Goal: Task Accomplishment & Management: Complete application form

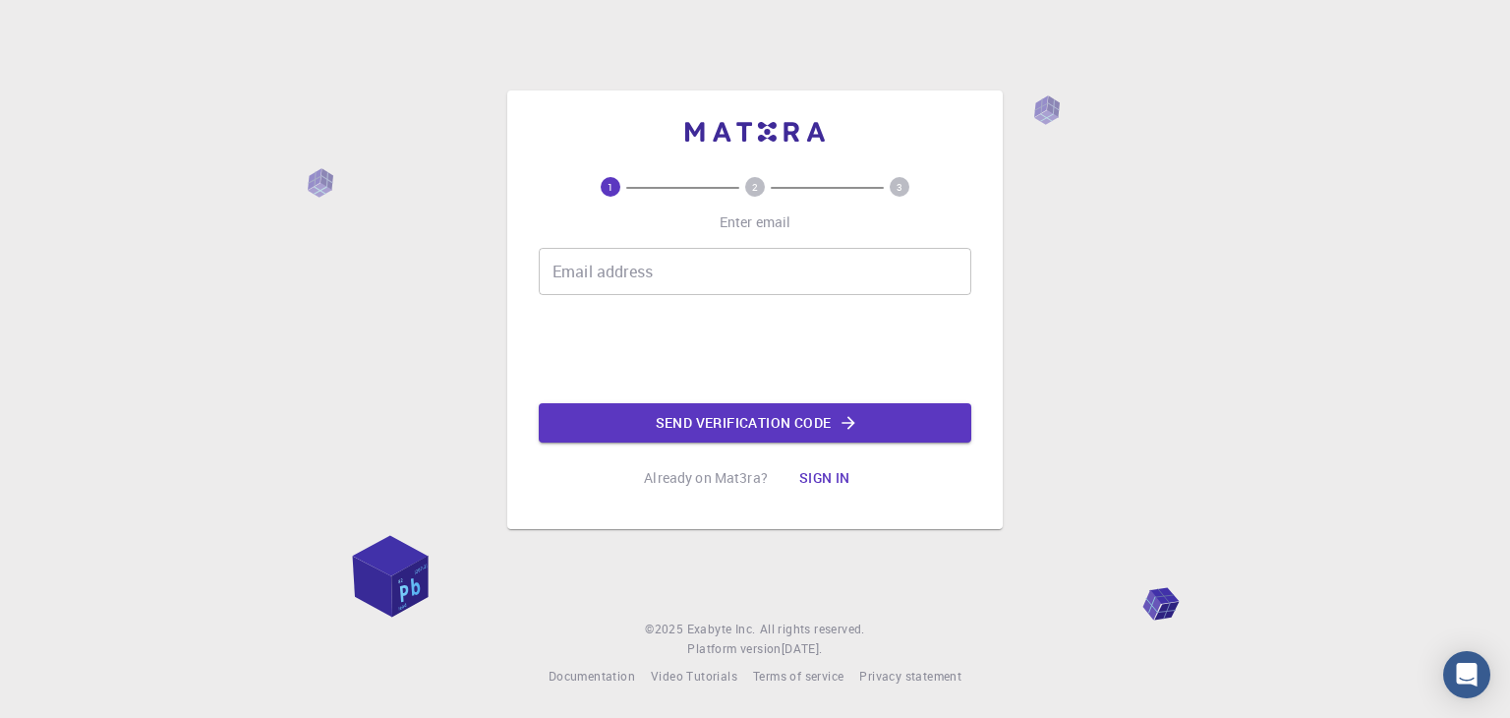
click at [751, 254] on input "Email address" at bounding box center [755, 271] width 433 height 47
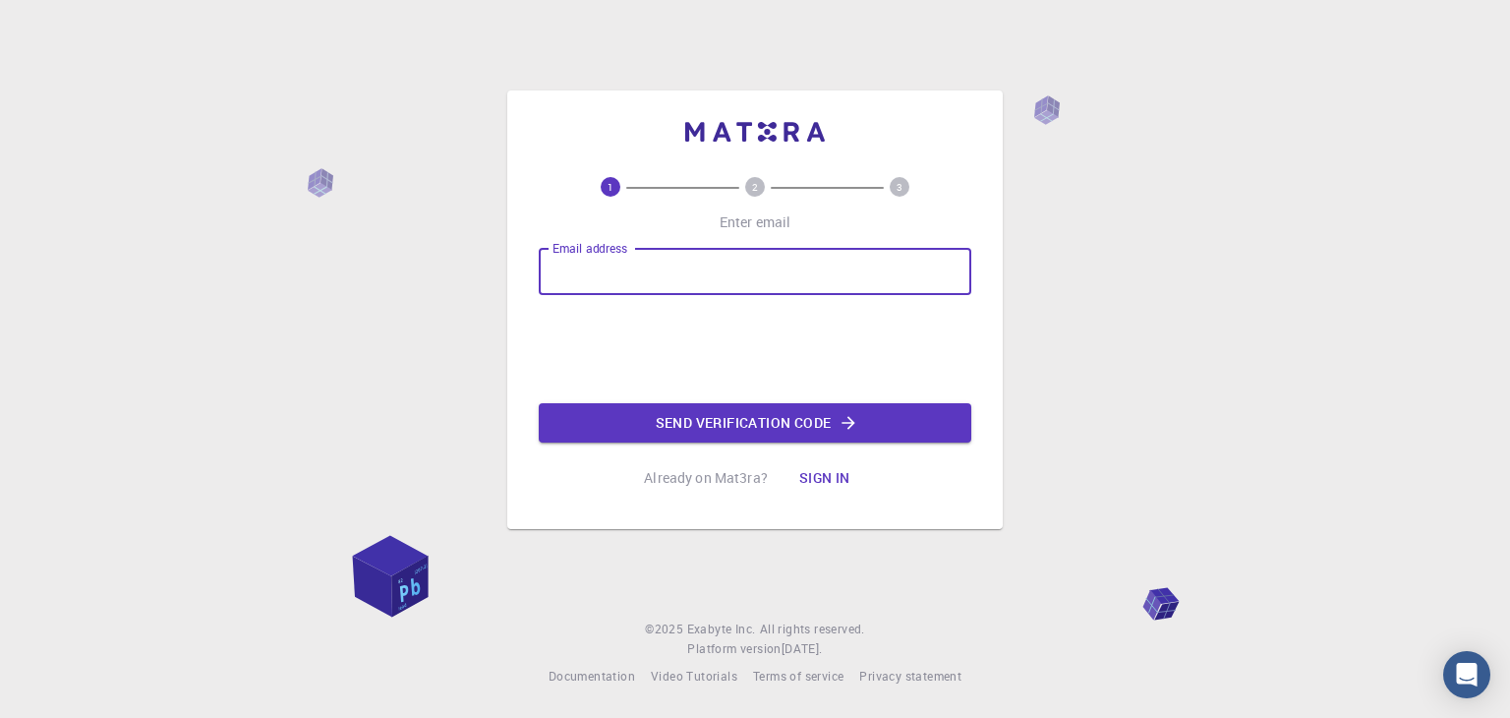
type input "[EMAIL_ADDRESS][DOMAIN_NAME]"
click at [751, 420] on button "Send verification code" at bounding box center [755, 422] width 433 height 39
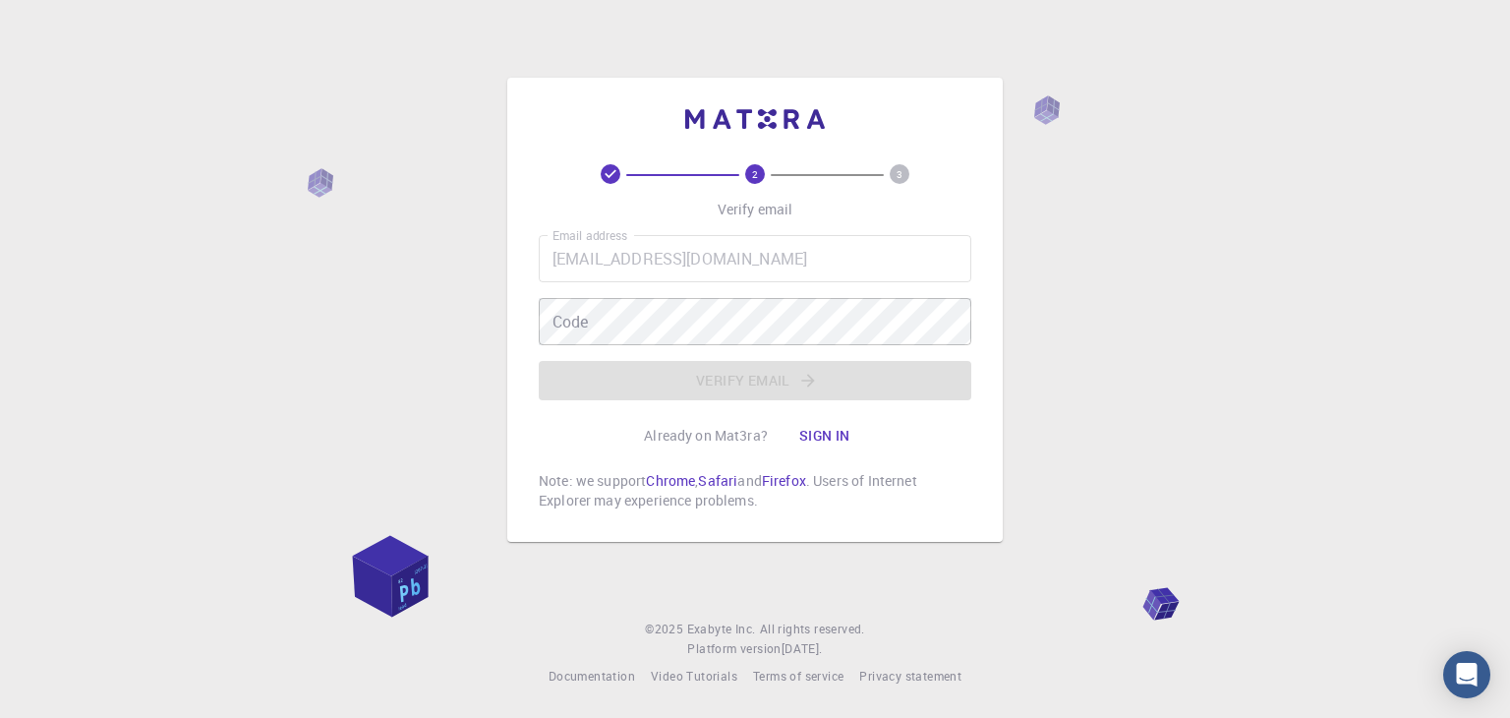
click at [1329, 172] on div "2 3 Verify email Email address [EMAIL_ADDRESS][DOMAIN_NAME] Email address Code …" at bounding box center [755, 359] width 1510 height 718
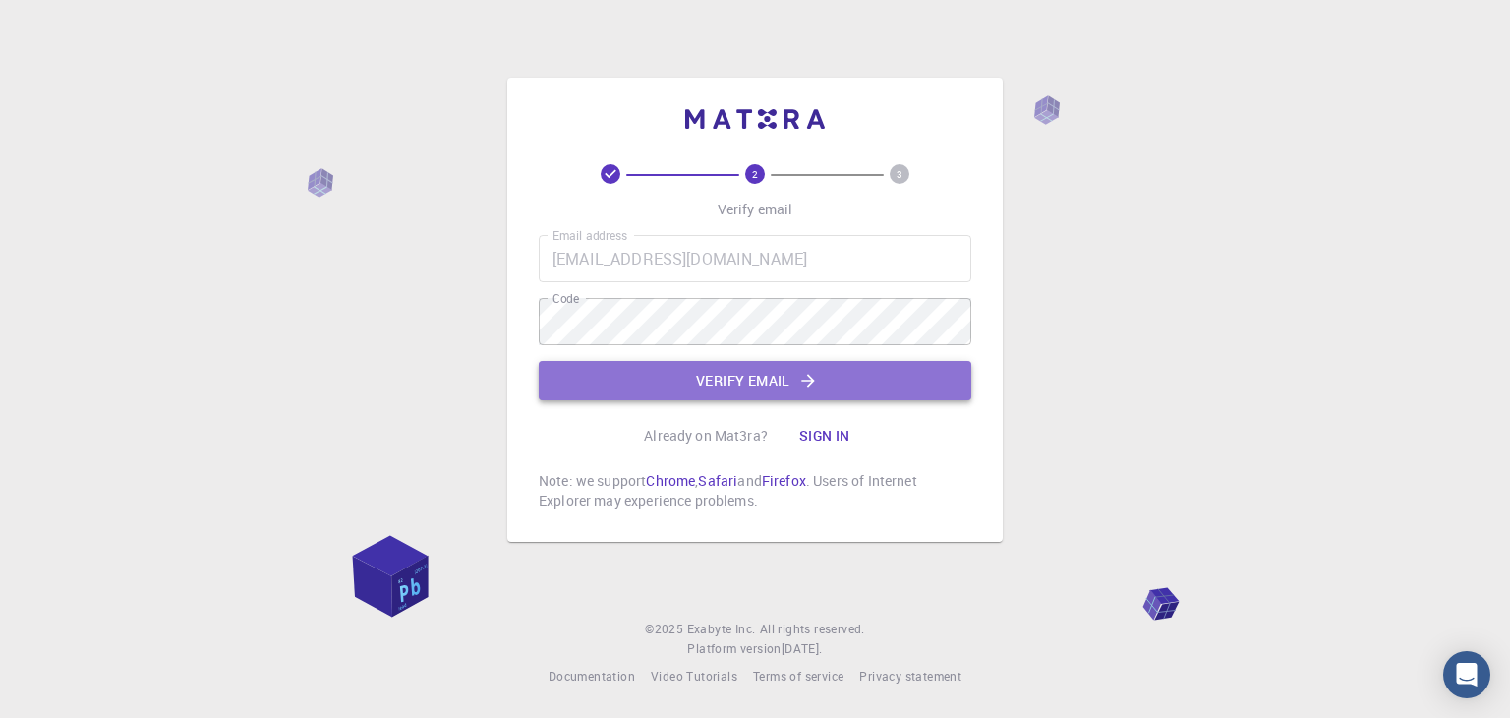
click at [779, 382] on button "Verify email" at bounding box center [755, 380] width 433 height 39
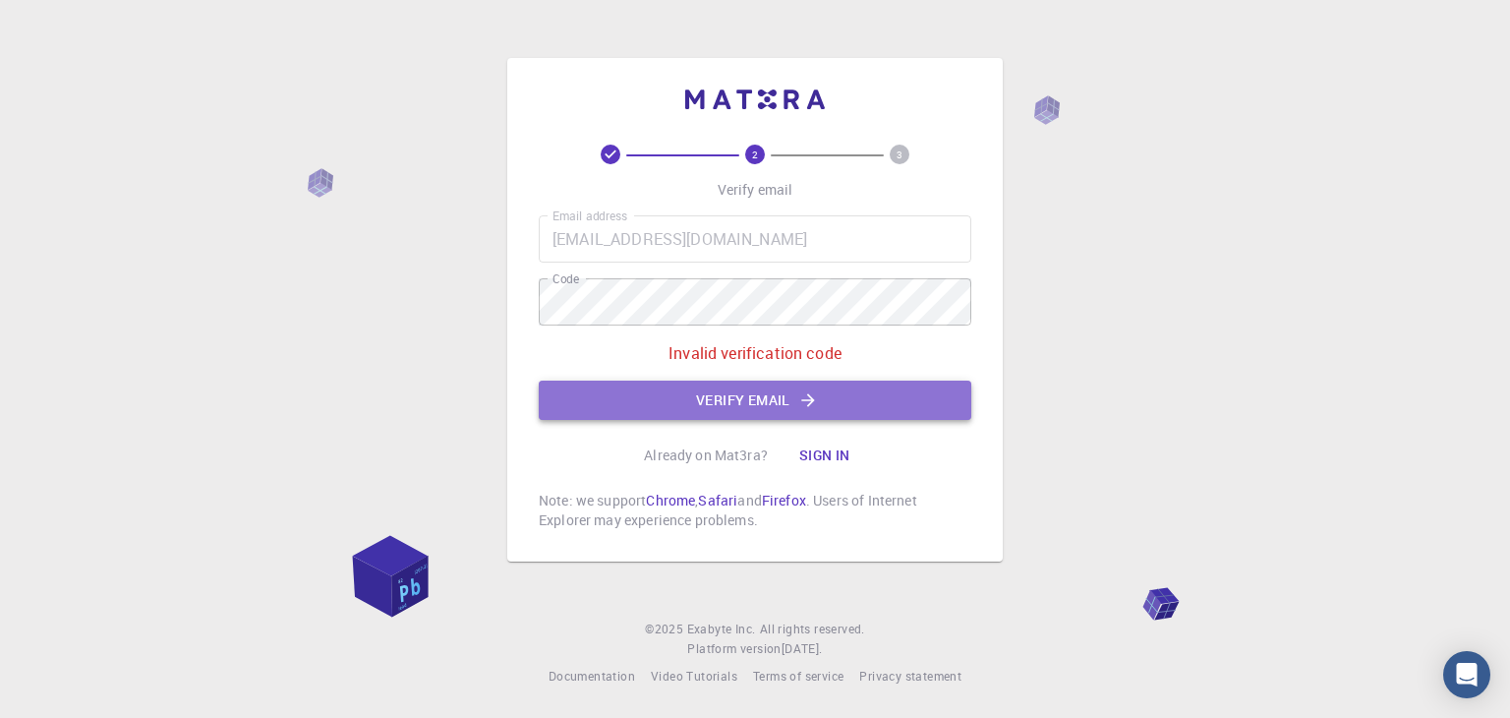
click at [704, 414] on button "Verify email" at bounding box center [755, 399] width 433 height 39
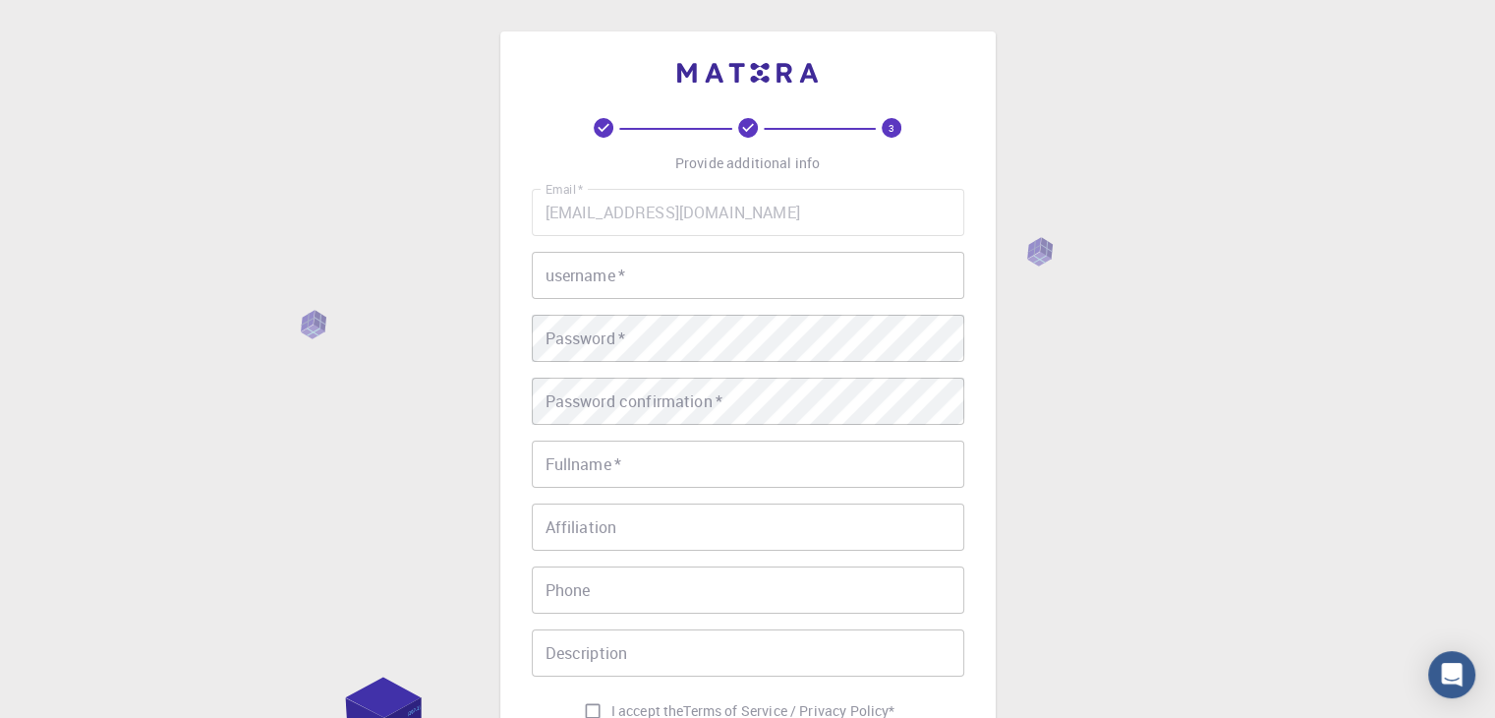
click at [696, 296] on input "username   *" at bounding box center [748, 275] width 433 height 47
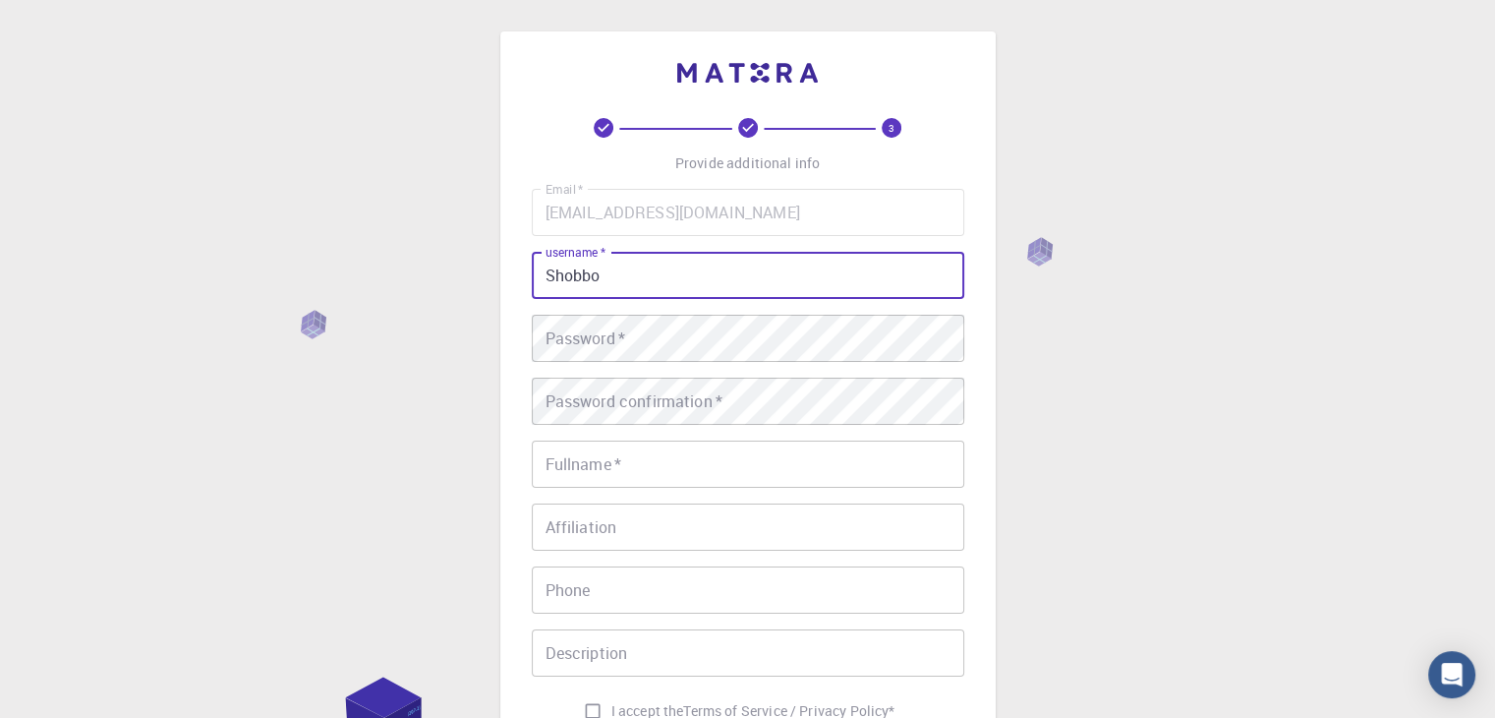
type input "Shobbo"
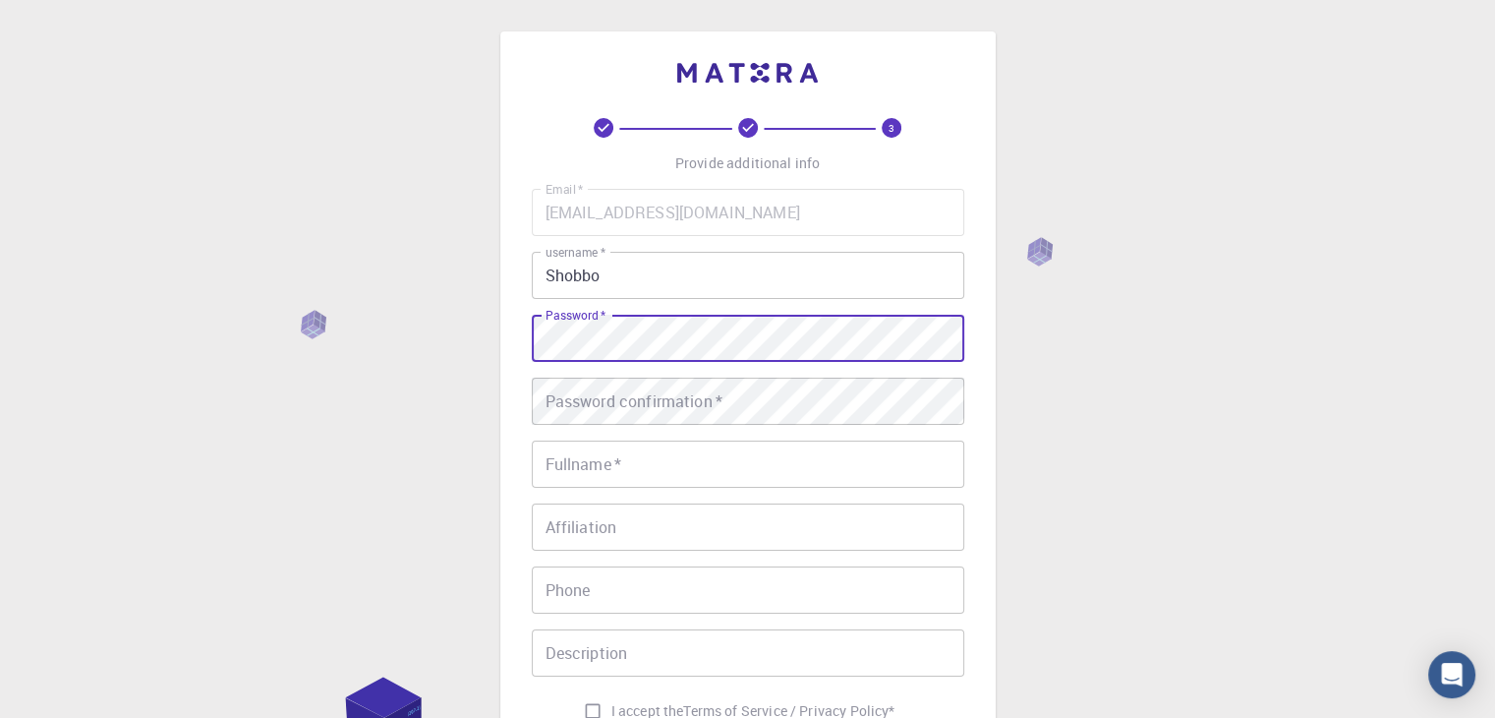
scroll to position [2, 0]
click at [523, 346] on div "3 Provide additional info Email   * [EMAIL_ADDRESS][DOMAIN_NAME] Email   * user…" at bounding box center [747, 449] width 495 height 840
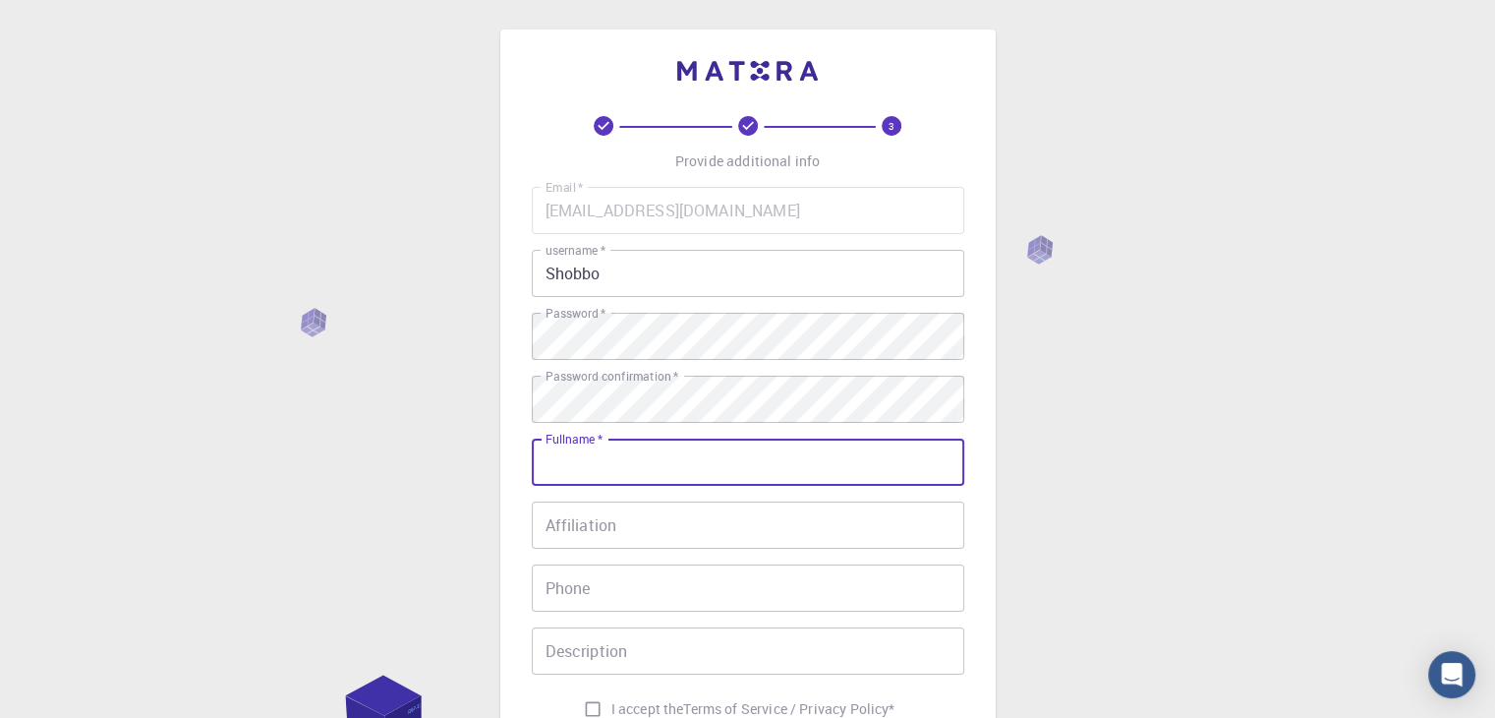
click at [652, 461] on input "Fullname   *" at bounding box center [748, 461] width 433 height 47
type input "Shobboshachi [PERSON_NAME]"
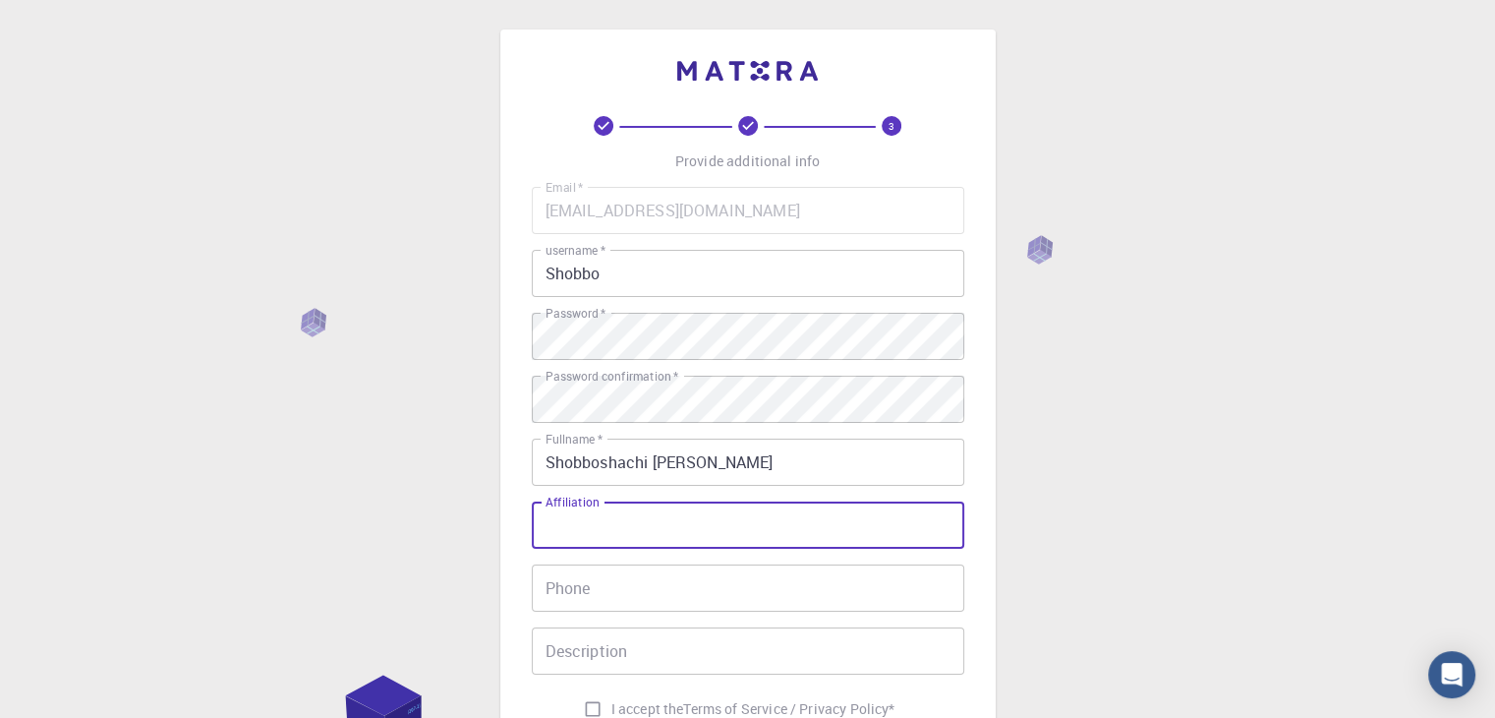
click at [735, 513] on input "Affiliation" at bounding box center [748, 524] width 433 height 47
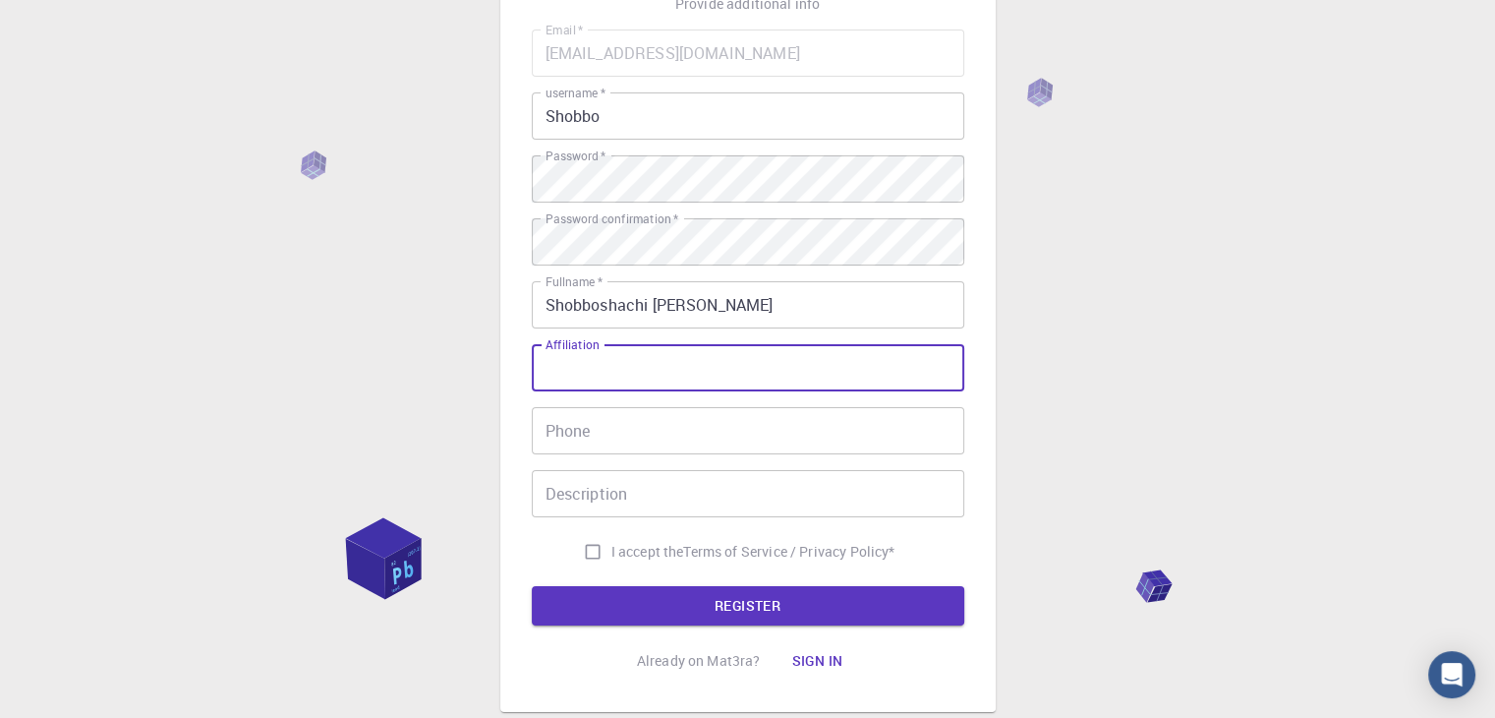
scroll to position [167, 0]
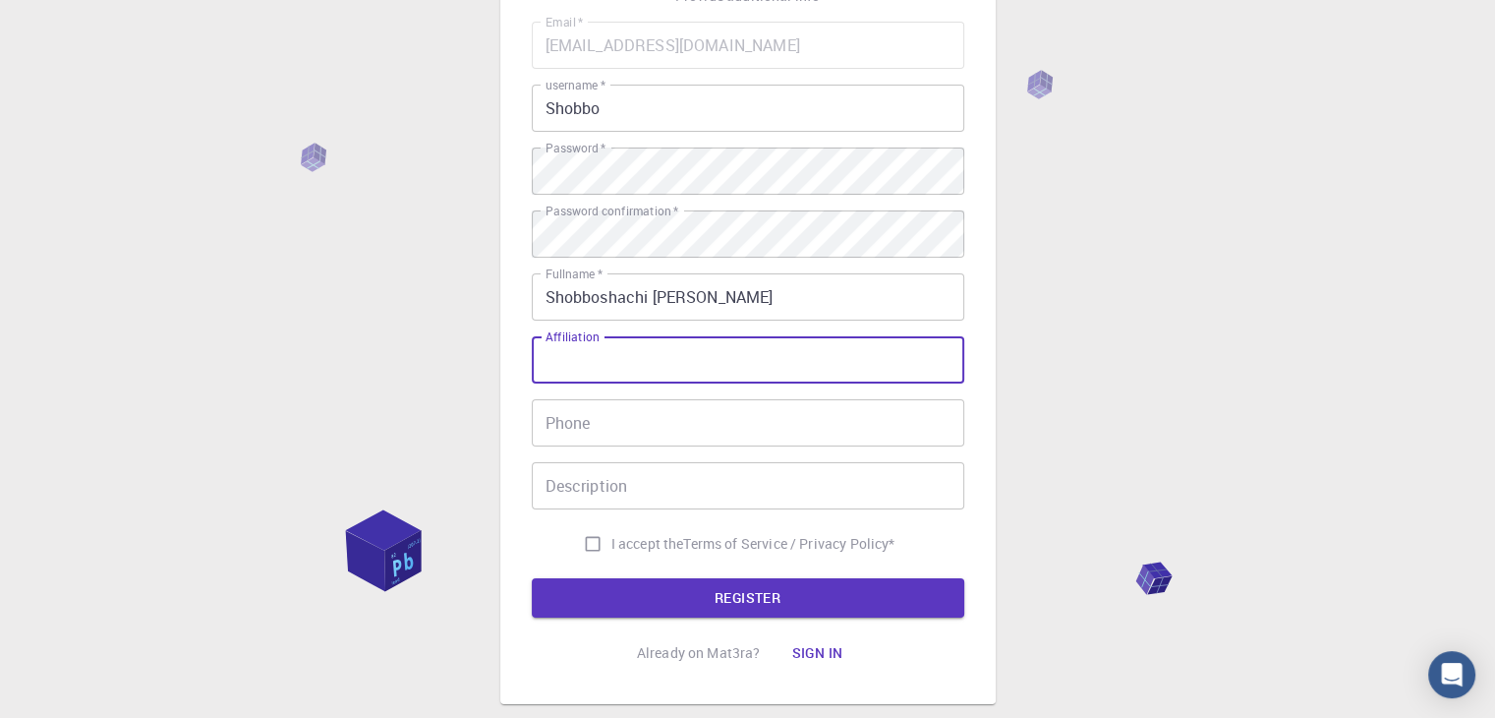
drag, startPoint x: 597, startPoint y: 342, endPoint x: 567, endPoint y: 339, distance: 29.6
click at [567, 339] on label "Affiliation" at bounding box center [572, 336] width 53 height 17
click at [567, 339] on input "Affiliation" at bounding box center [748, 359] width 433 height 47
type input "Student"
click at [603, 423] on input "Phone" at bounding box center [748, 422] width 433 height 47
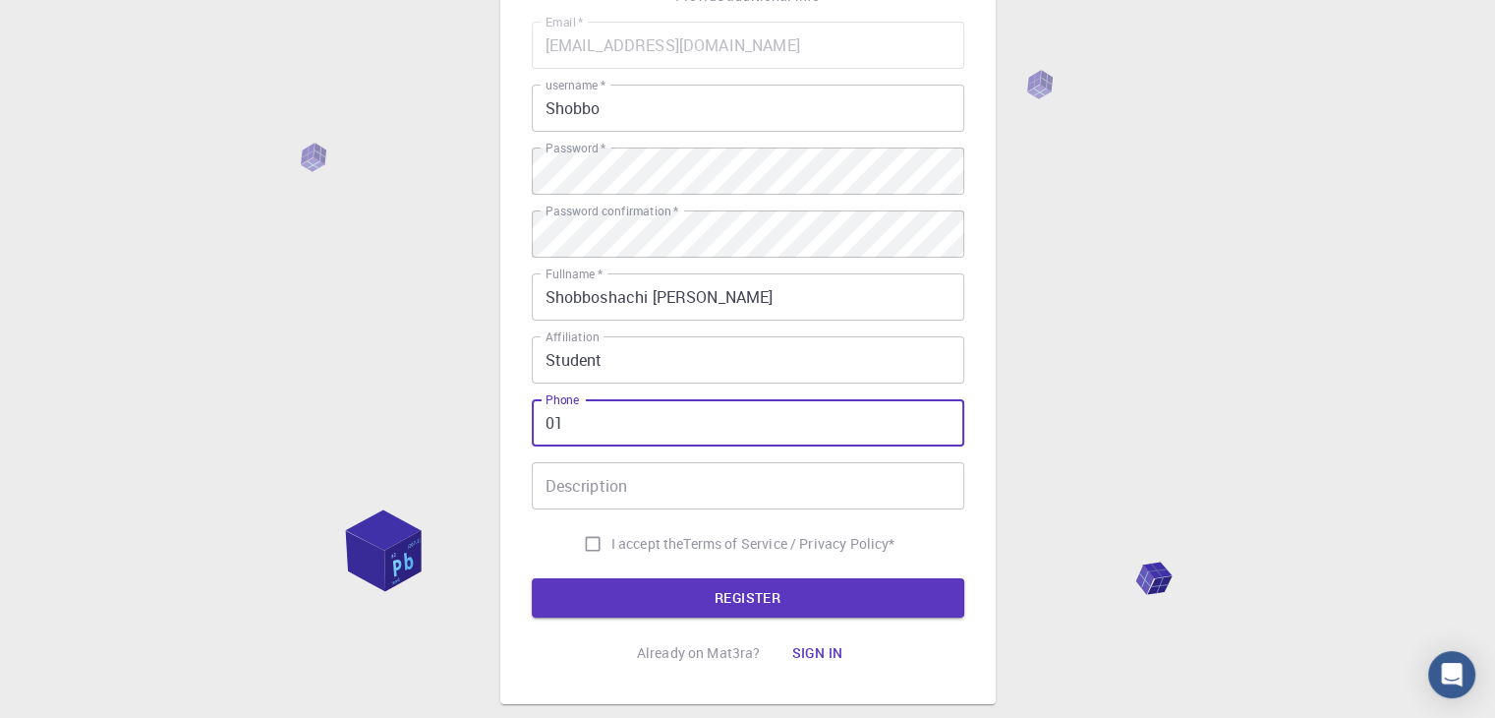
type input "0"
type input "[PHONE_NUMBER]"
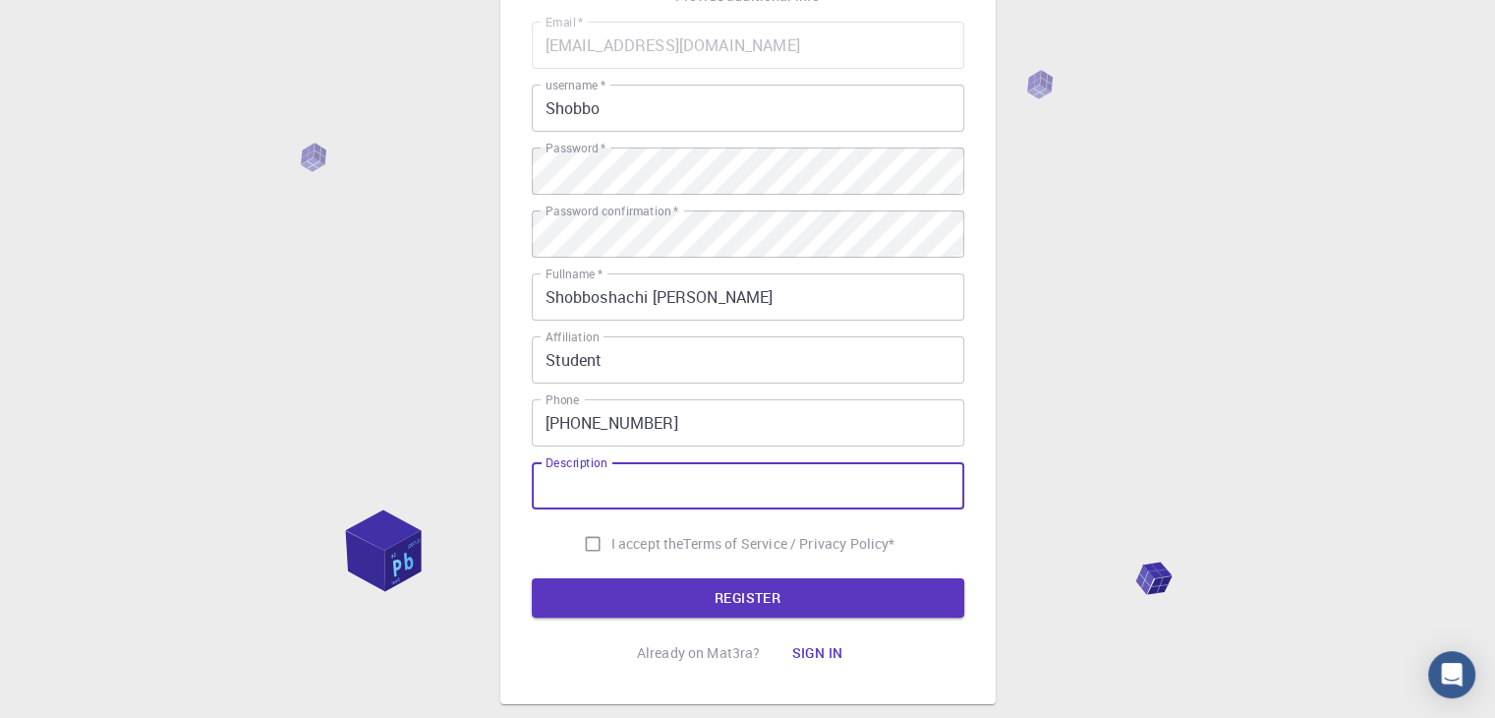
click at [670, 479] on input "Description" at bounding box center [748, 485] width 433 height 47
click at [638, 491] on input "Research pourpose" at bounding box center [748, 485] width 433 height 47
click at [637, 491] on input "Research purpose" at bounding box center [748, 485] width 433 height 47
type input "Research purpose"
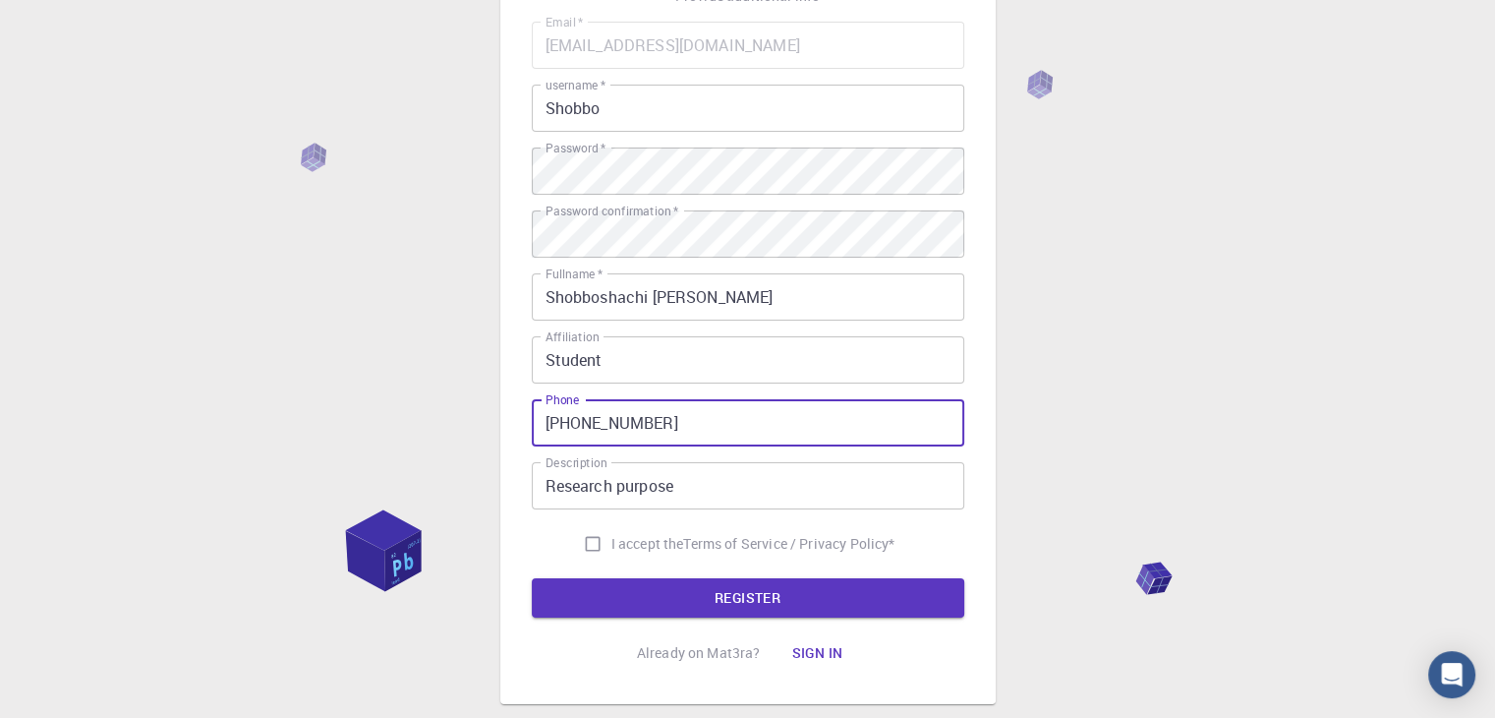
click at [809, 434] on input "[PHONE_NUMBER]" at bounding box center [748, 422] width 433 height 47
click at [792, 478] on input "Research purpose" at bounding box center [748, 485] width 433 height 47
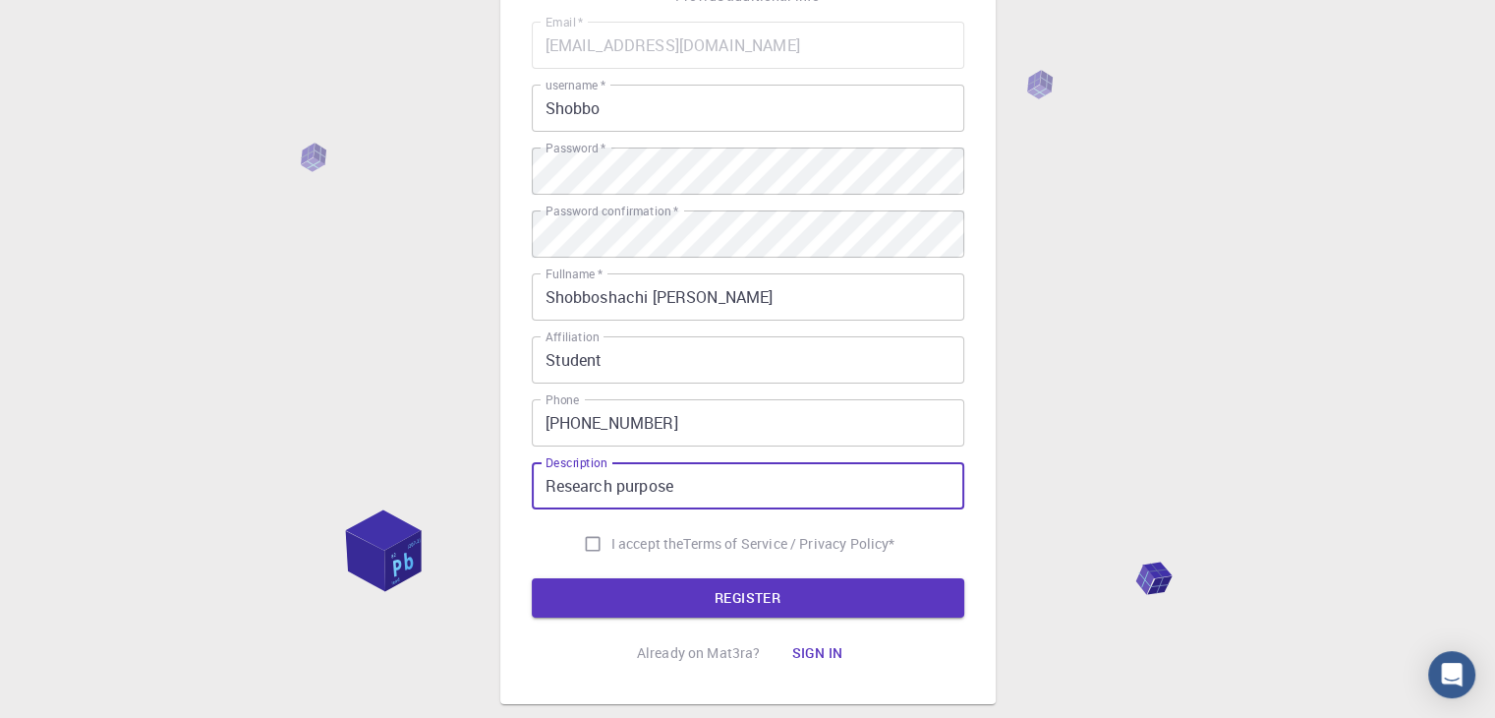
click at [589, 545] on input "I accept the Terms of Service / Privacy Policy *" at bounding box center [592, 543] width 37 height 37
checkbox input "true"
click at [680, 593] on button "REGISTER" at bounding box center [748, 597] width 433 height 39
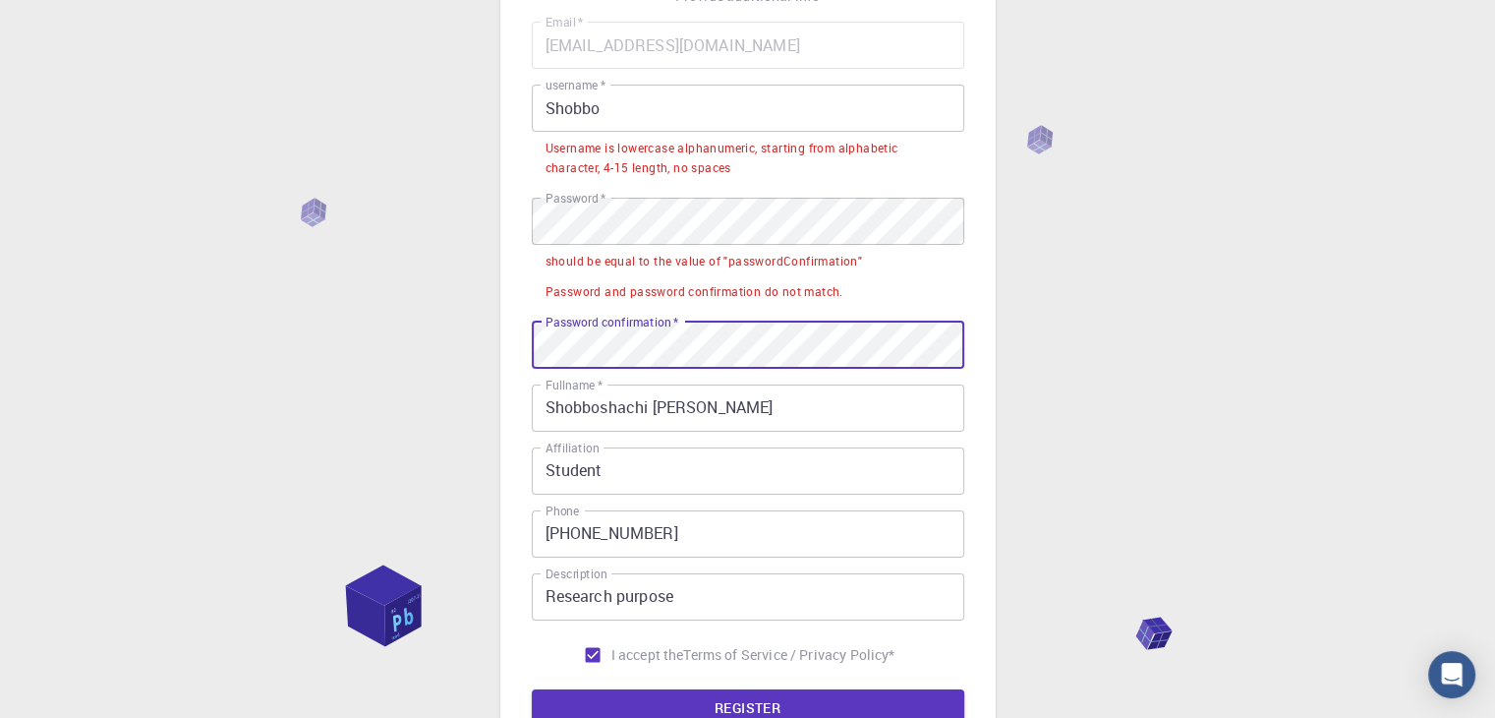
click at [1137, 358] on div "3 Provide additional info Email   * [EMAIL_ADDRESS][DOMAIN_NAME] Email   * user…" at bounding box center [747, 388] width 1495 height 1111
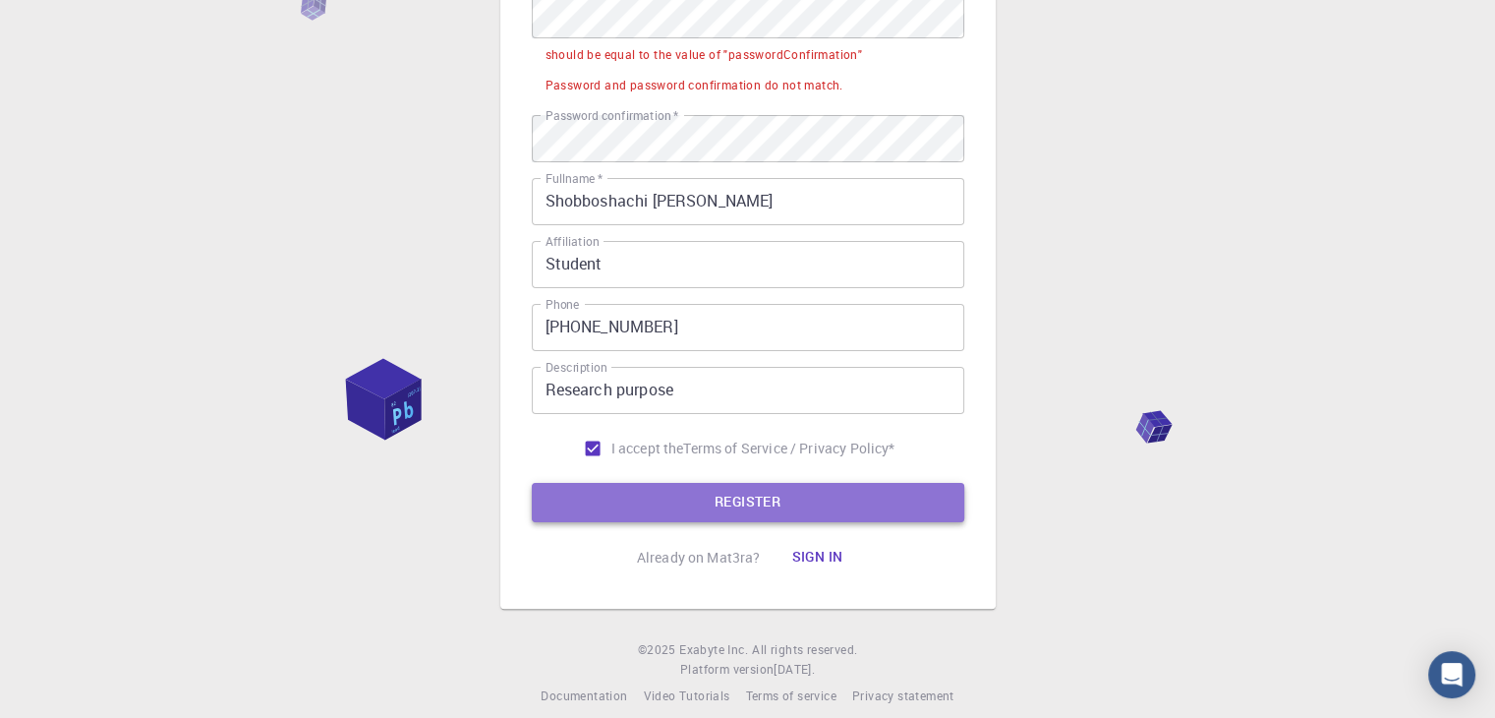
click at [822, 503] on button "REGISTER" at bounding box center [748, 502] width 433 height 39
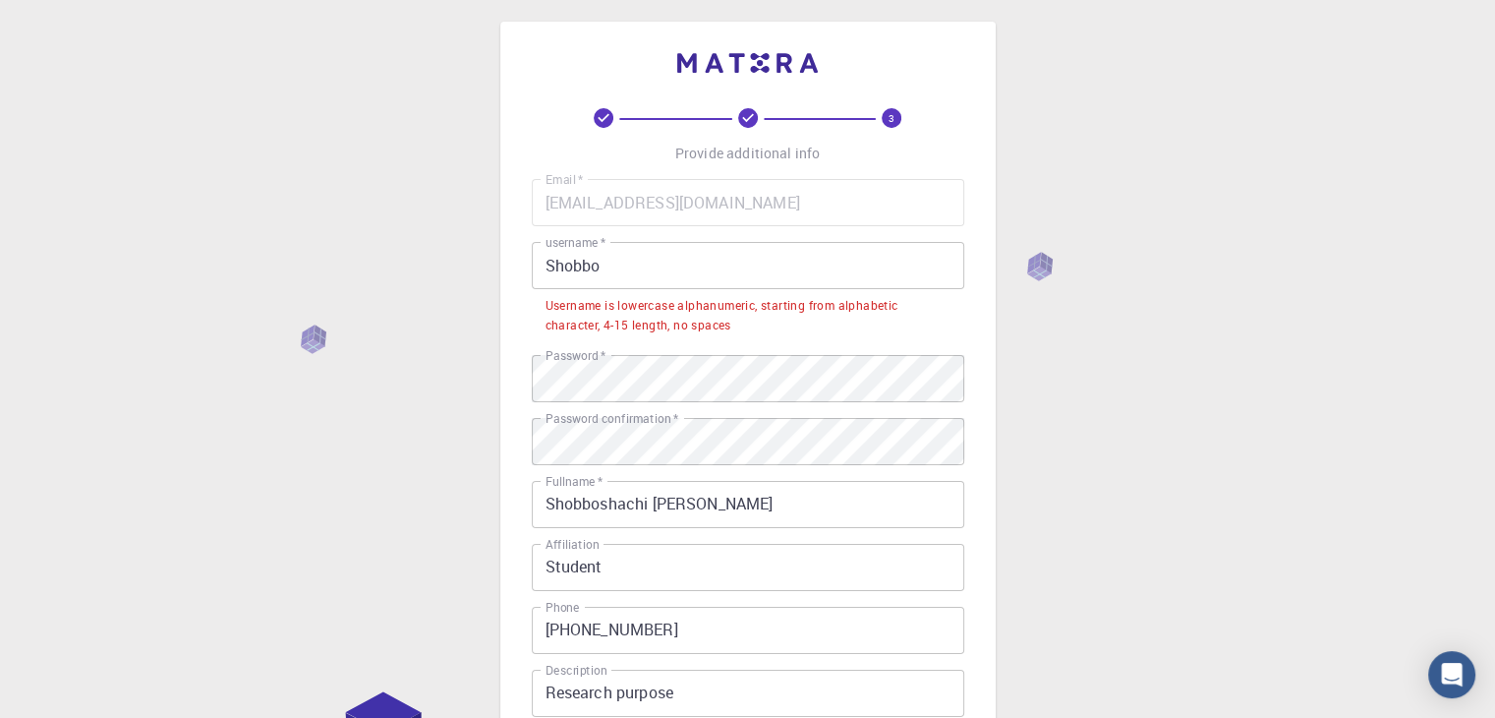
scroll to position [9, 0]
click at [613, 277] on input "Shobbo" at bounding box center [748, 266] width 433 height 47
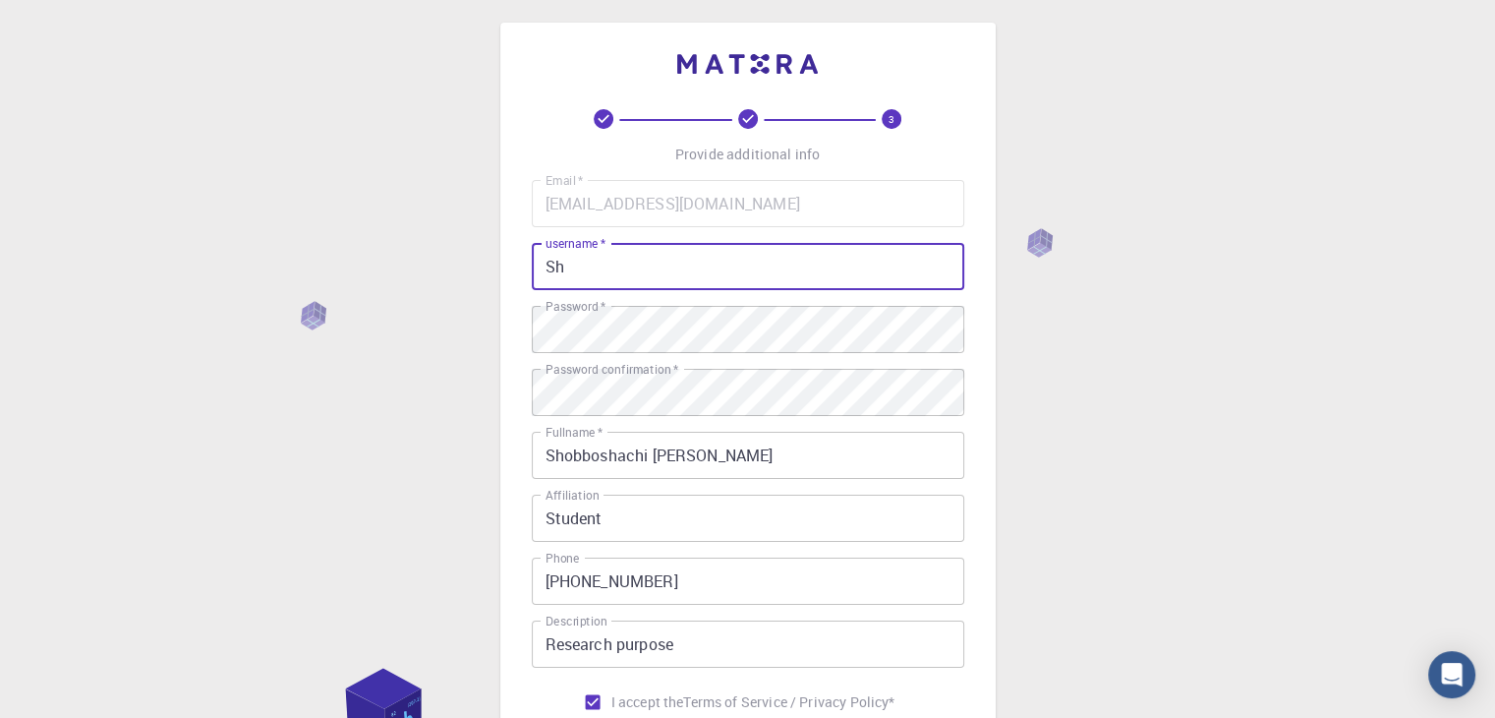
type input "S"
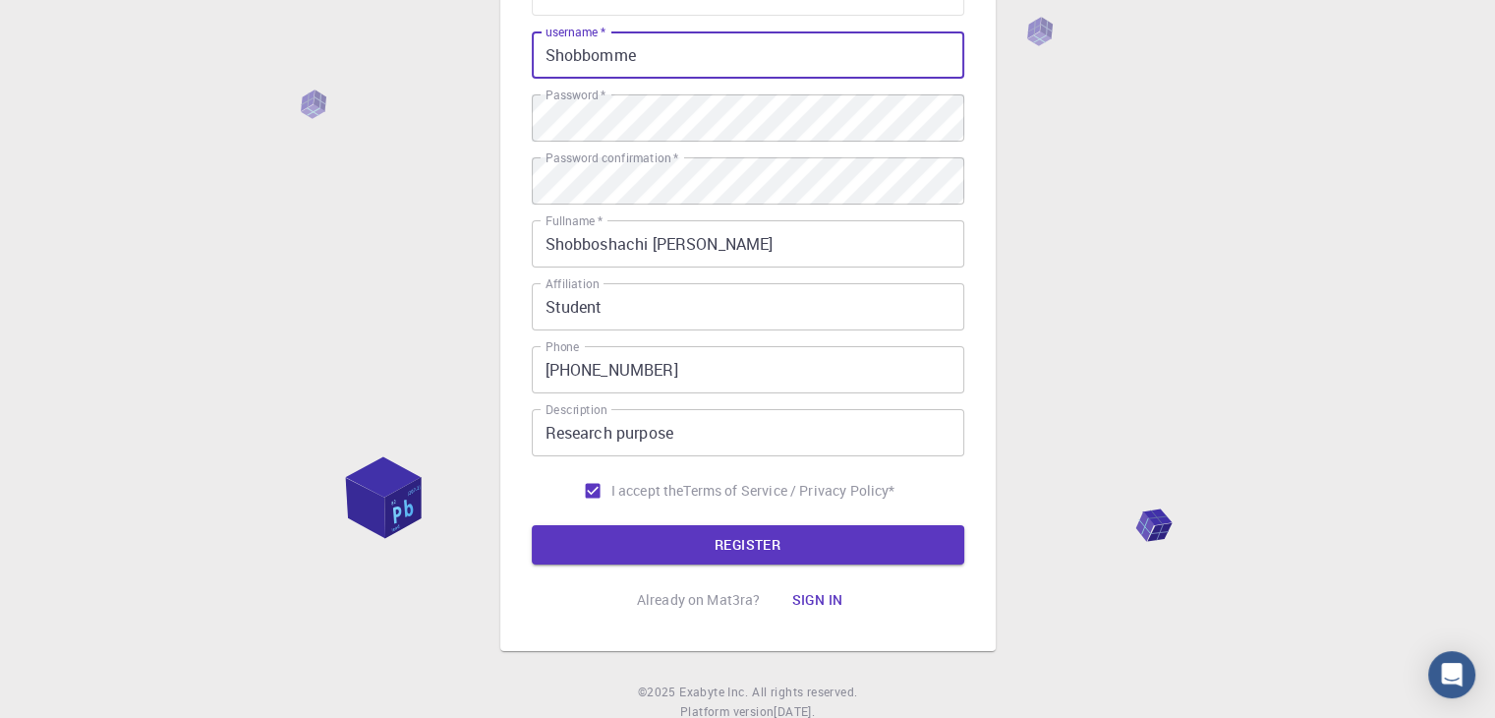
scroll to position [230, 0]
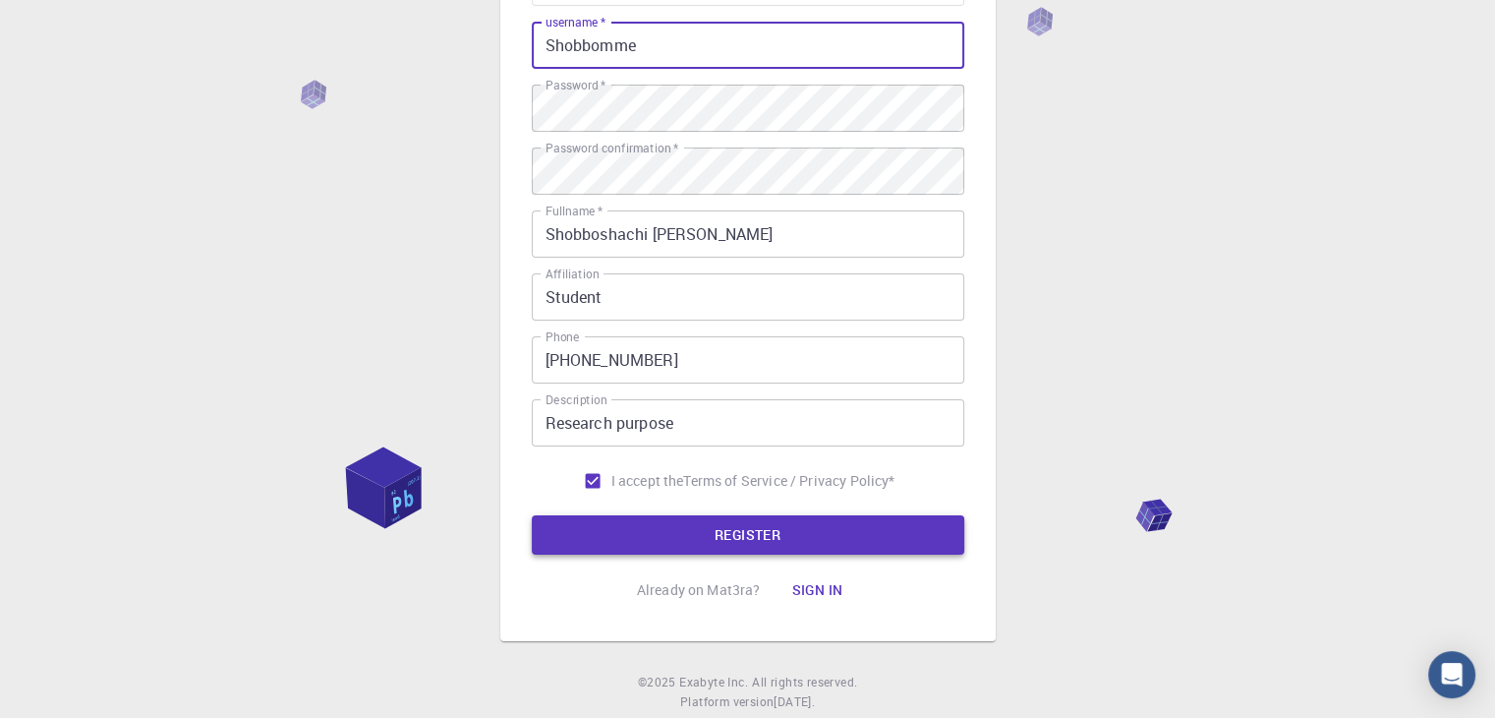
click at [617, 514] on form "Email   * [EMAIL_ADDRESS][DOMAIN_NAME] Email   * username   * Shobbomme usernam…" at bounding box center [748, 257] width 433 height 596
click at [617, 519] on button "REGISTER" at bounding box center [748, 534] width 433 height 39
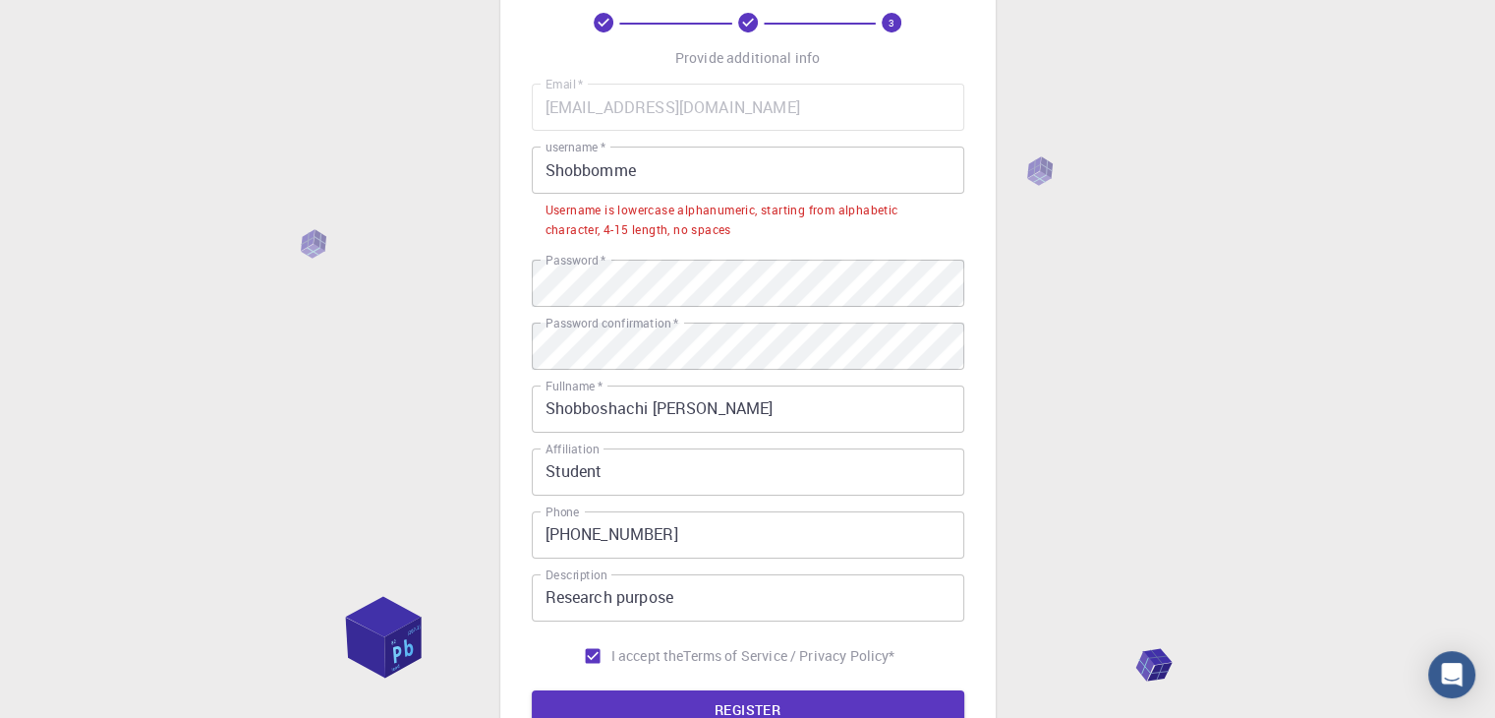
scroll to position [103, 0]
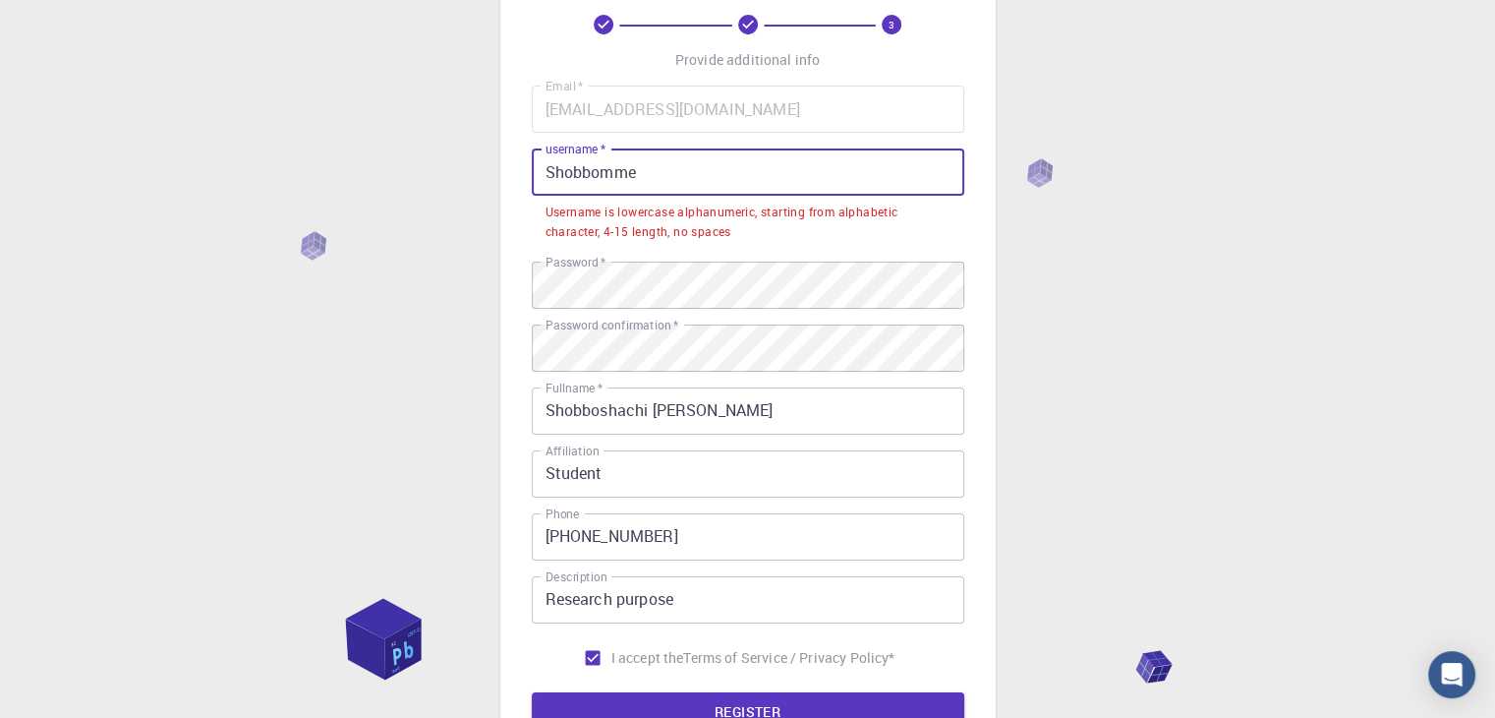
click at [551, 176] on input "Shobbomme" at bounding box center [748, 171] width 433 height 47
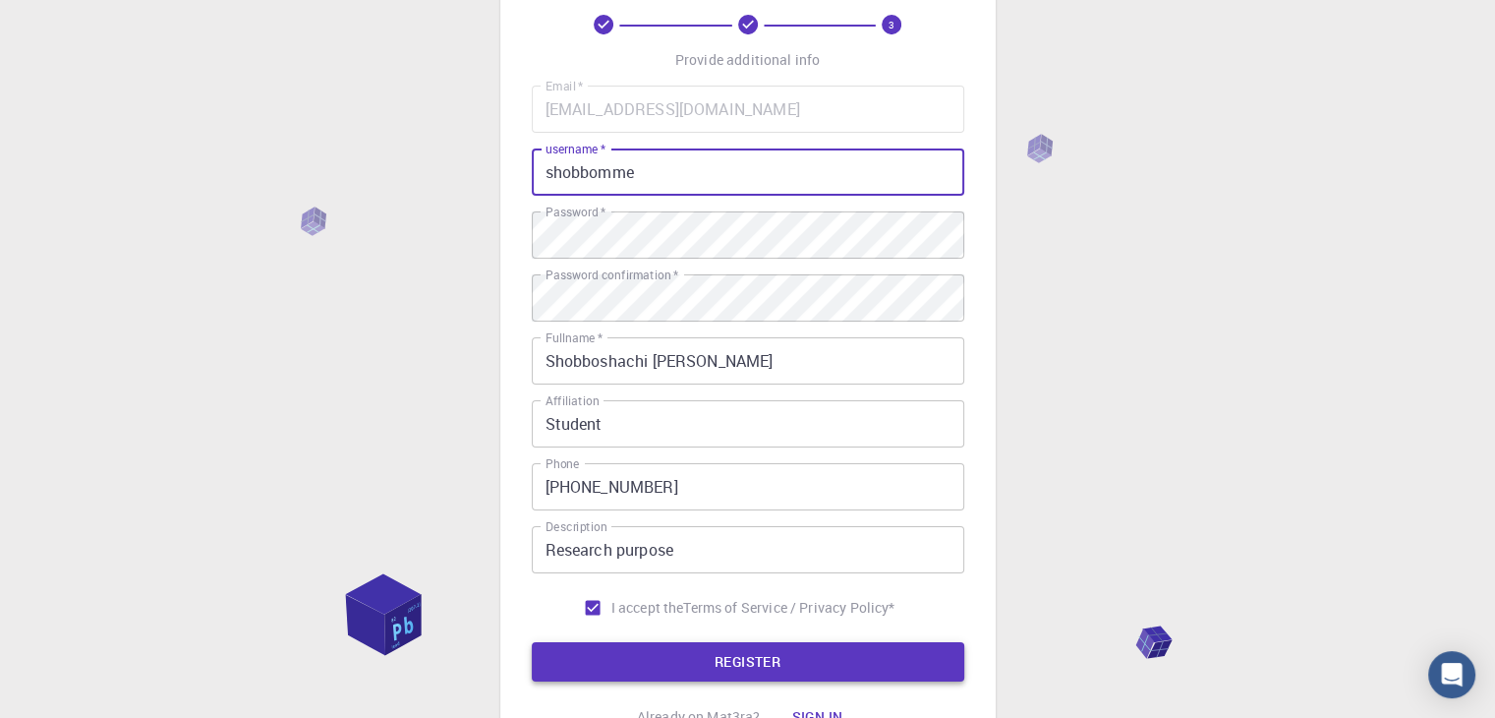
type input "shobbomme"
click at [708, 660] on button "REGISTER" at bounding box center [748, 661] width 433 height 39
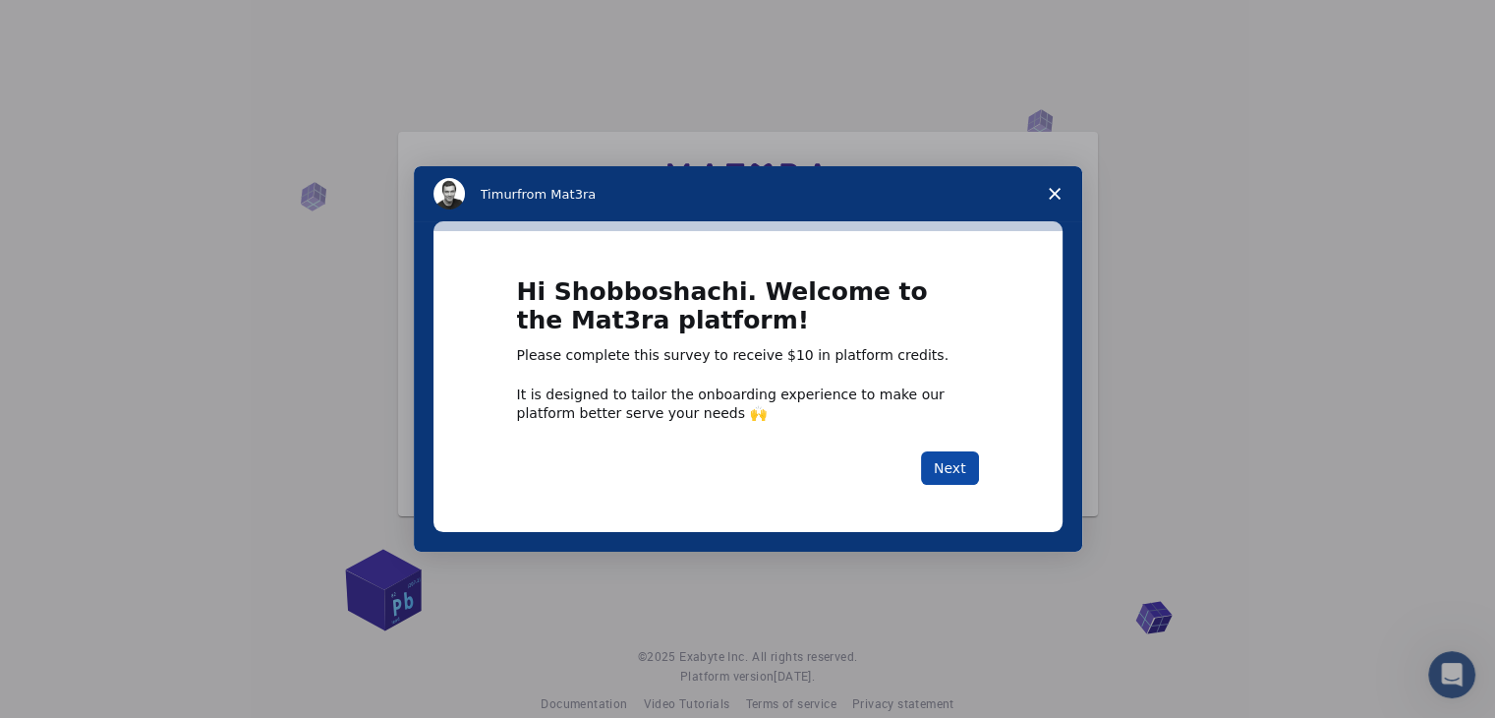
click at [939, 474] on button "Next" at bounding box center [950, 467] width 58 height 33
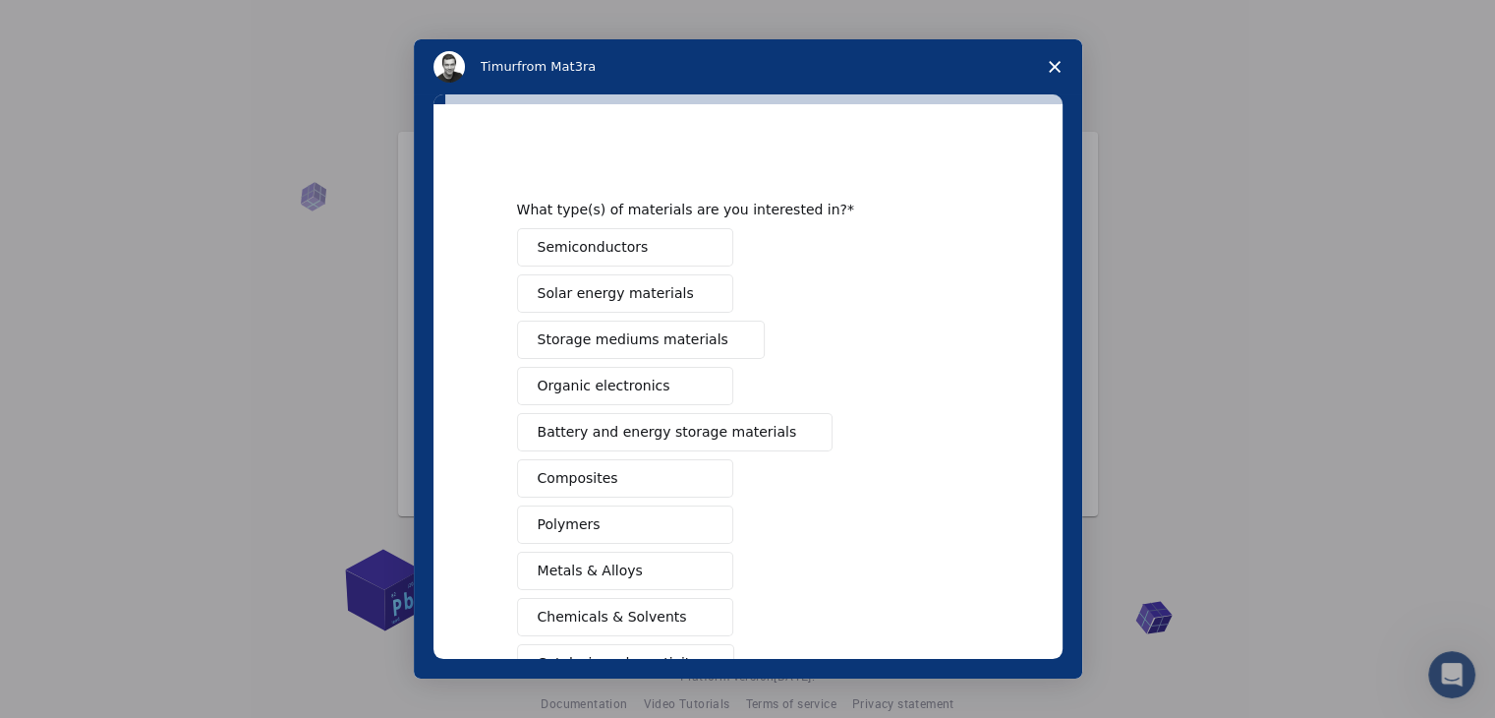
click at [613, 253] on span "Semiconductors" at bounding box center [593, 247] width 111 height 21
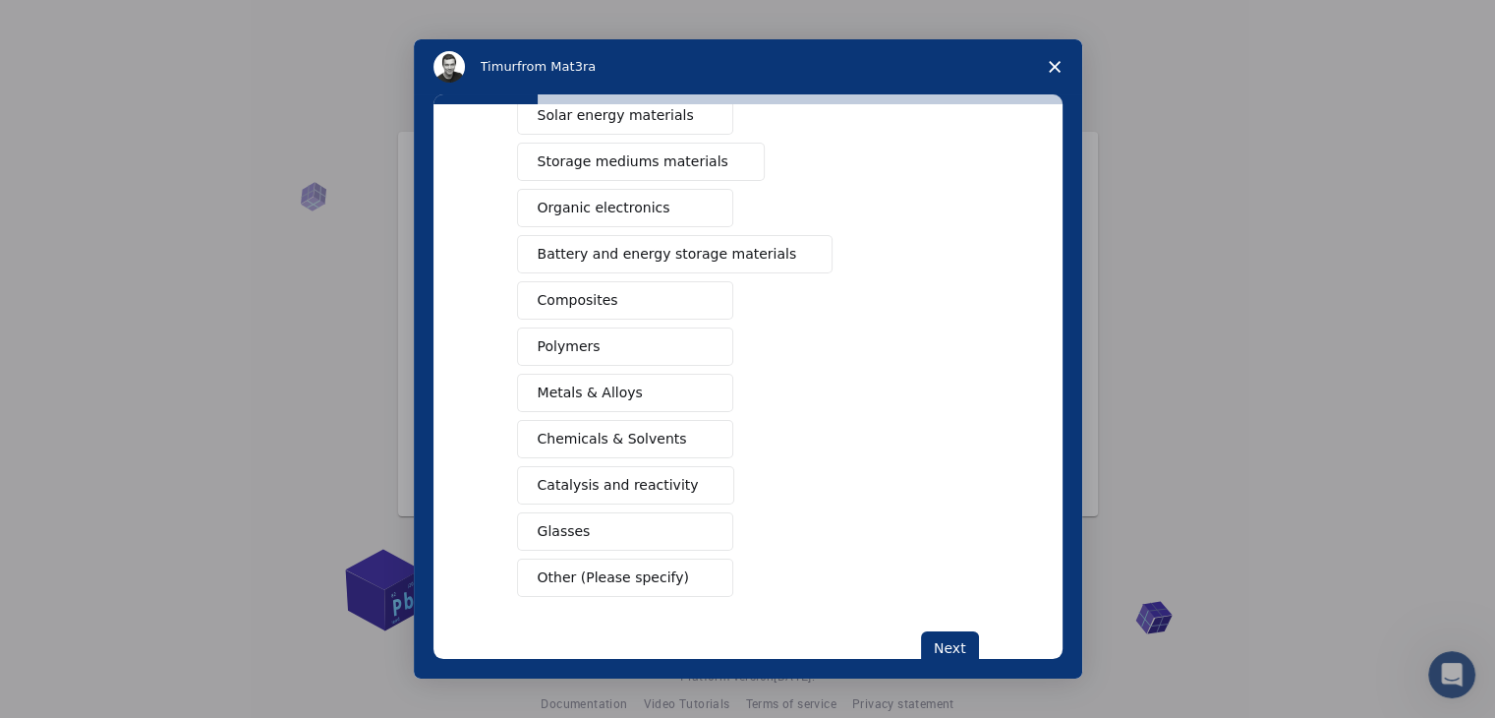
scroll to position [197, 0]
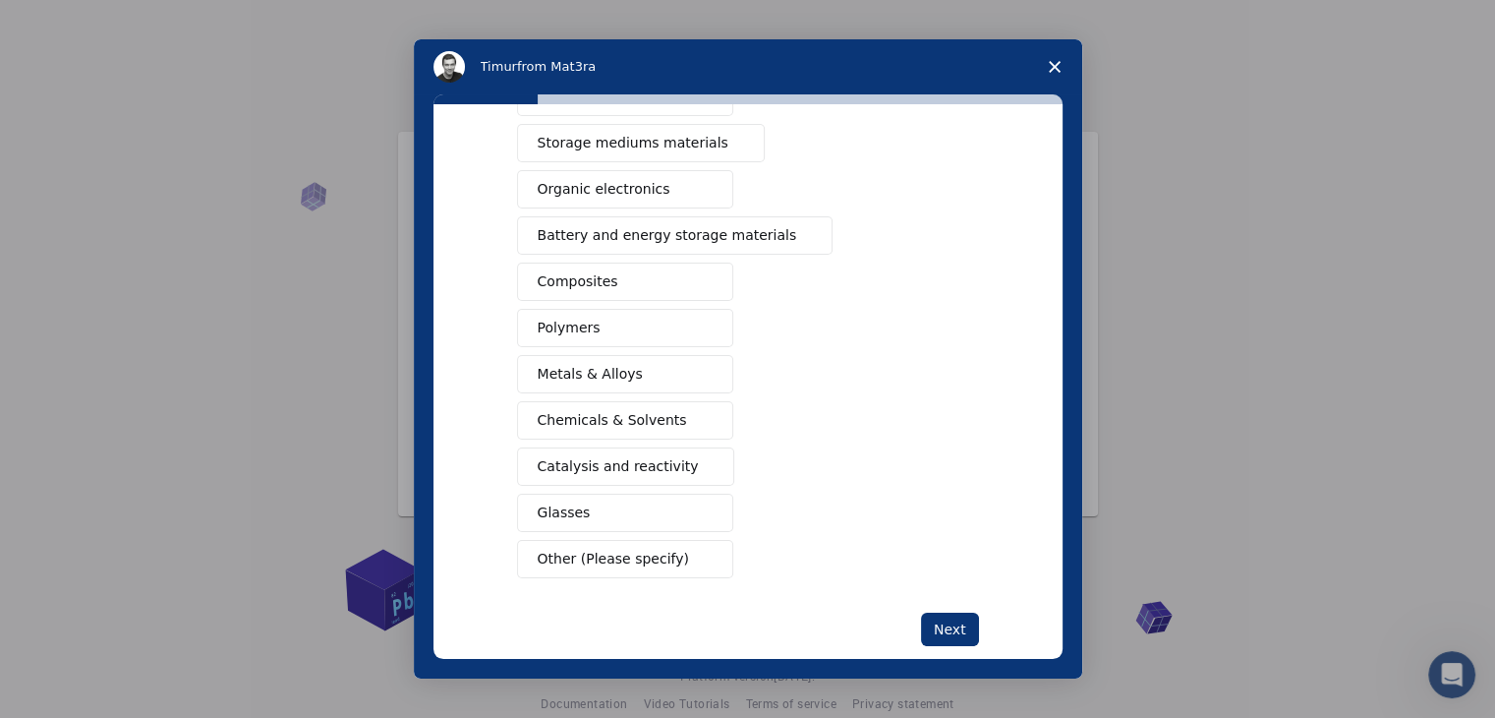
click at [617, 377] on span "Metals & Alloys" at bounding box center [590, 374] width 105 height 21
click at [576, 264] on button "Composites" at bounding box center [625, 281] width 216 height 38
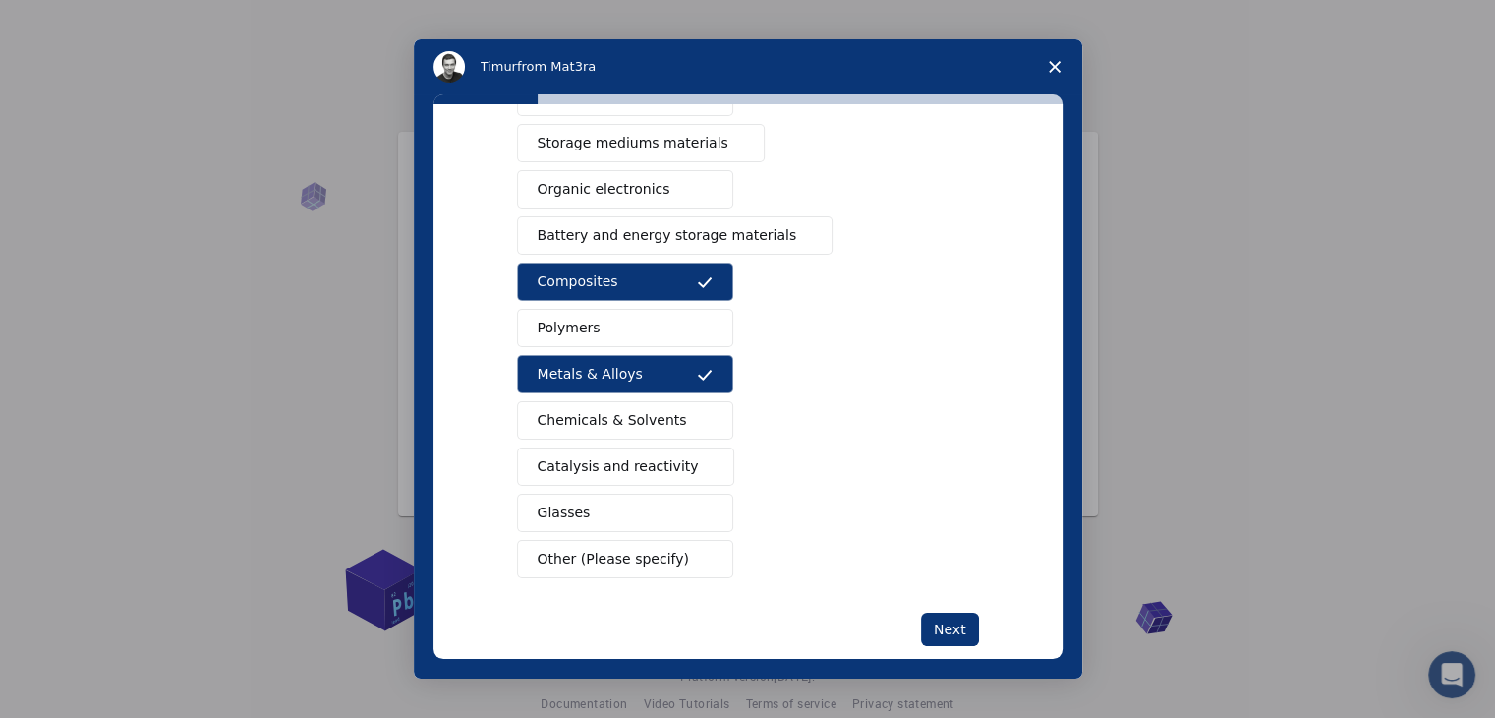
click at [580, 329] on span "Polymers" at bounding box center [569, 328] width 63 height 21
click at [607, 461] on span "Catalysis and reactivity" at bounding box center [618, 466] width 161 height 21
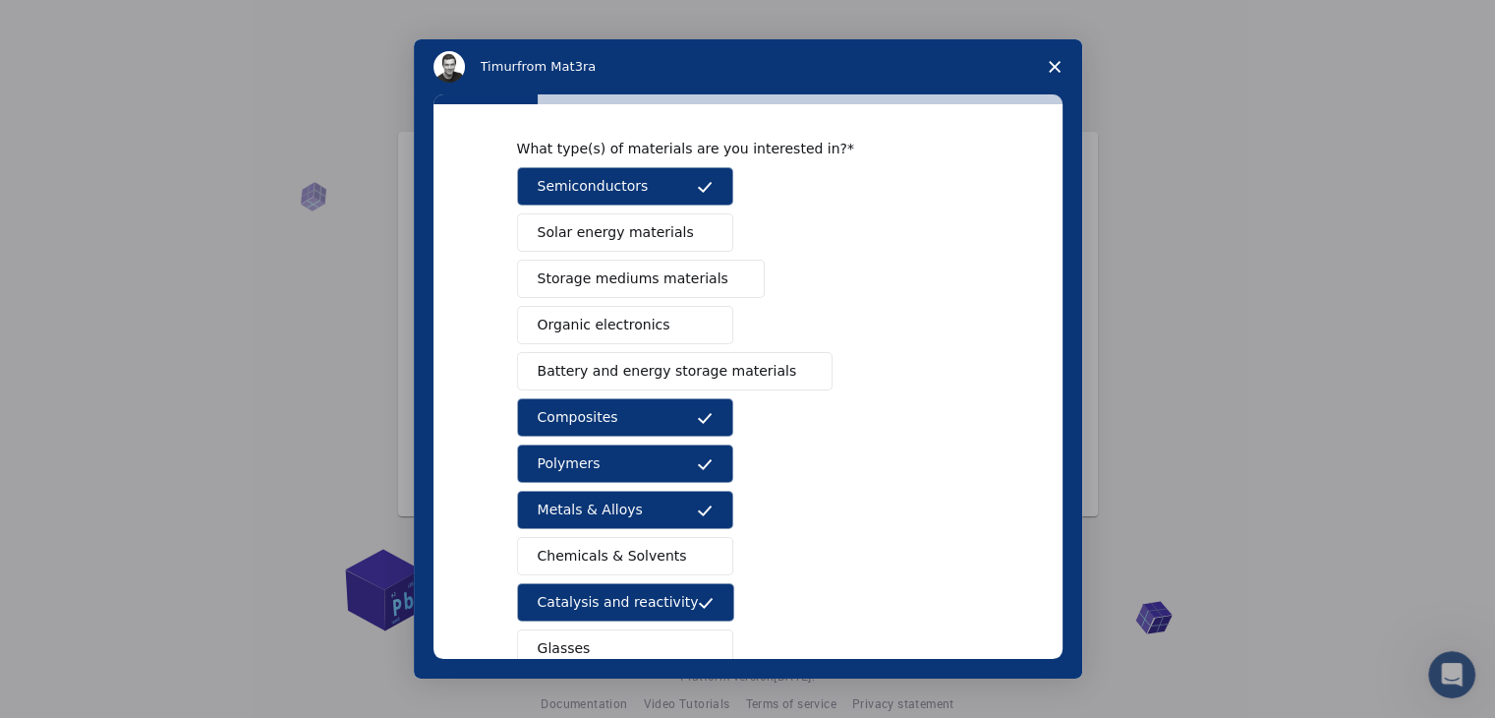
scroll to position [0, 0]
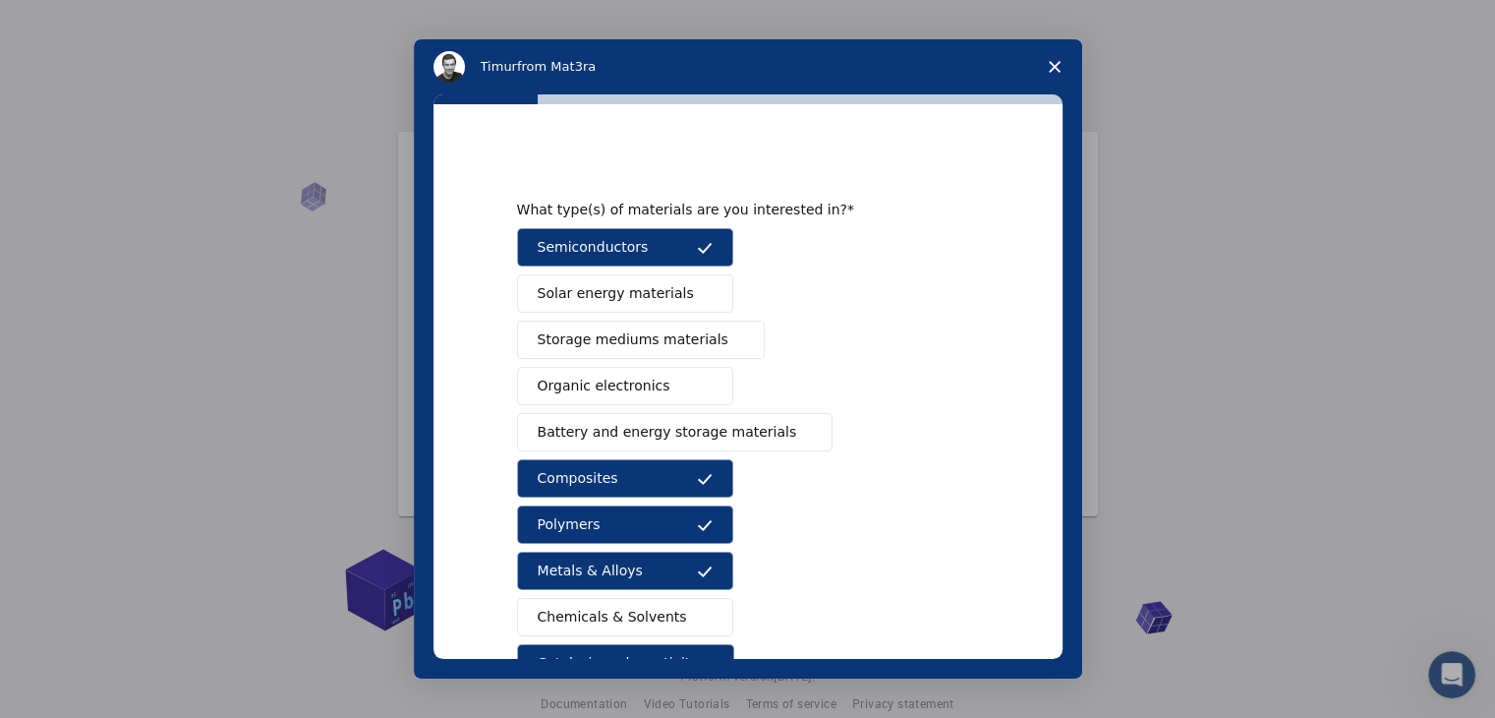
click at [658, 437] on span "Battery and energy storage materials" at bounding box center [668, 432] width 260 height 21
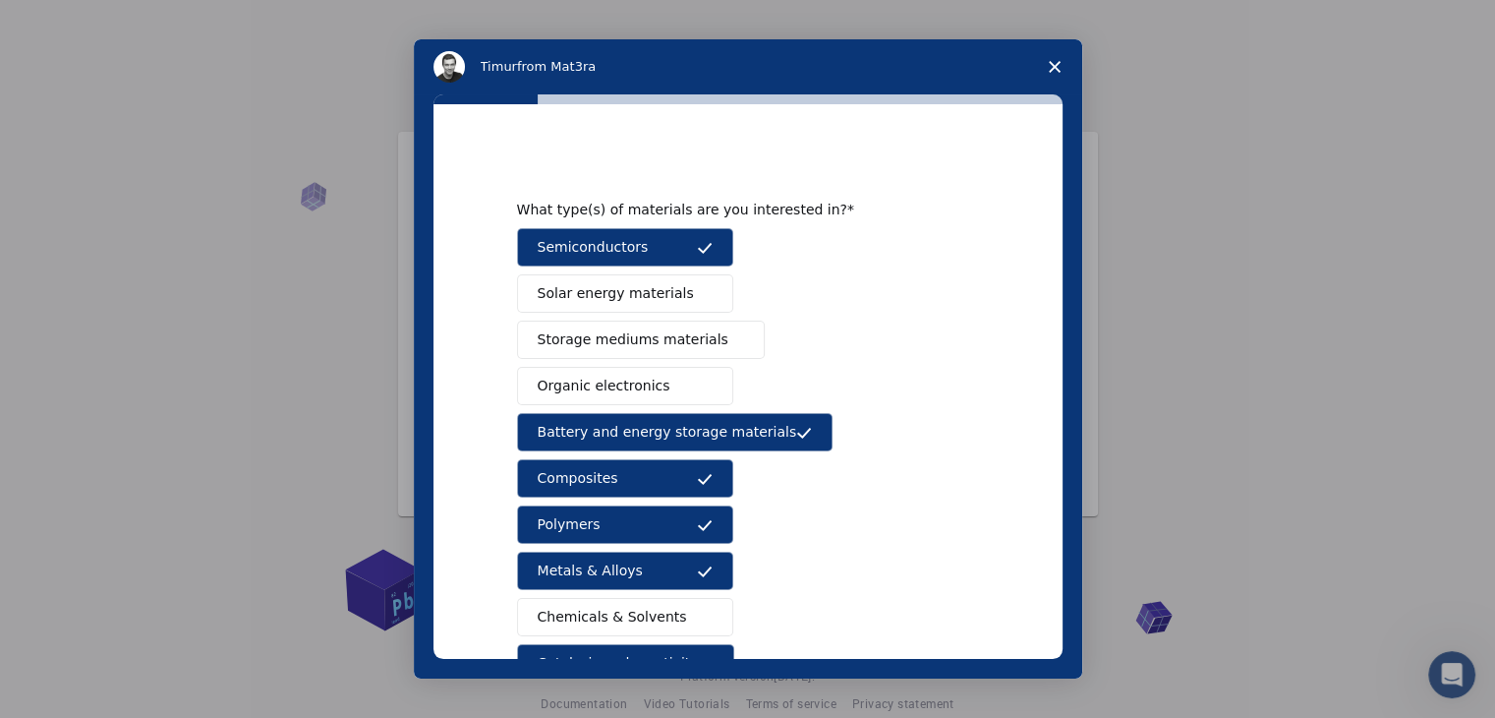
click at [676, 393] on button "Organic electronics" at bounding box center [625, 386] width 216 height 38
click at [681, 312] on div "Semiconductors Solar energy materials Storage mediums materials Organic electro…" at bounding box center [748, 501] width 462 height 547
click at [672, 300] on button "Solar energy materials" at bounding box center [625, 293] width 216 height 38
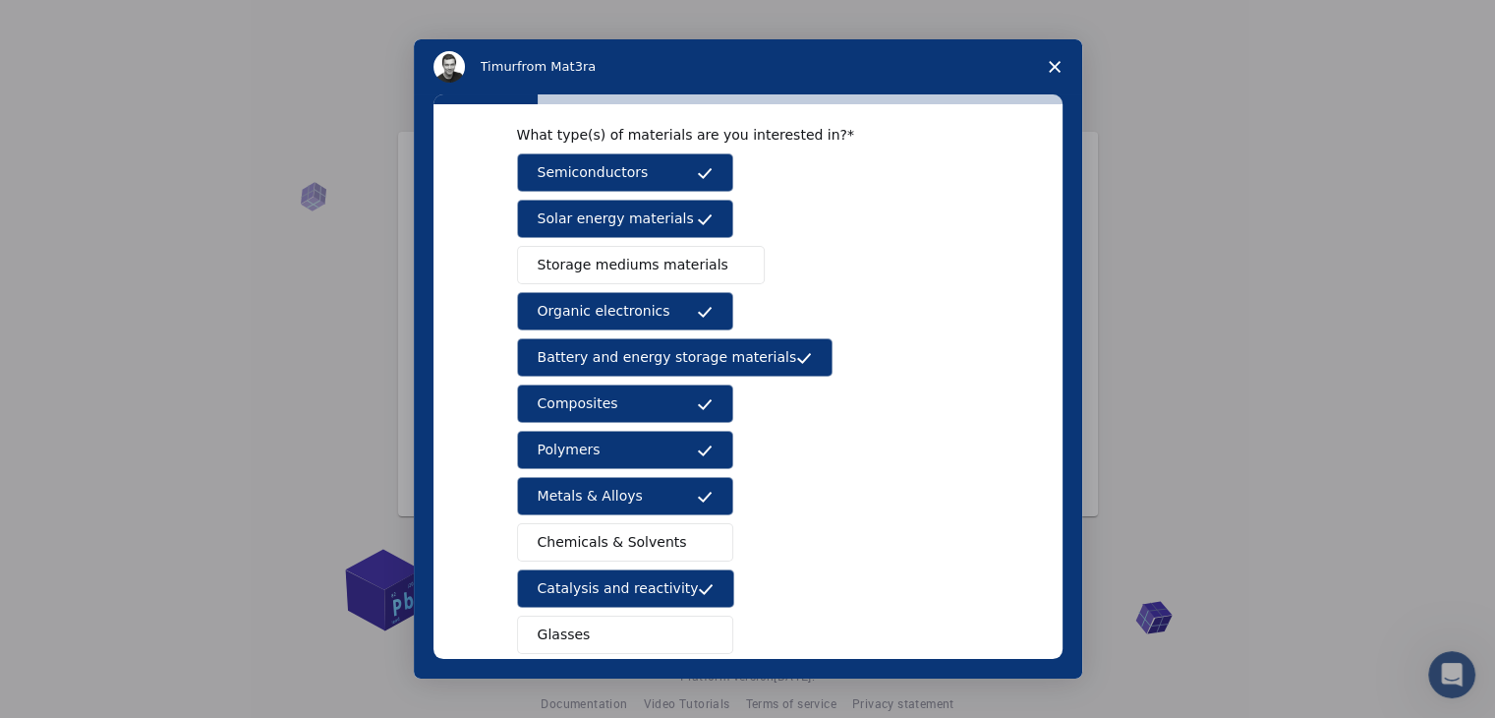
scroll to position [226, 0]
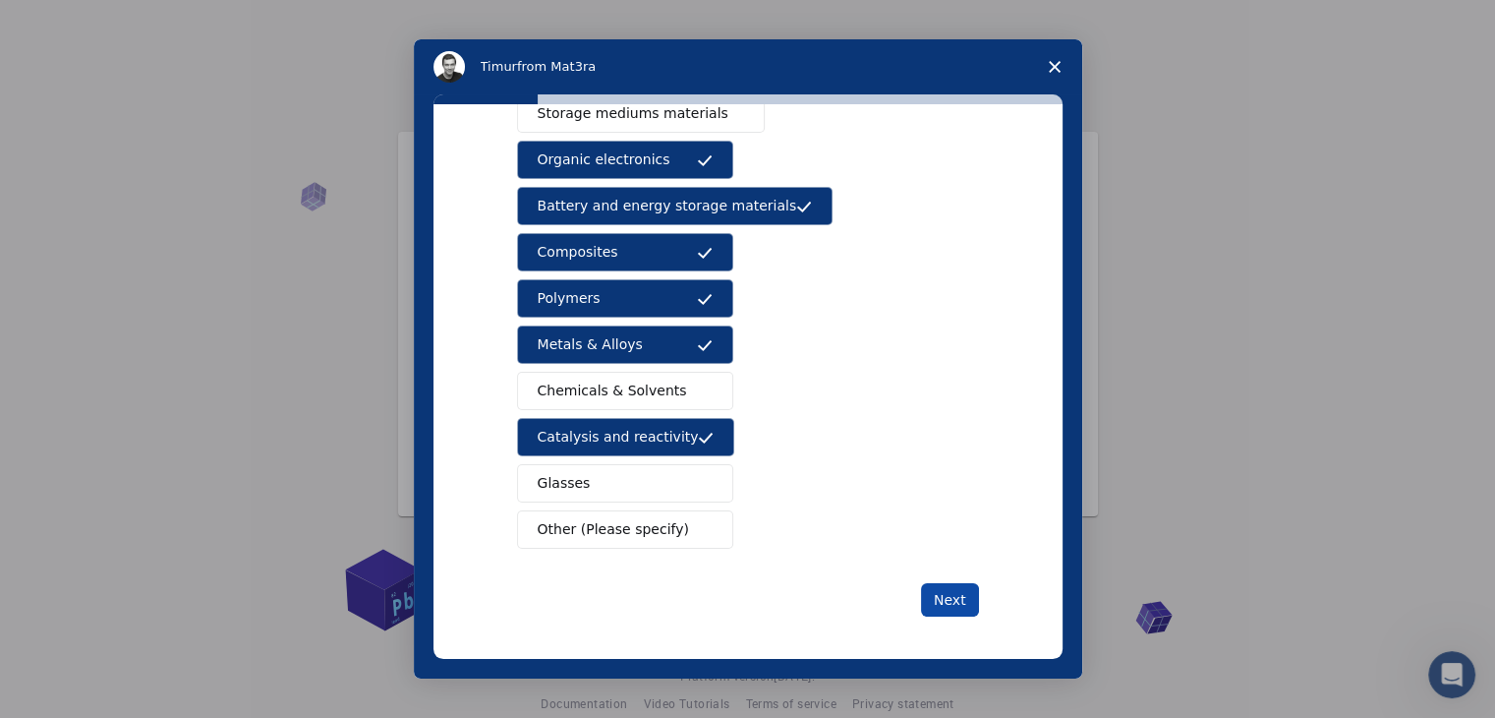
click at [960, 607] on button "Next" at bounding box center [950, 599] width 58 height 33
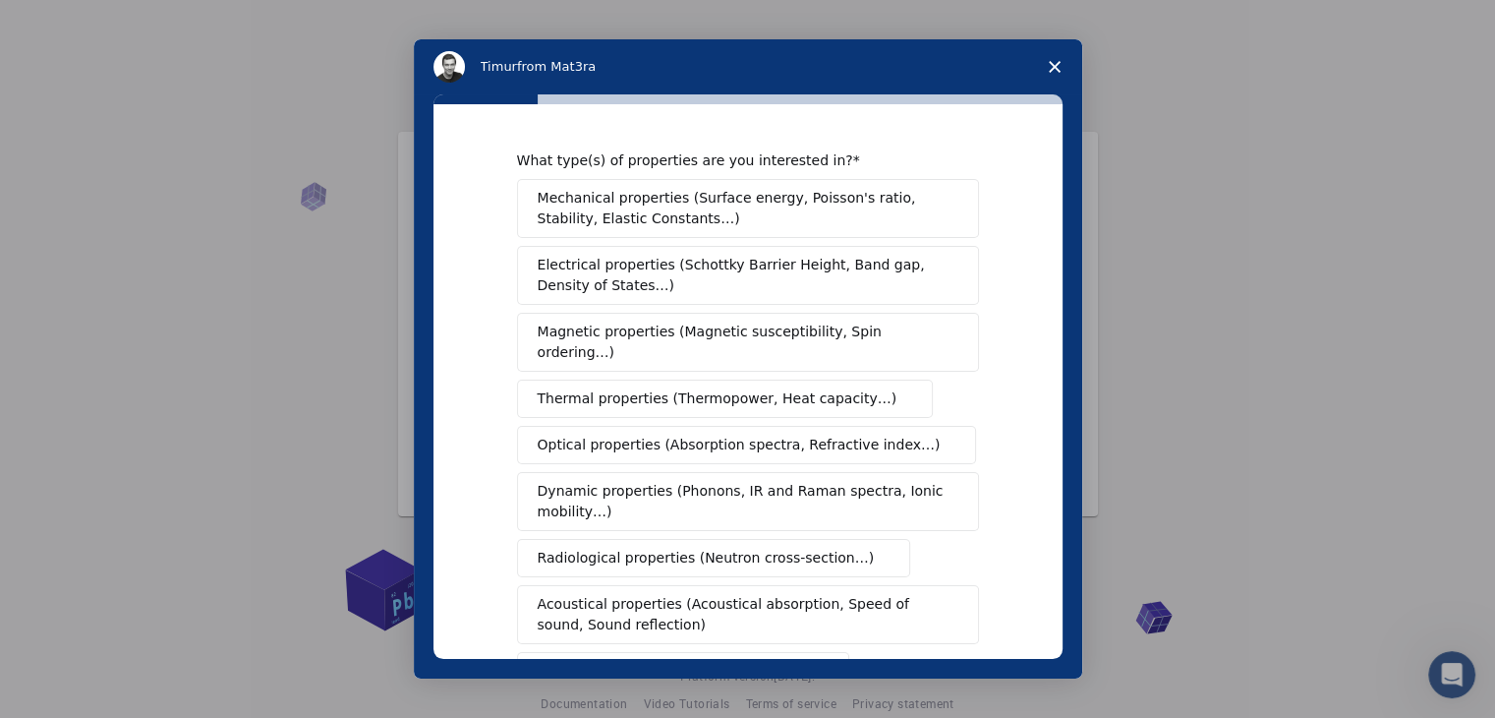
click at [620, 204] on span "Mechanical properties (Surface energy, Poisson's ratio, Stability, Elastic Cons…" at bounding box center [743, 208] width 410 height 41
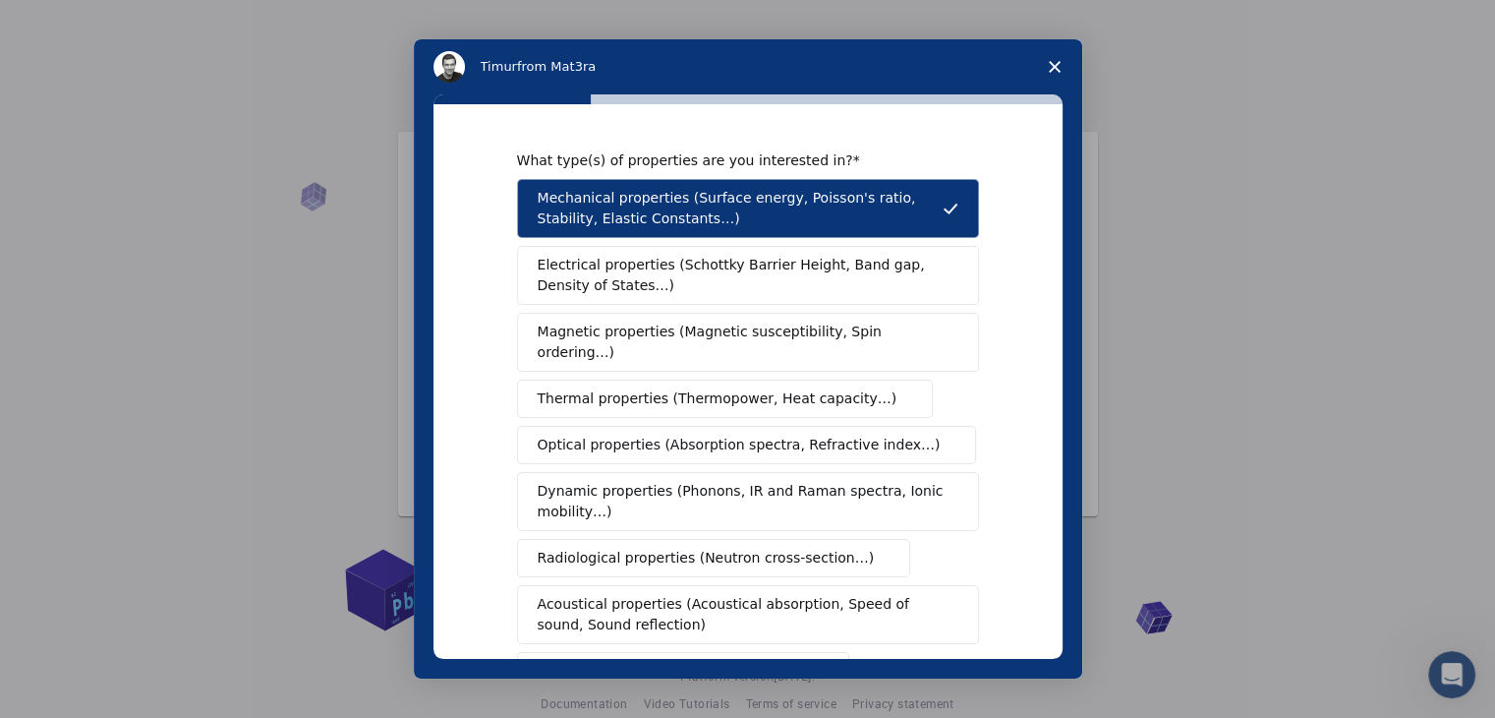
click at [718, 272] on span "Electrical properties (Schottky Barrier Height, Band gap, Density of States…)" at bounding box center [742, 275] width 409 height 41
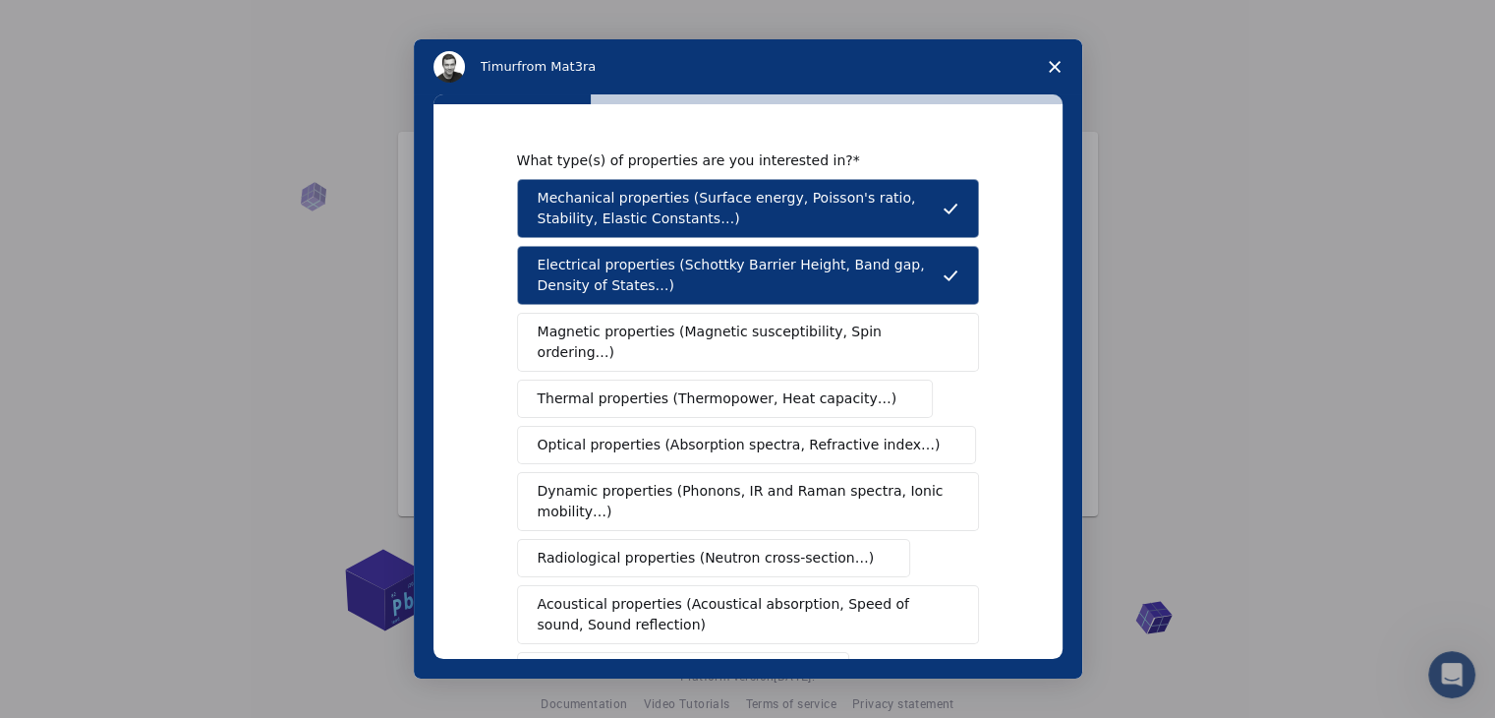
click at [697, 338] on span "Magnetic properties (Magnetic susceptibility, Spin ordering…)" at bounding box center [741, 341] width 406 height 41
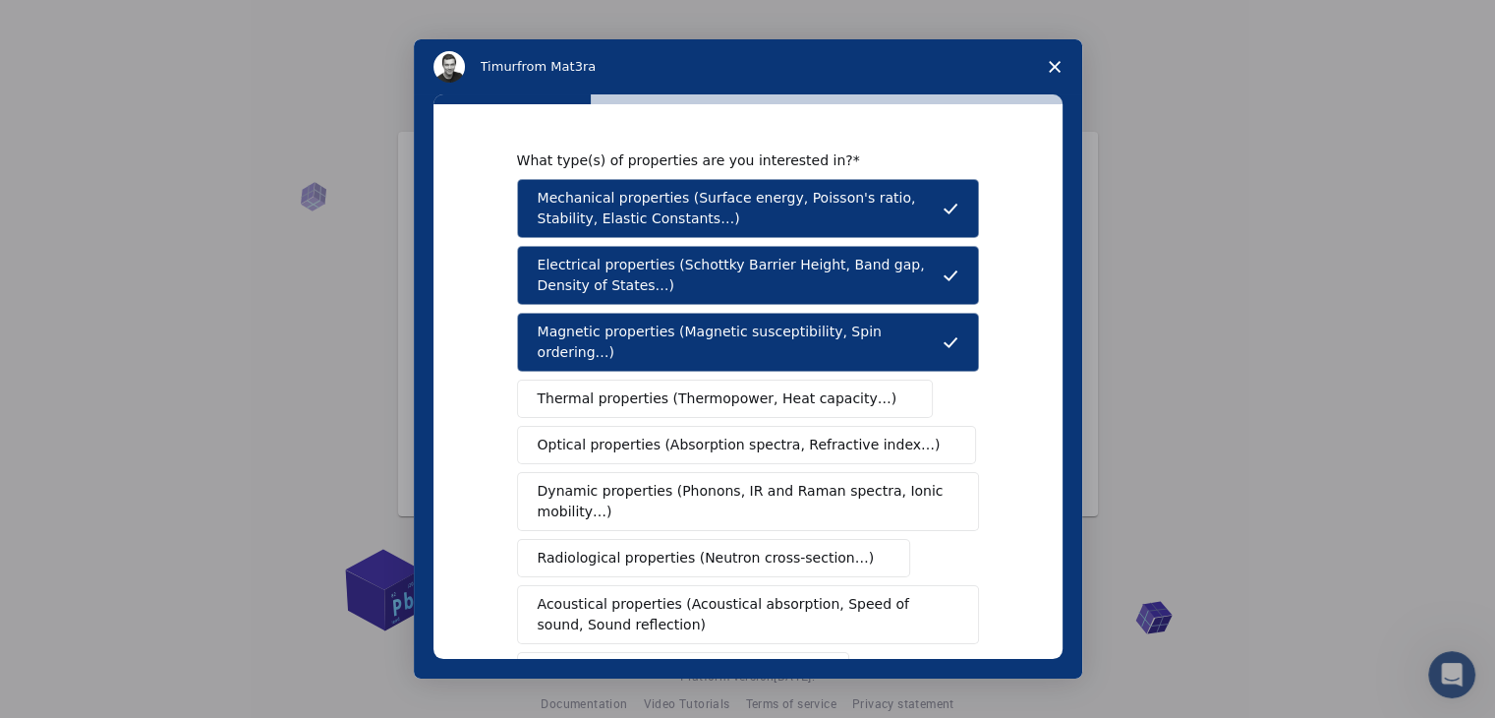
click at [653, 388] on span "Thermal properties (Thermopower, Heat capacity…)" at bounding box center [718, 398] width 360 height 21
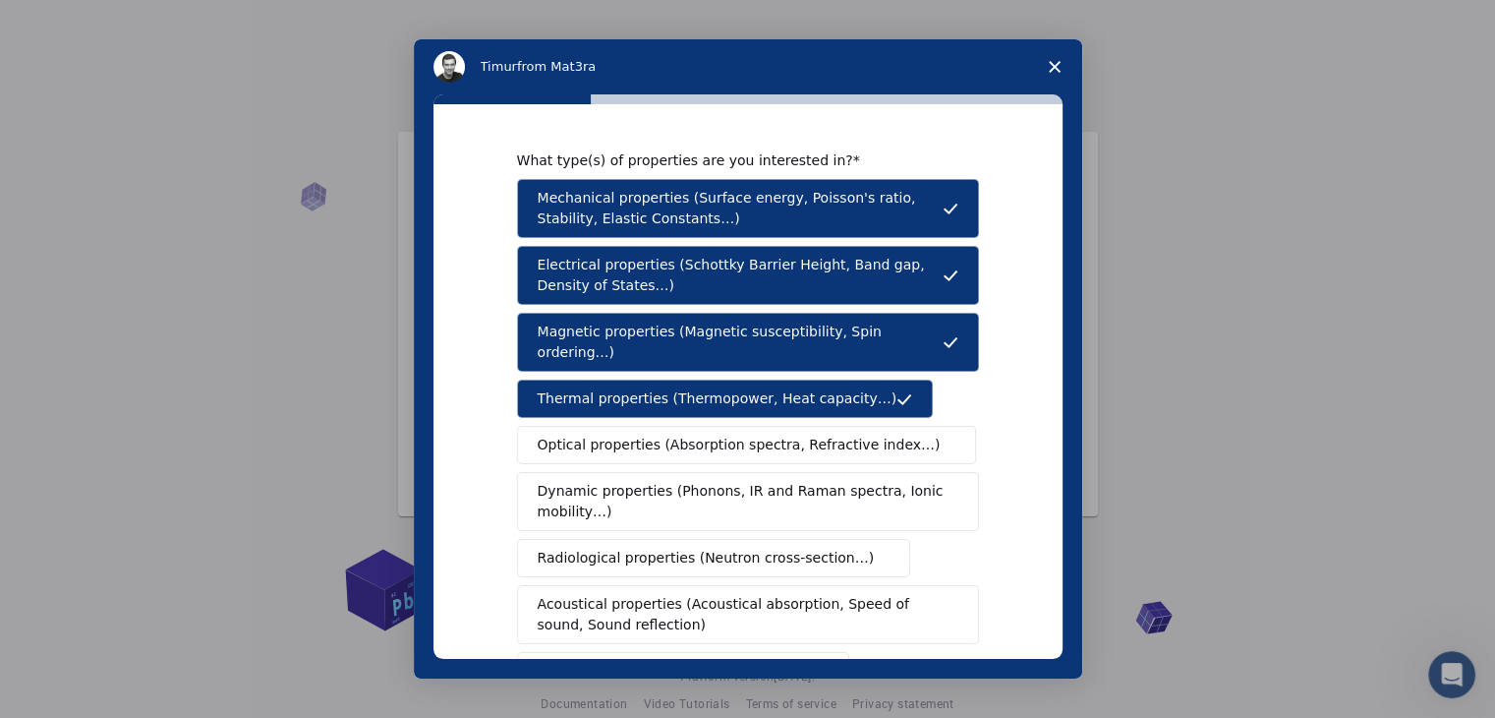
click at [591, 435] on span "Optical properties (Absorption spectra, Refractive index…)" at bounding box center [739, 445] width 403 height 21
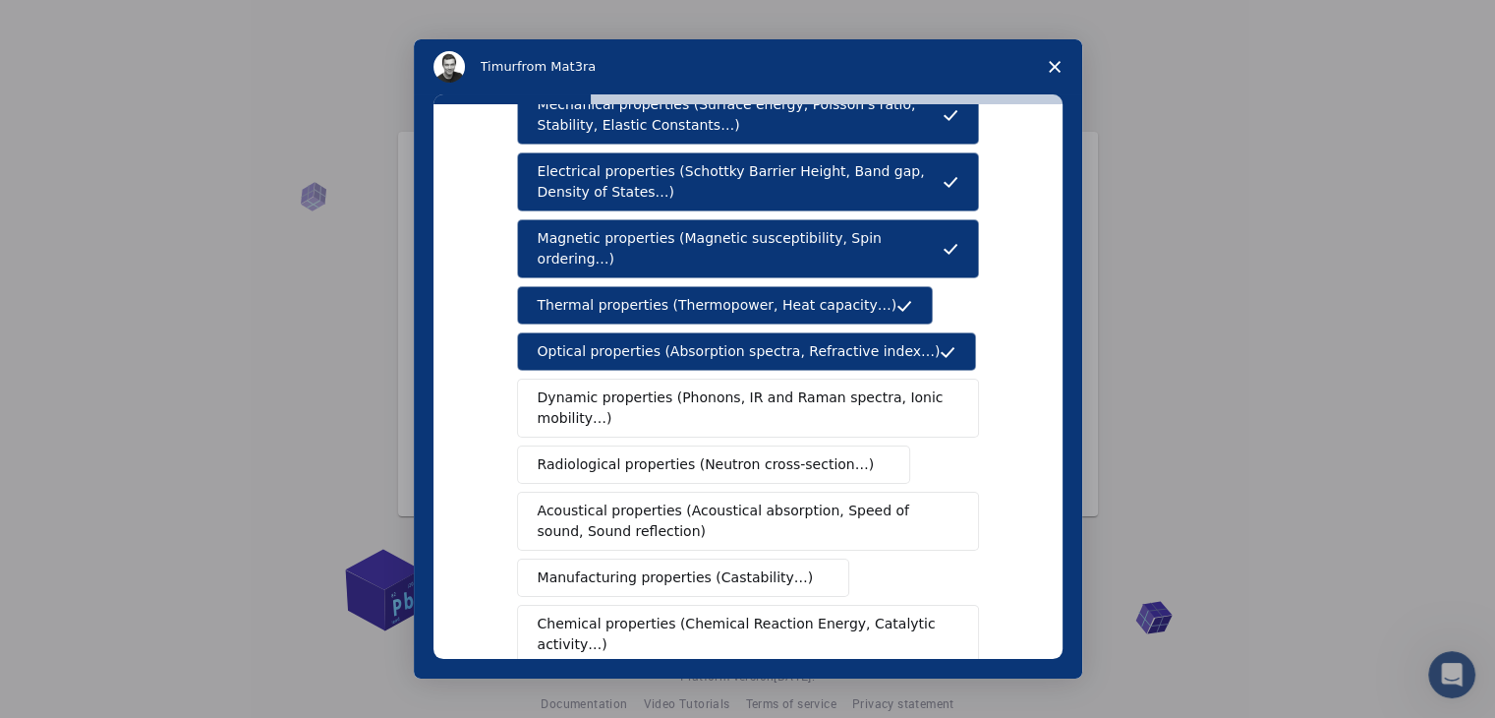
scroll to position [98, 0]
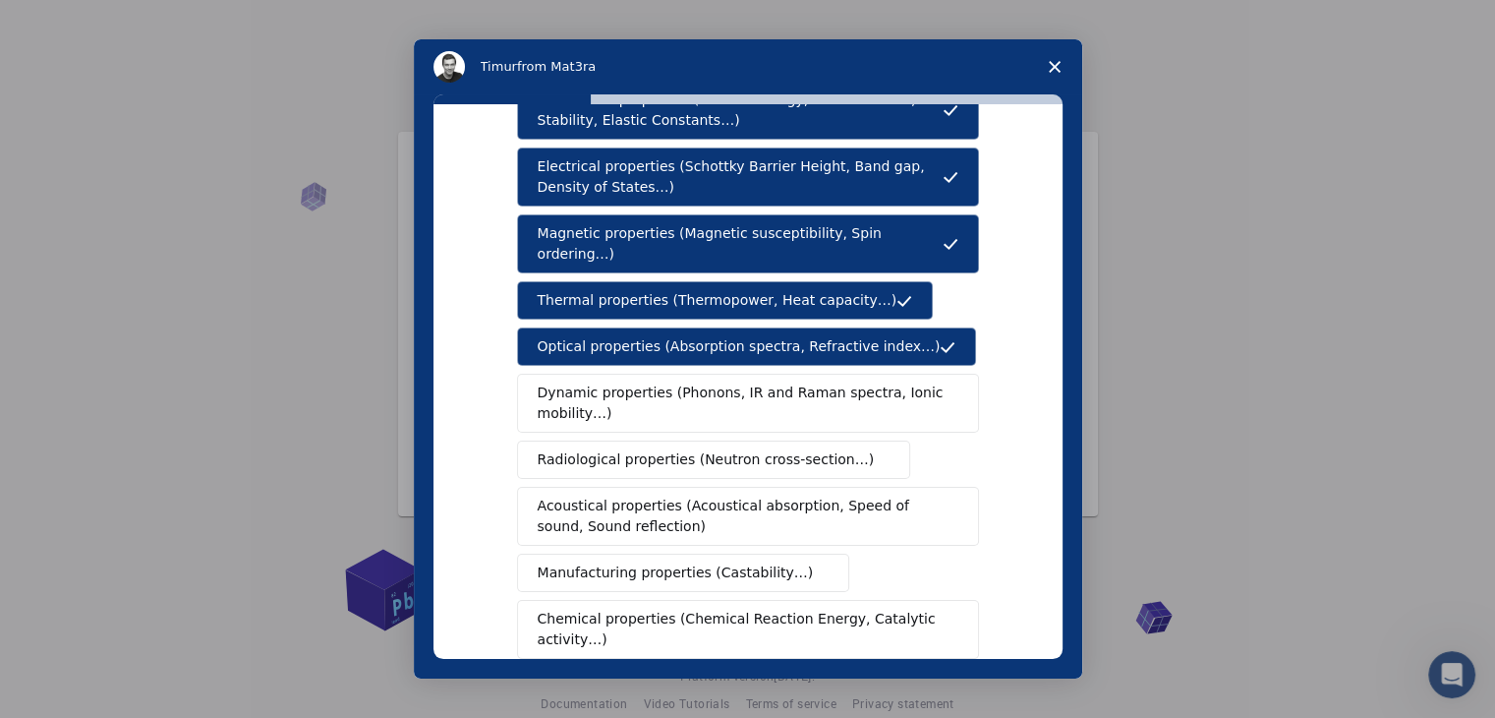
click at [539, 382] on span "Dynamic properties (Phonons, IR and Raman spectra, Ionic mobility…)" at bounding box center [742, 402] width 408 height 41
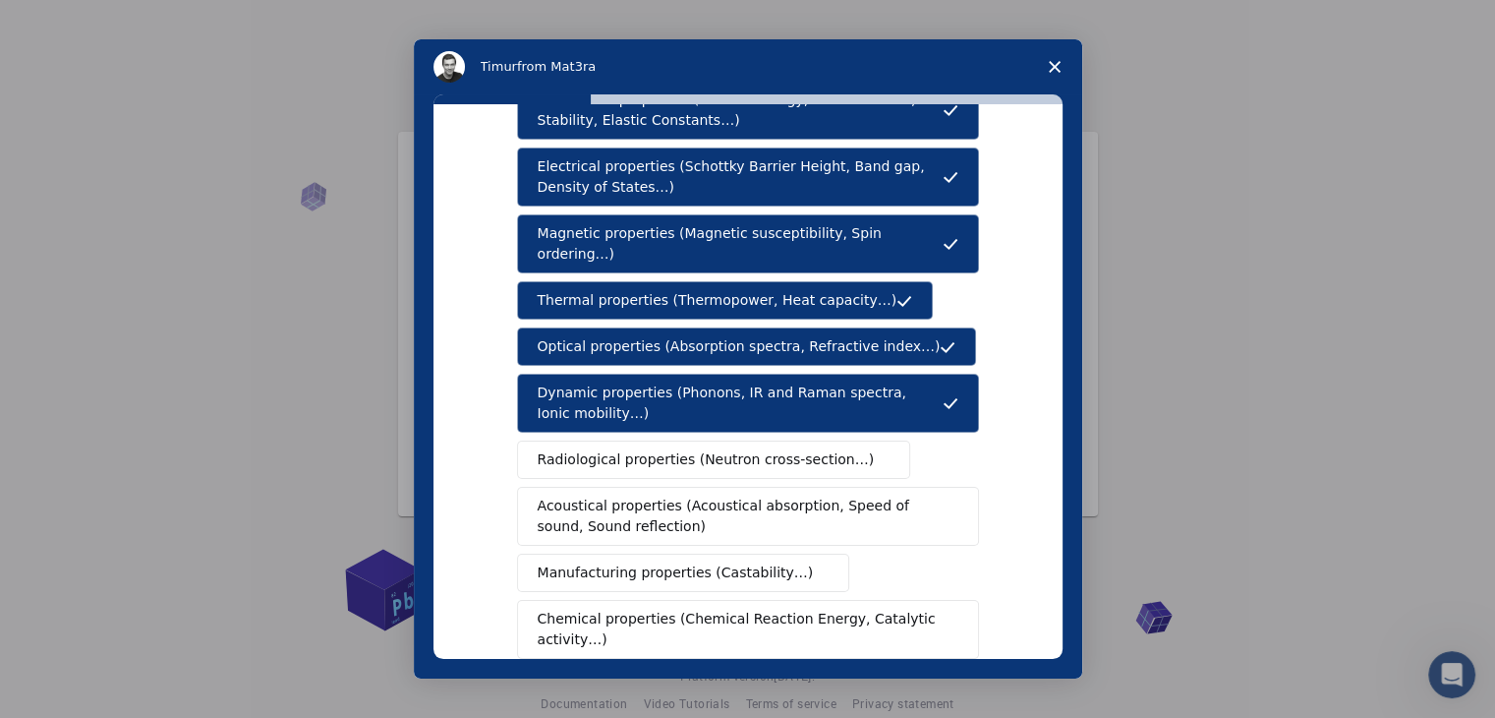
click at [557, 449] on span "Radiological properties (Neutron cross-section…)" at bounding box center [706, 459] width 337 height 21
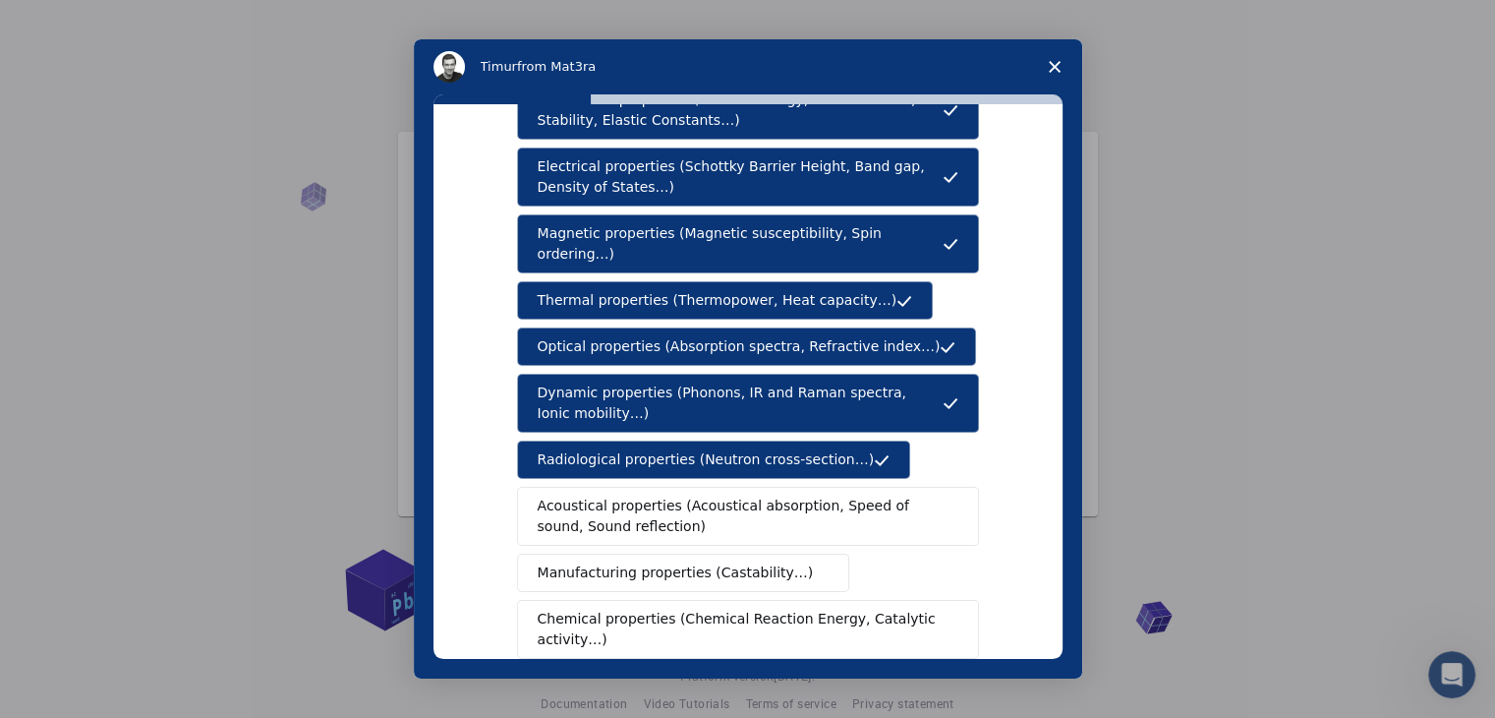
click at [557, 449] on span "Radiological properties (Neutron cross-section…)" at bounding box center [706, 459] width 337 height 21
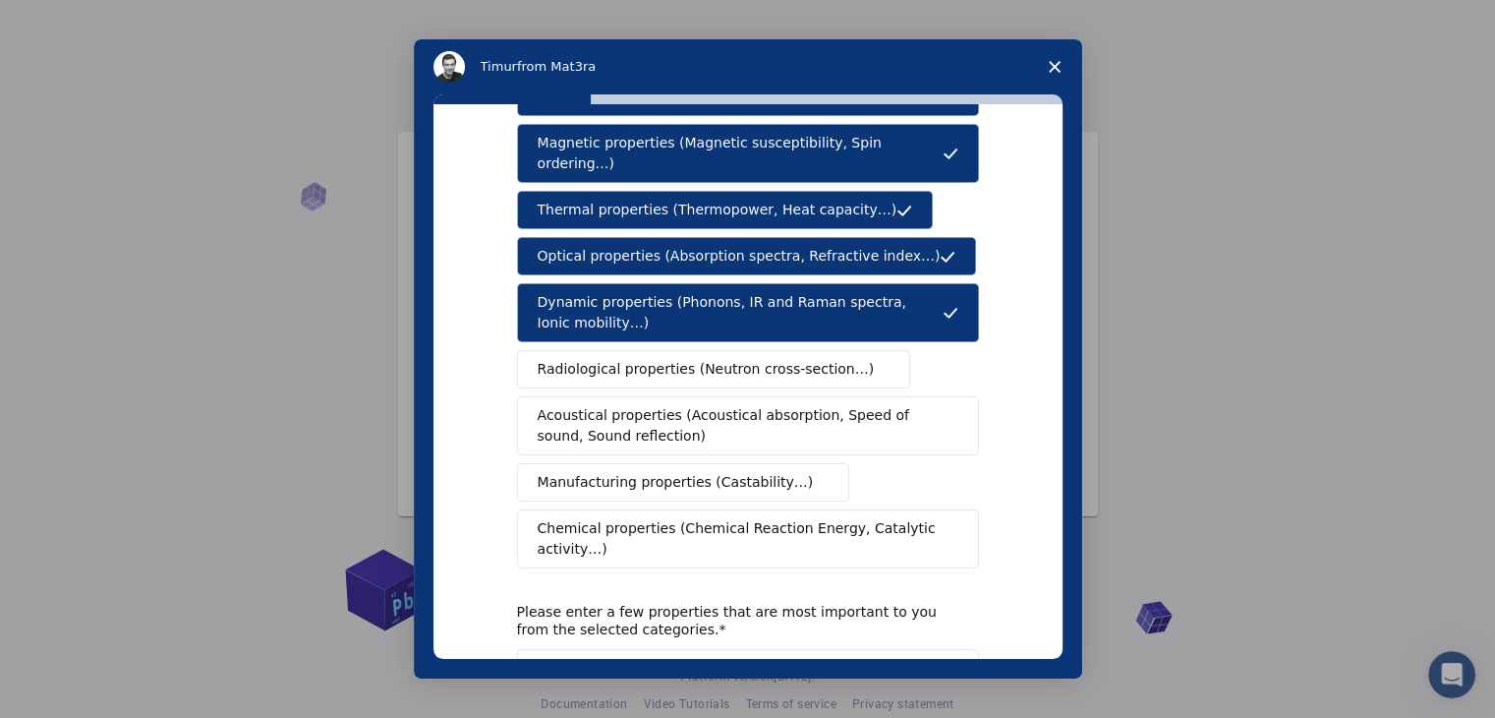
scroll to position [197, 0]
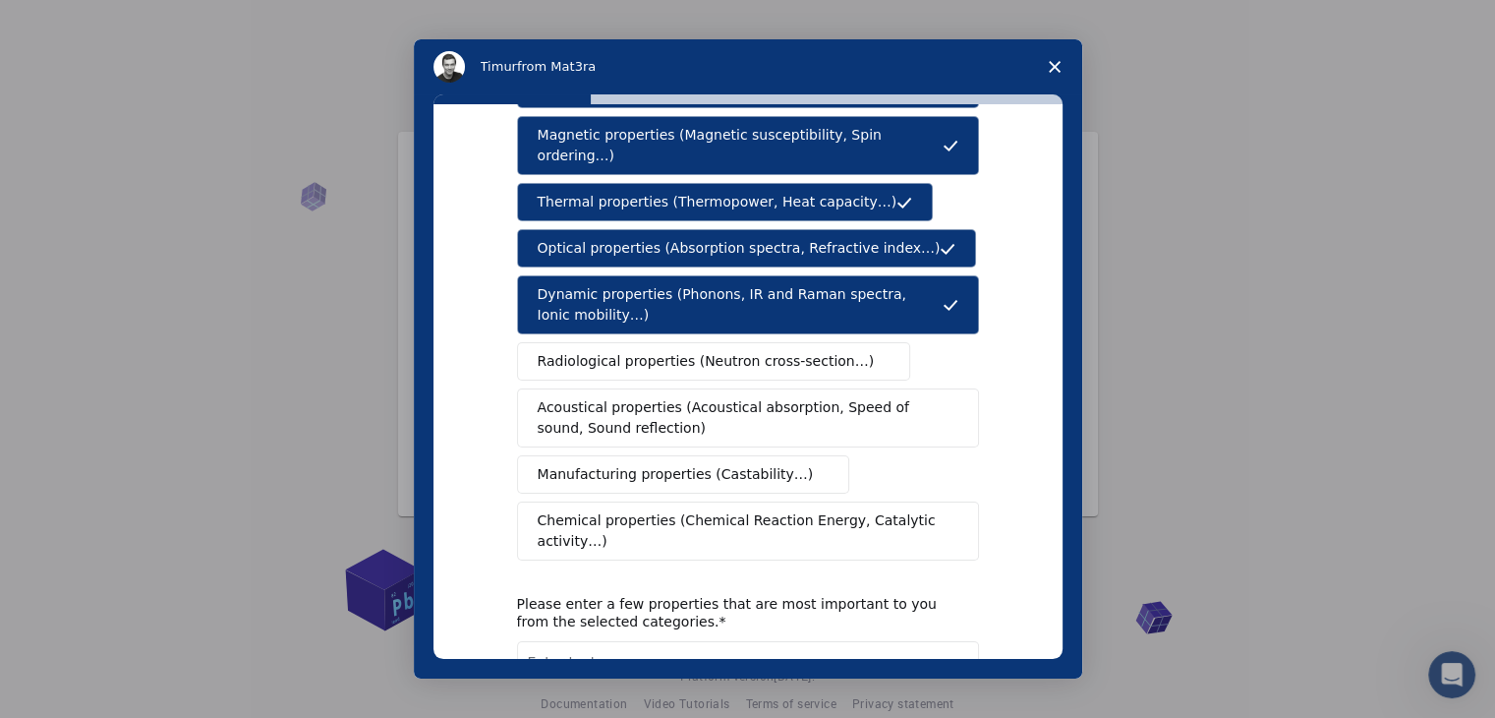
click at [593, 397] on span "Acoustical properties (Acoustical absorption, Speed of sound, Sound reflection)" at bounding box center [742, 417] width 409 height 41
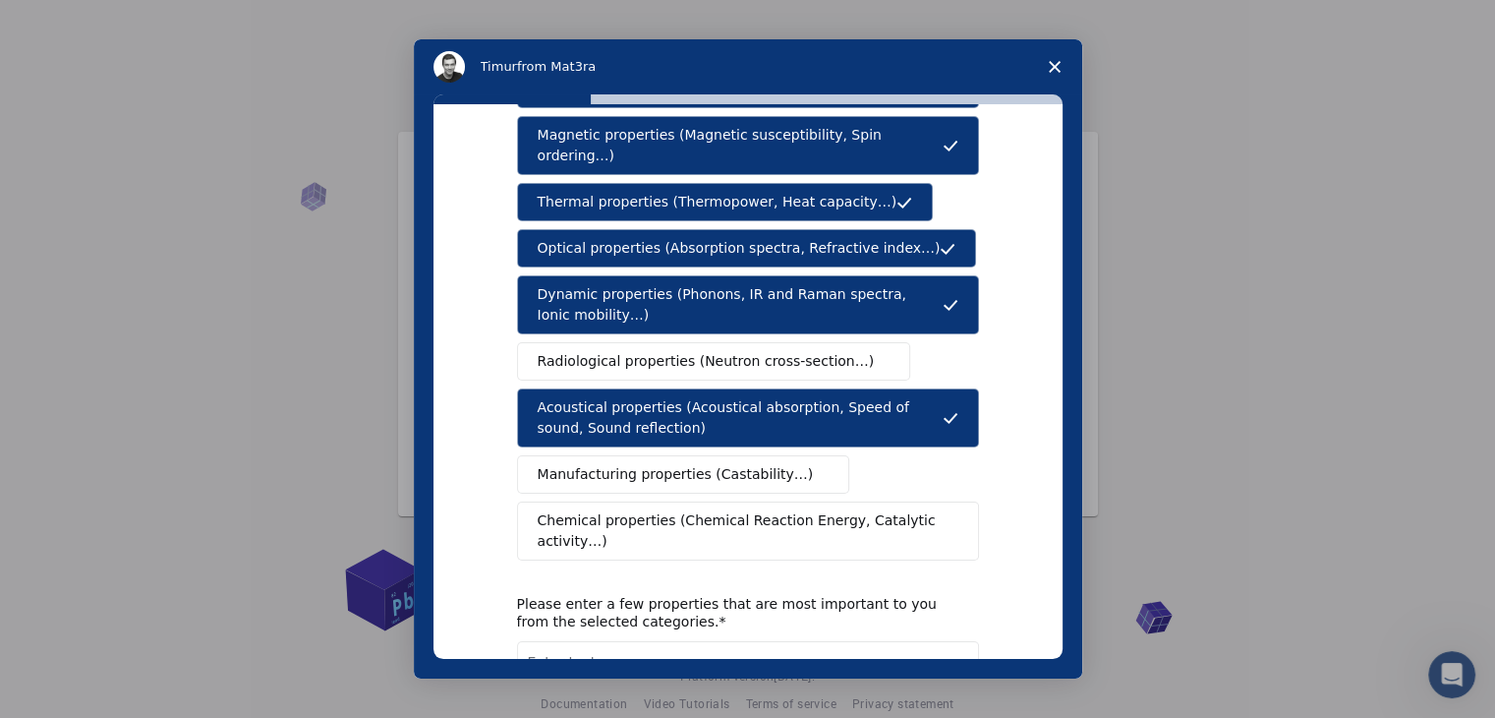
click at [566, 510] on span "Chemical properties (Chemical Reaction Energy, Catalytic activity…)" at bounding box center [741, 530] width 407 height 41
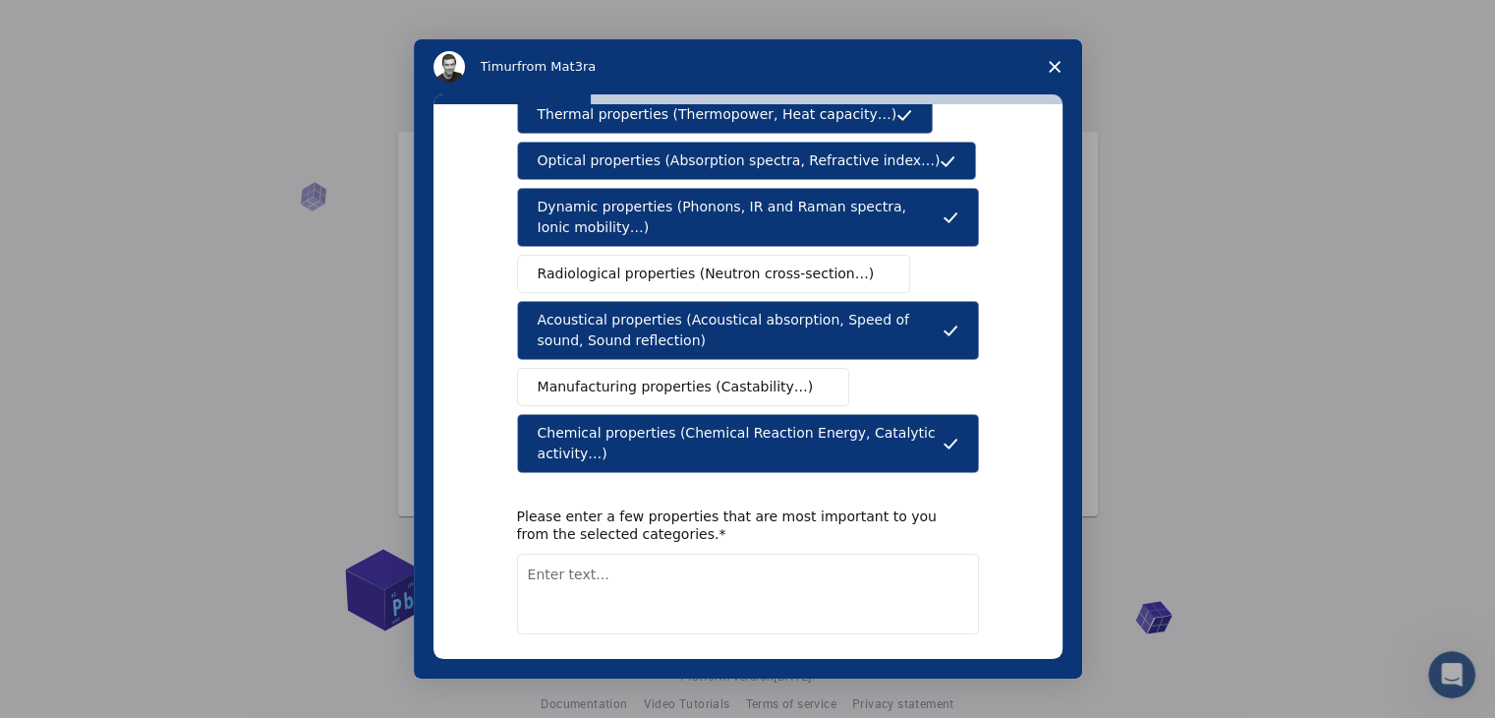
scroll to position [295, 0]
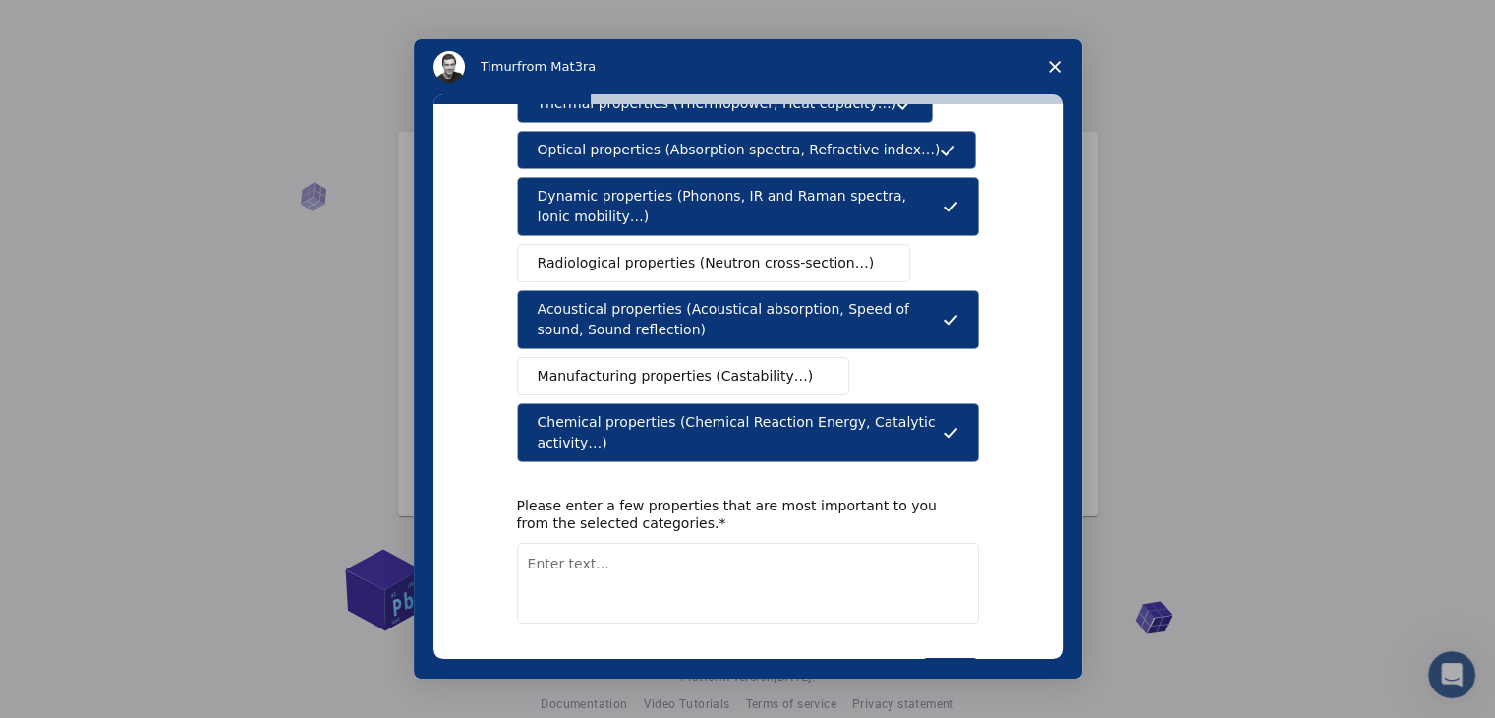
click at [586, 306] on span "Acoustical properties (Acoustical absorption, Speed of sound, Sound reflection)" at bounding box center [740, 319] width 405 height 41
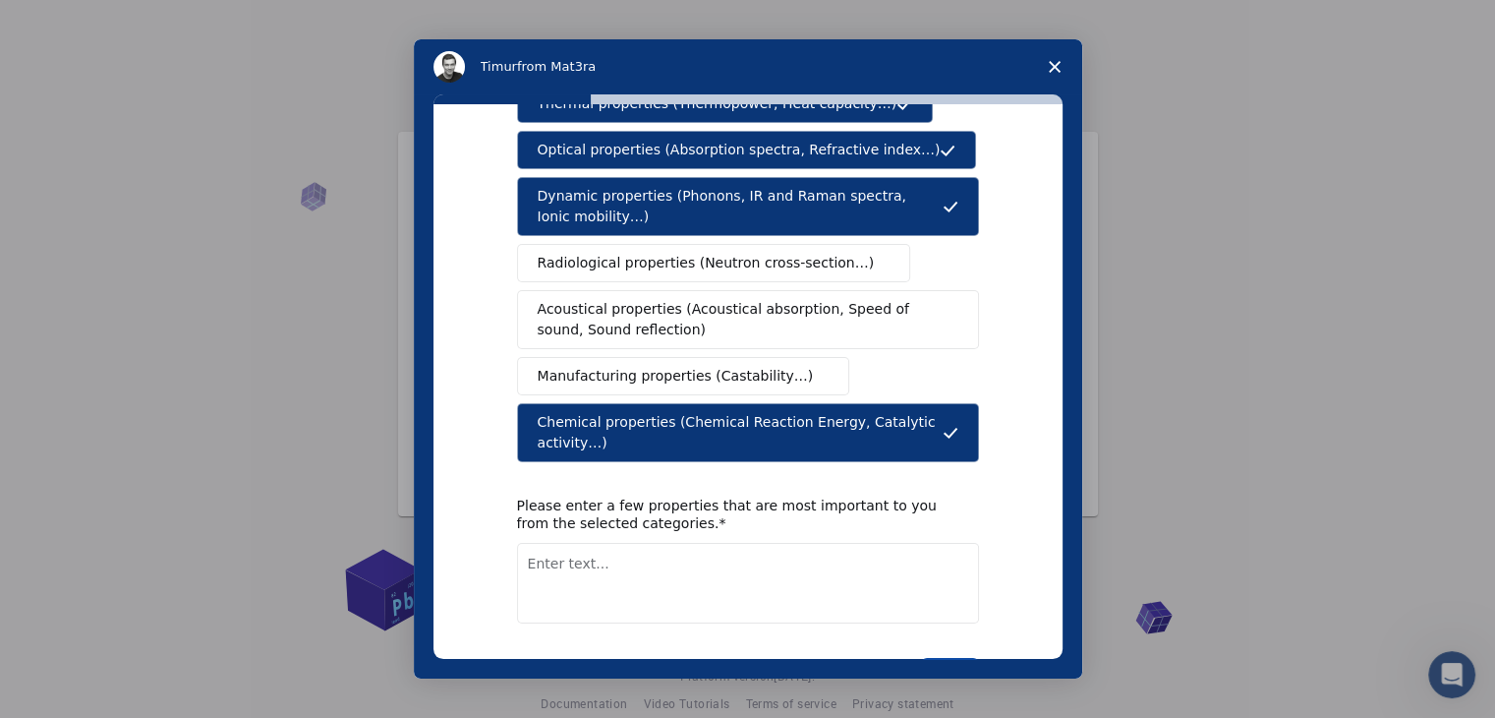
click at [948, 658] on button "Next" at bounding box center [950, 674] width 58 height 33
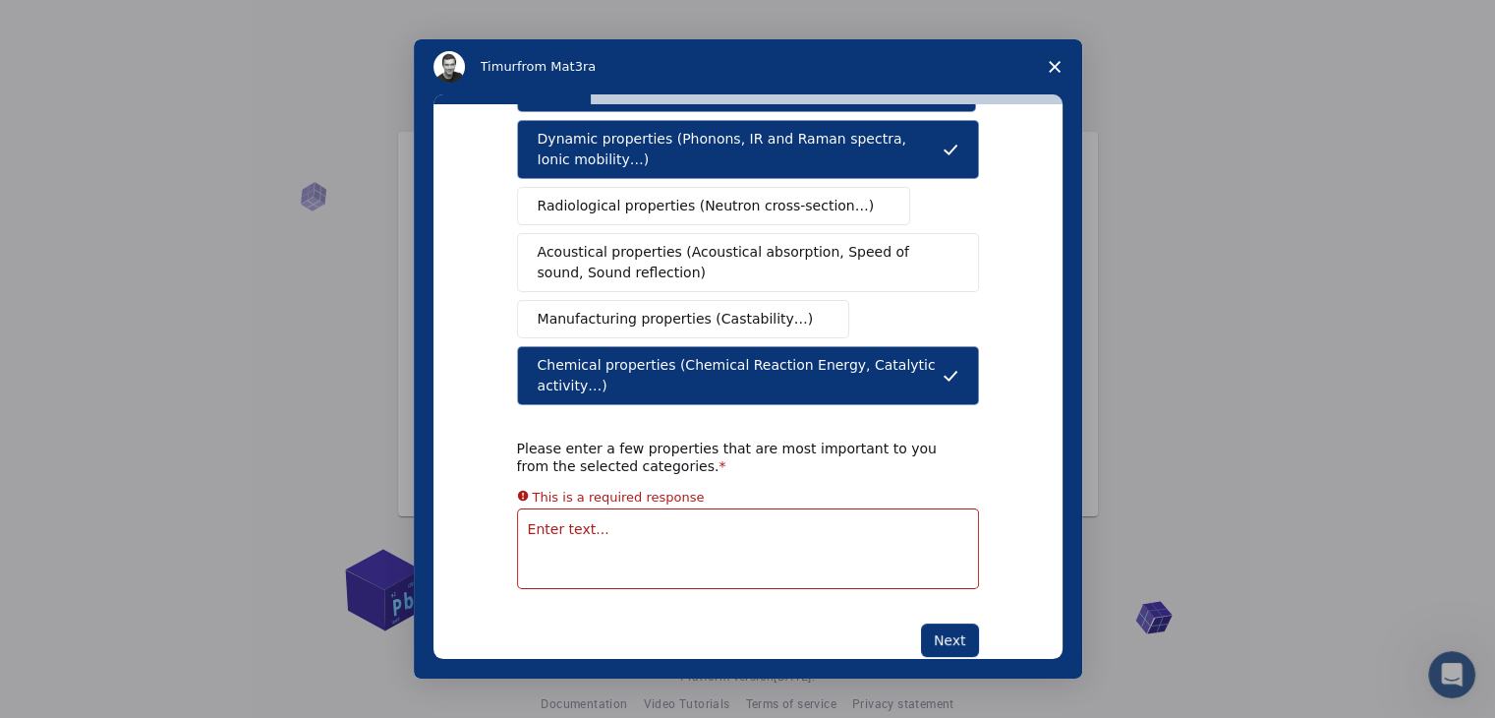
scroll to position [328, 0]
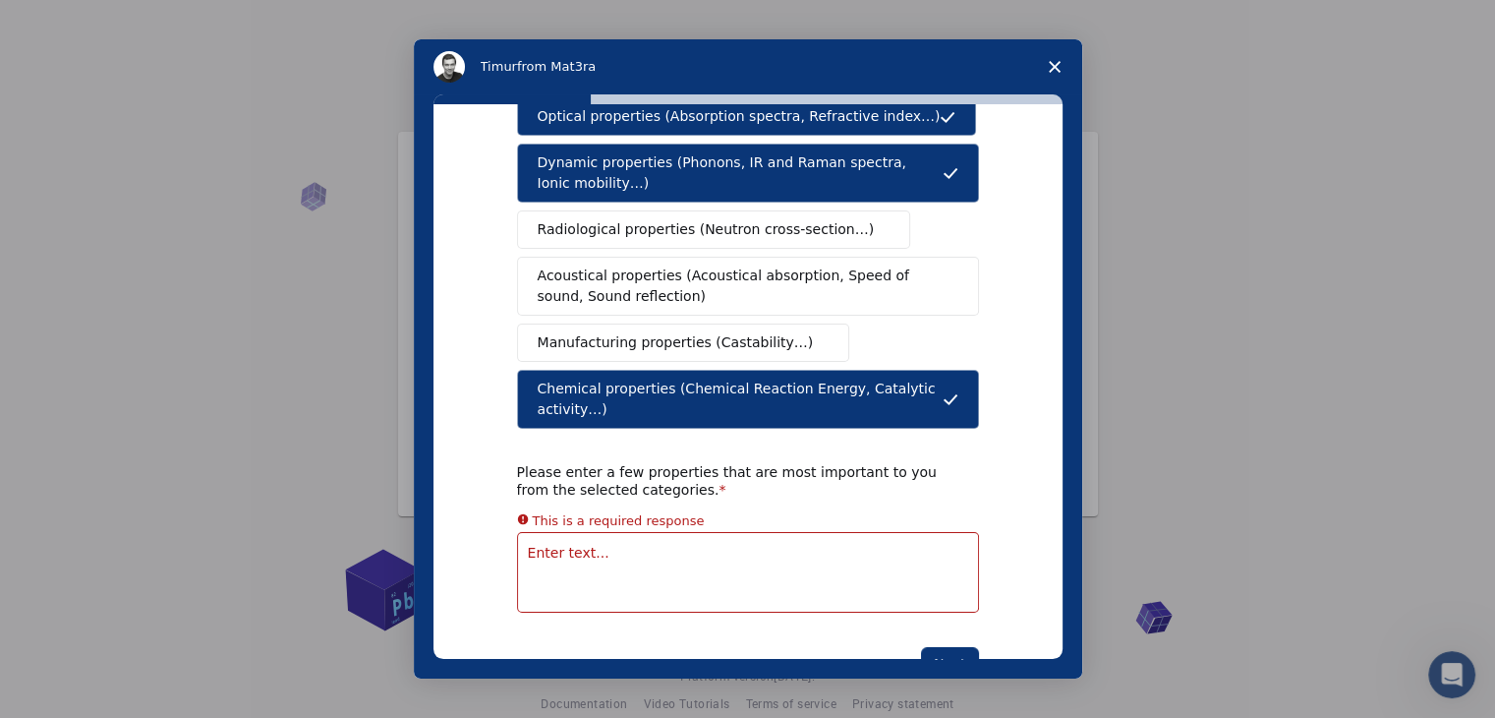
click at [598, 532] on textarea "Enter text..." at bounding box center [748, 572] width 462 height 81
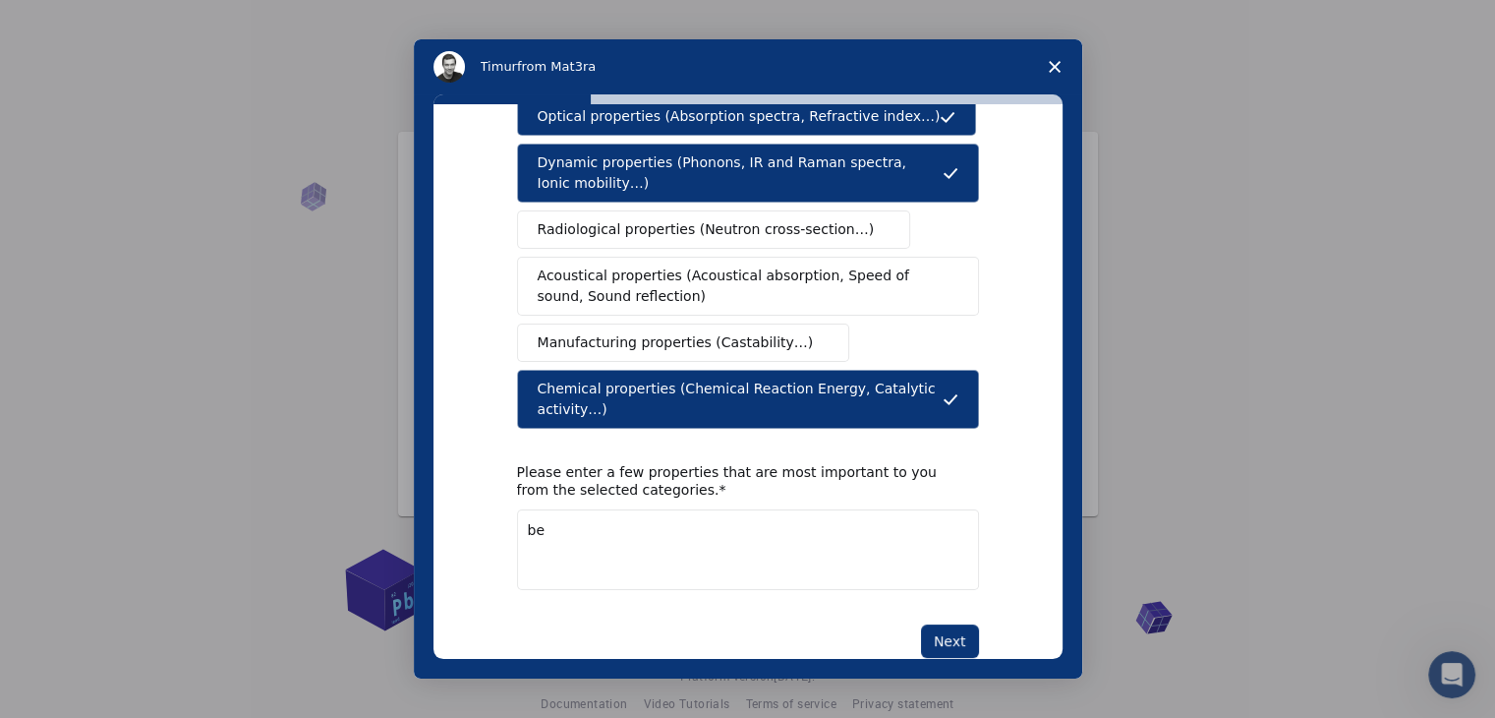
type textarea "b"
type textarea "behaviour of material's alloys and composite"
click at [947, 624] on button "Next" at bounding box center [950, 640] width 58 height 33
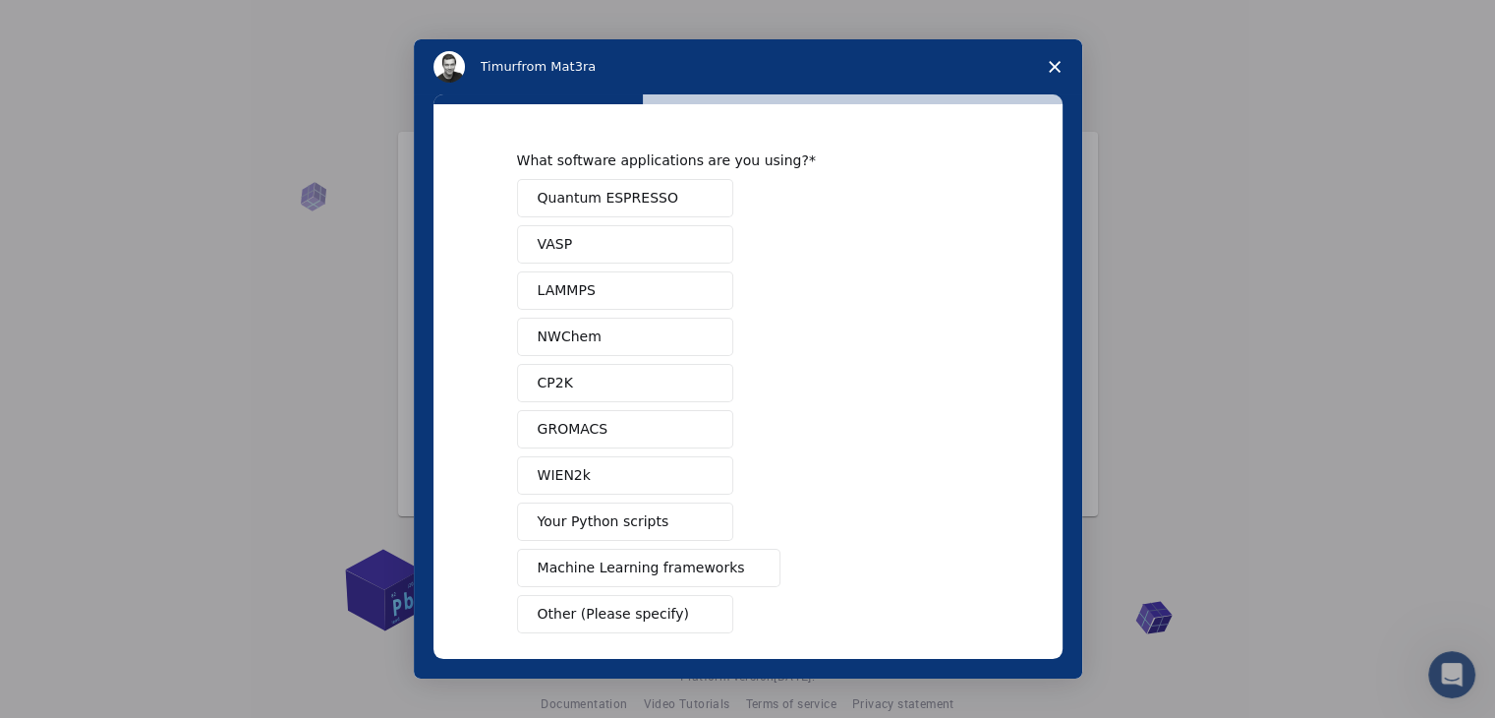
click at [580, 248] on button "VASP" at bounding box center [625, 244] width 216 height 38
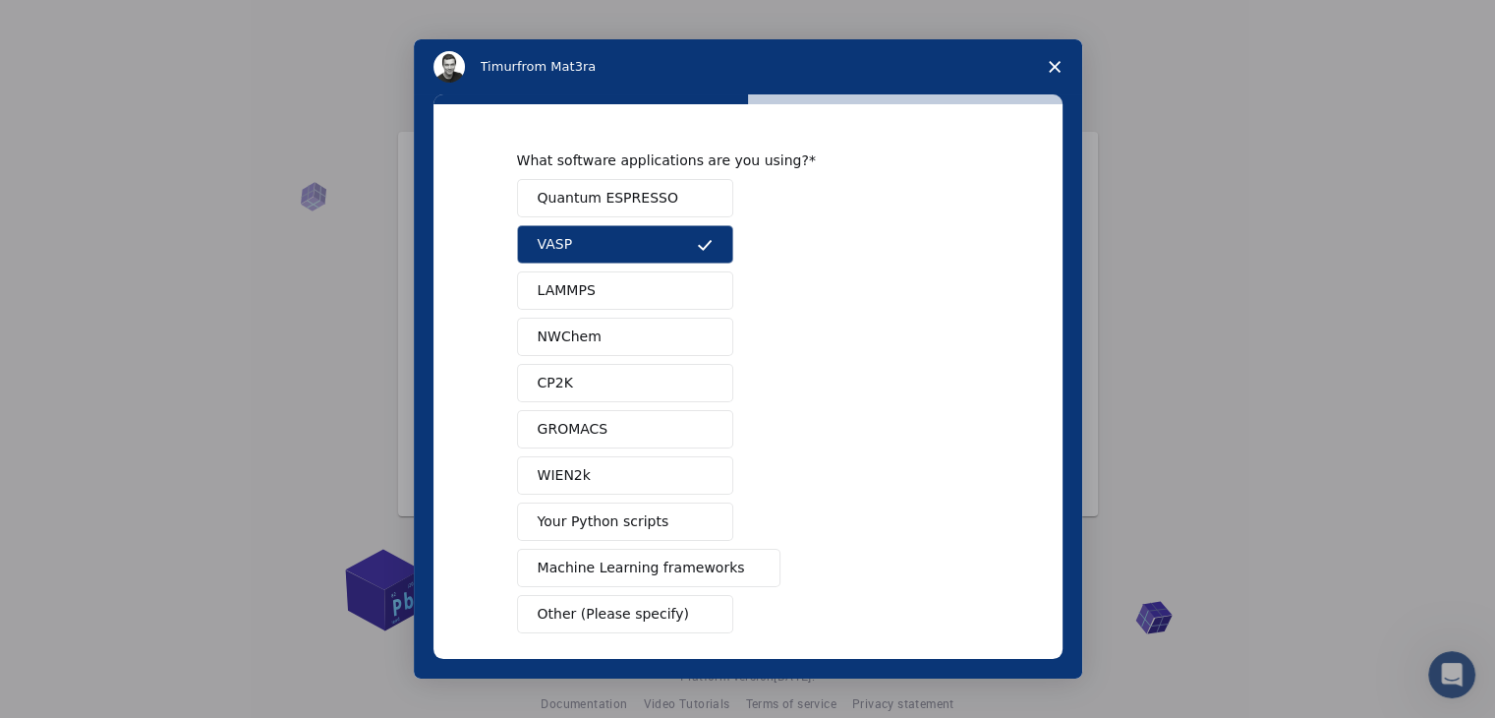
click at [573, 289] on span "LAMMPS" at bounding box center [567, 290] width 58 height 21
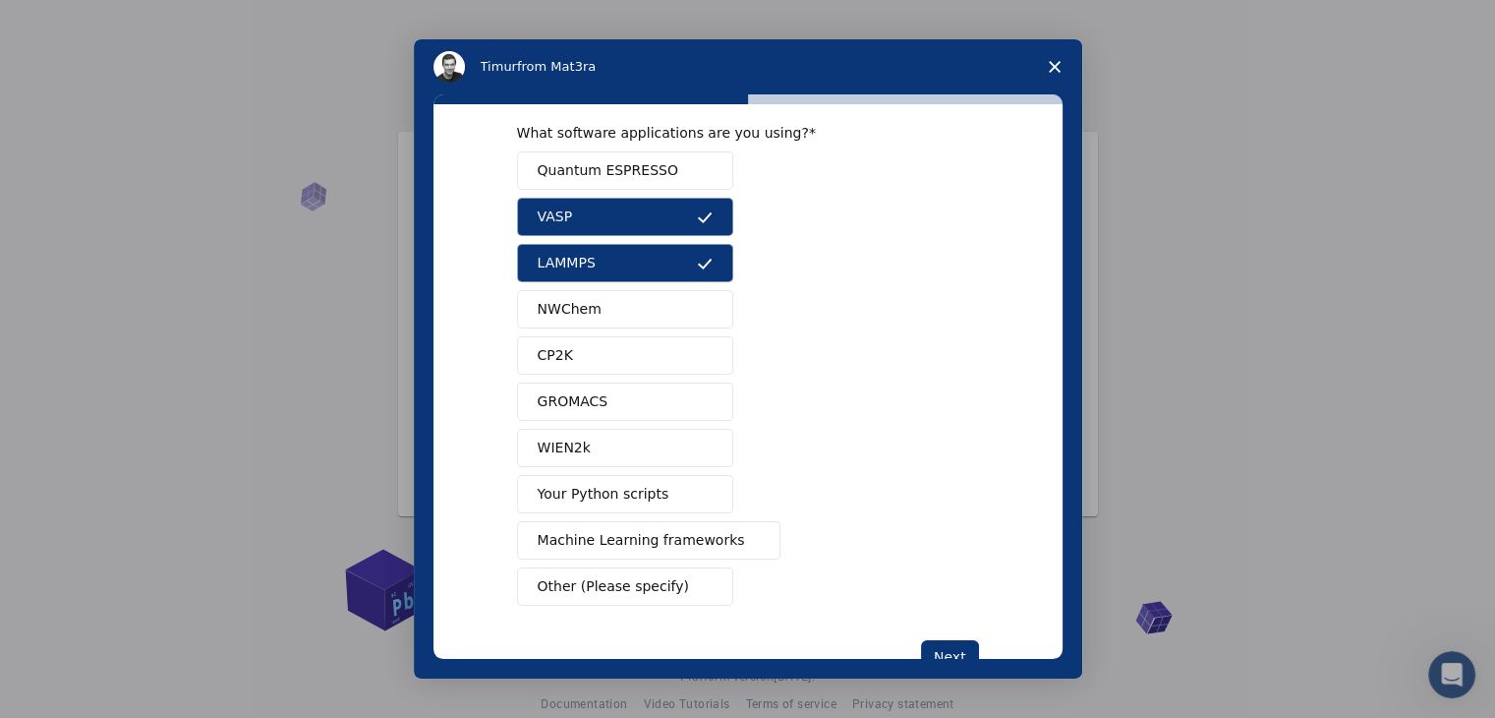
scroll to position [86, 0]
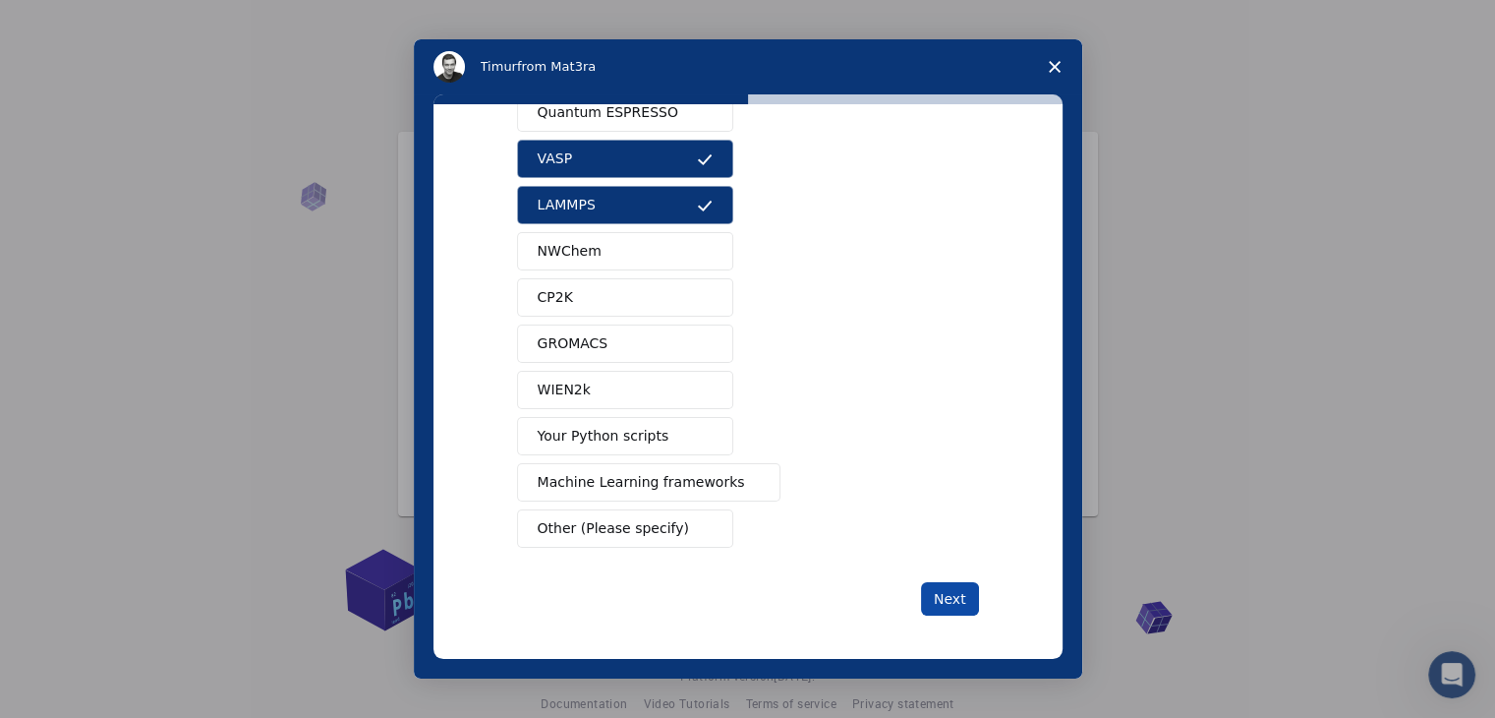
click at [924, 599] on button "Next" at bounding box center [950, 598] width 58 height 33
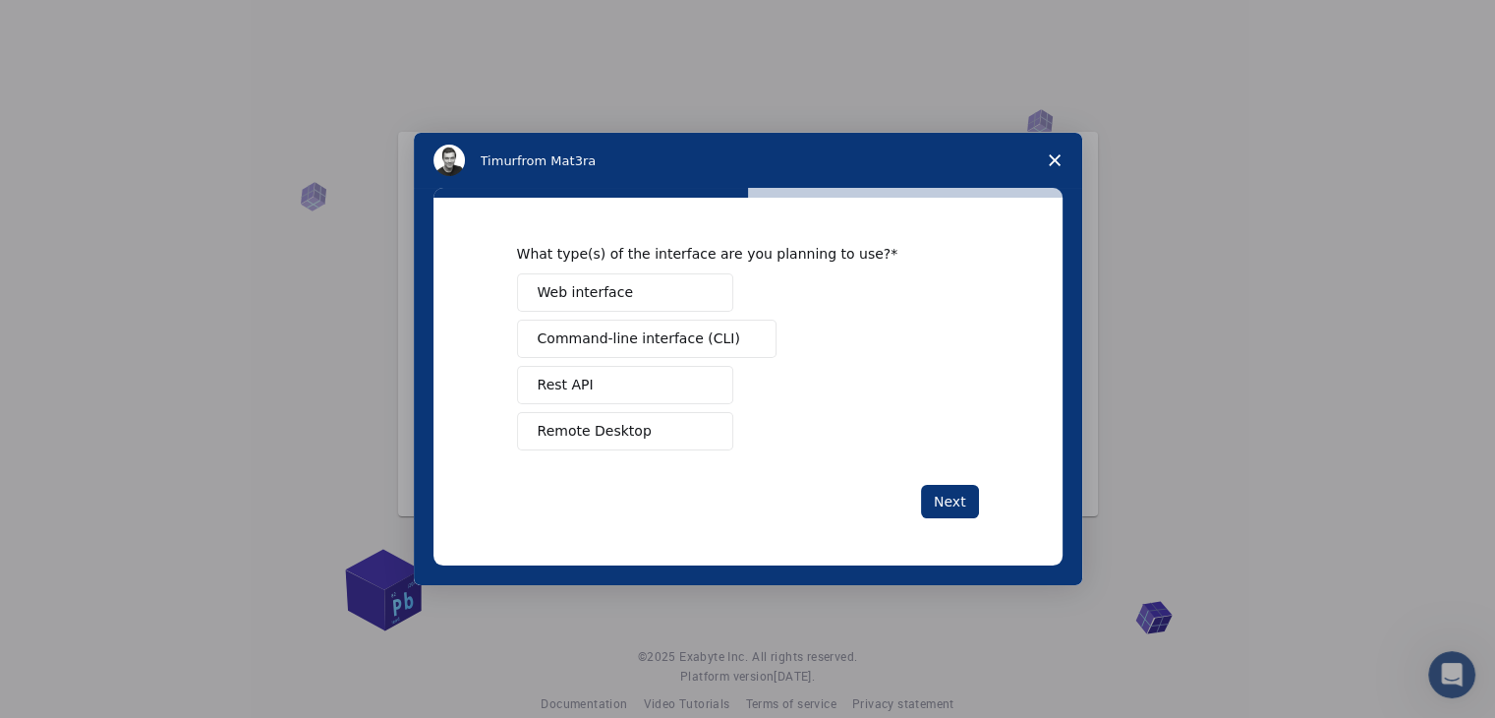
click at [657, 287] on button "Web interface" at bounding box center [625, 292] width 216 height 38
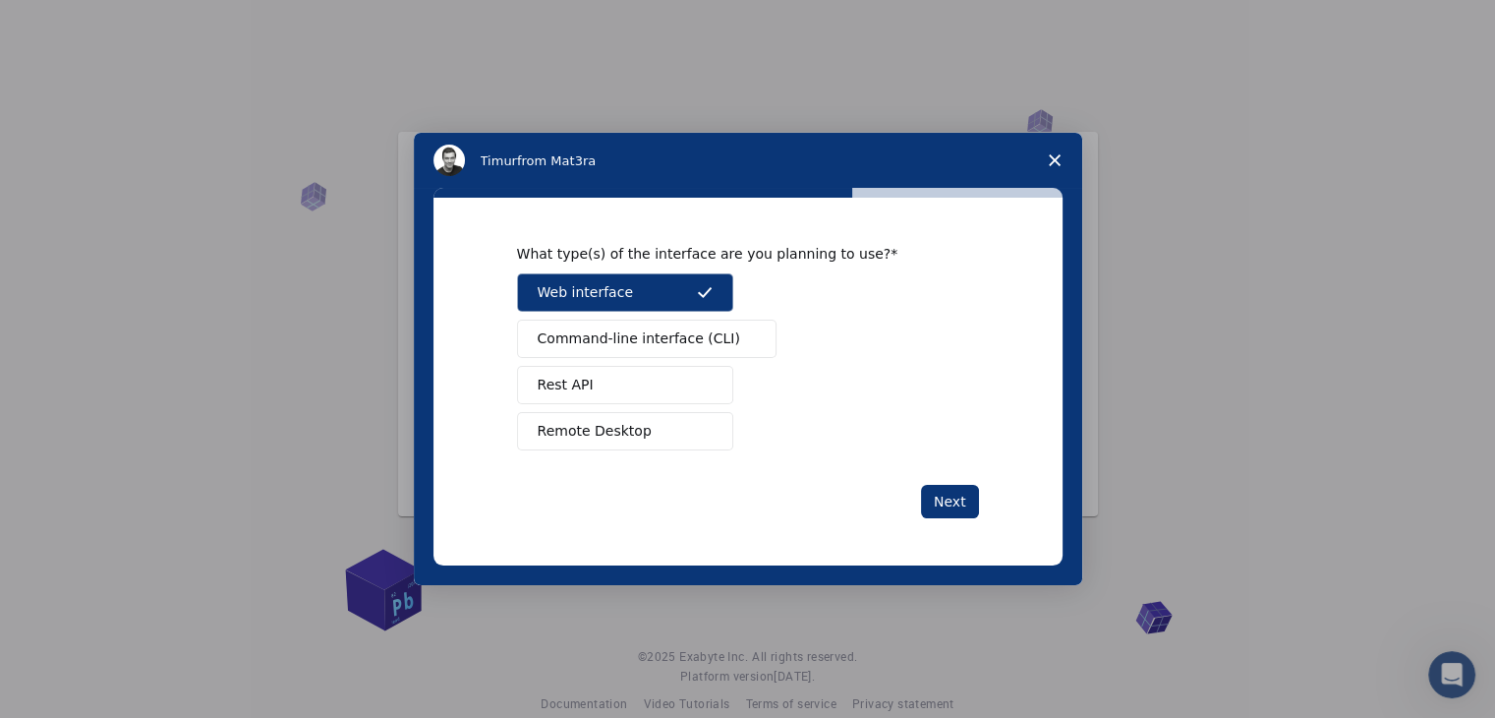
click at [623, 336] on span "Command-line interface (CLI)" at bounding box center [639, 338] width 203 height 21
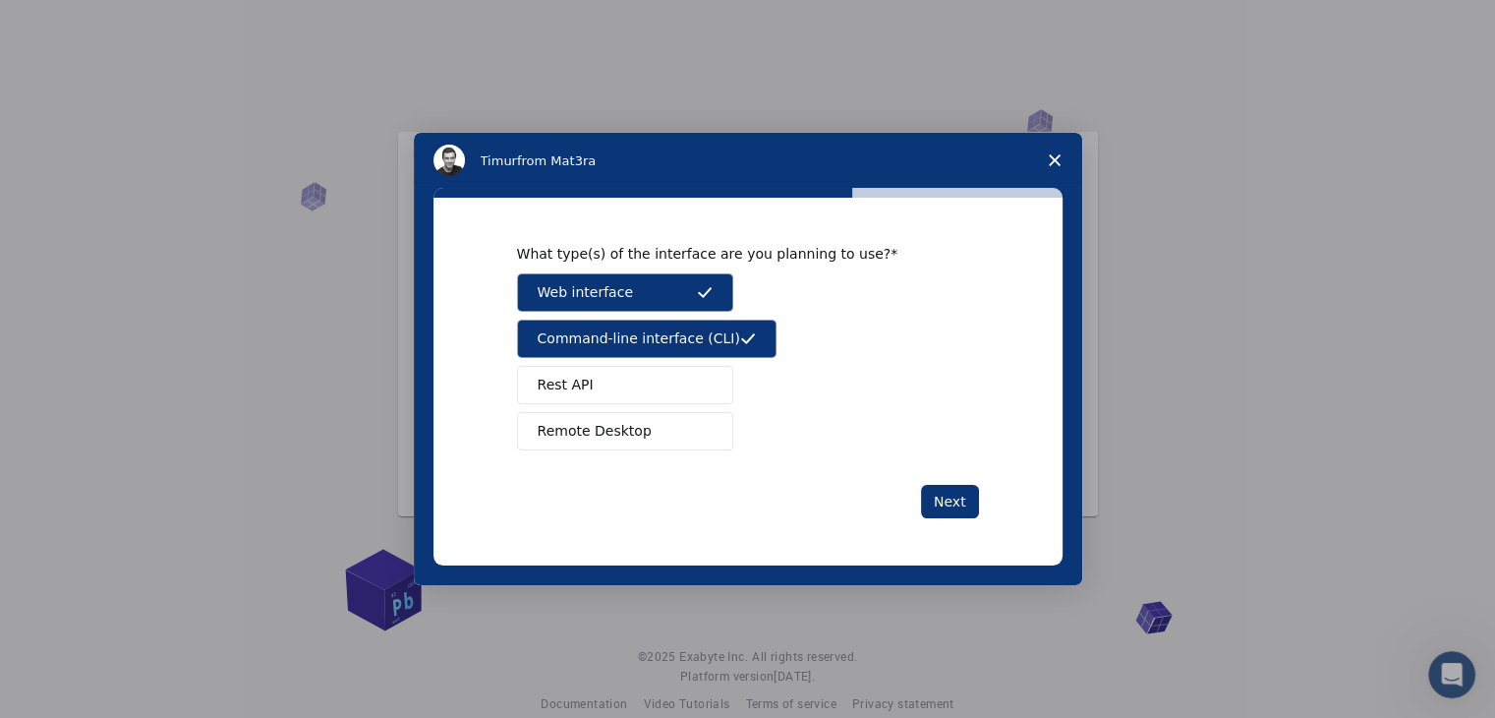
click at [645, 359] on div "Web interface Command-line interface (CLI) Rest API Remote Desktop" at bounding box center [748, 361] width 462 height 177
click at [642, 379] on button "Rest API" at bounding box center [625, 385] width 216 height 38
click at [639, 413] on button "Remote Desktop" at bounding box center [625, 431] width 216 height 38
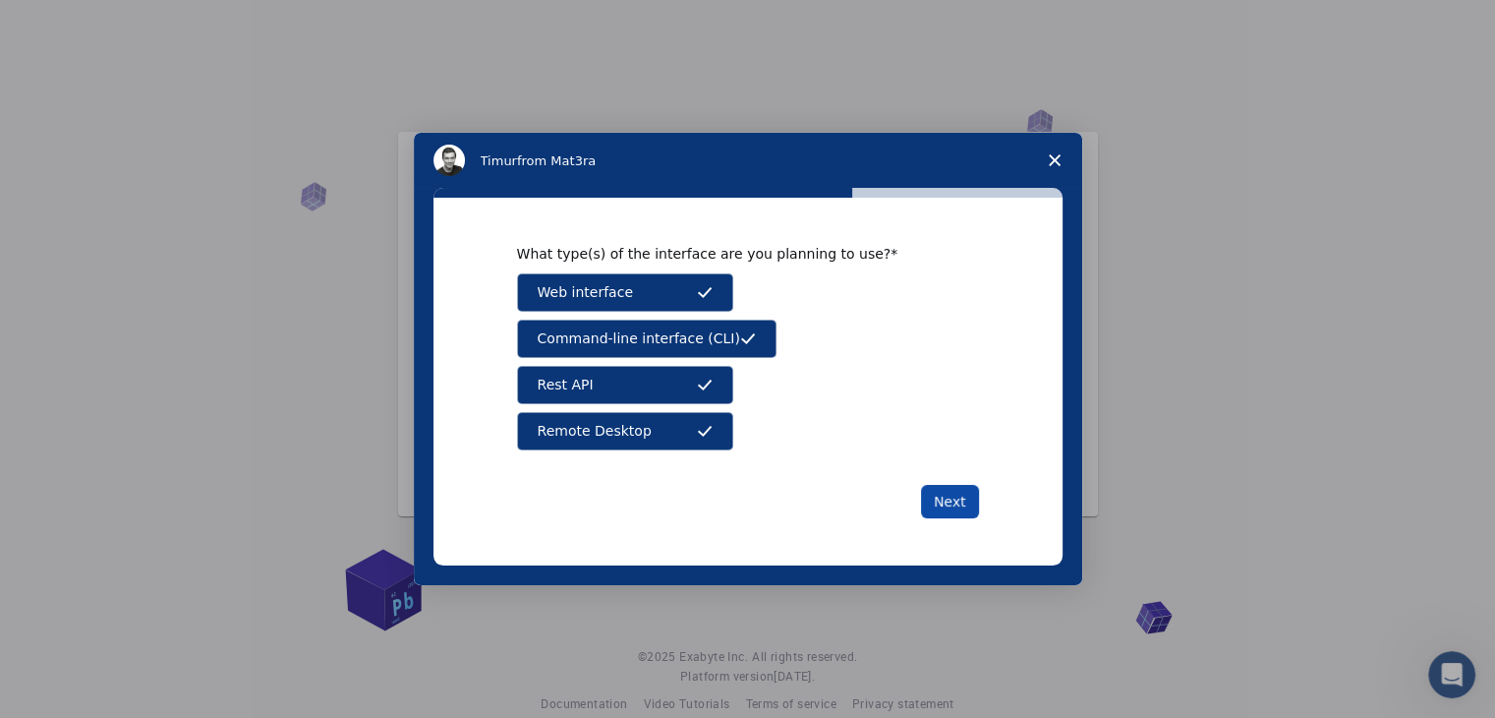
click at [932, 499] on button "Next" at bounding box center [950, 501] width 58 height 33
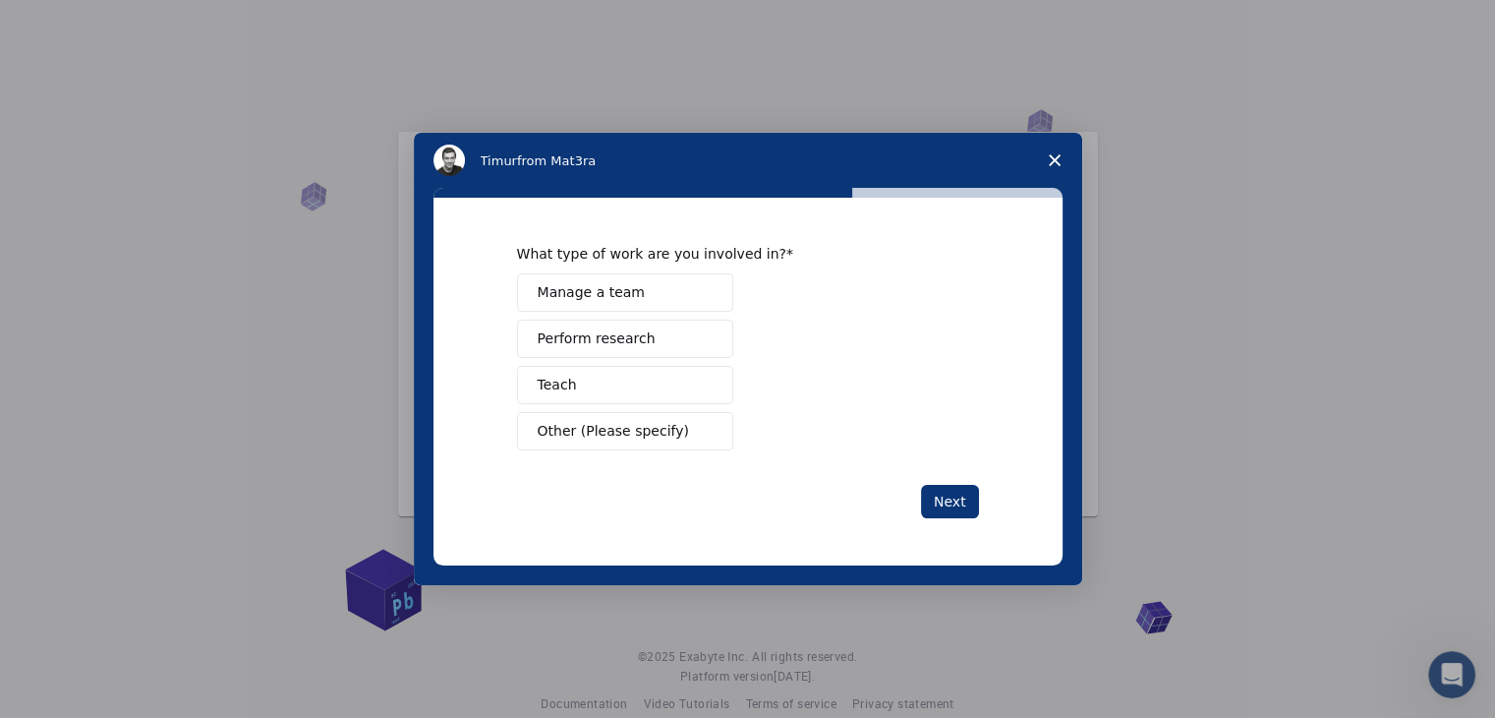
click at [666, 331] on button "Perform research" at bounding box center [625, 339] width 216 height 38
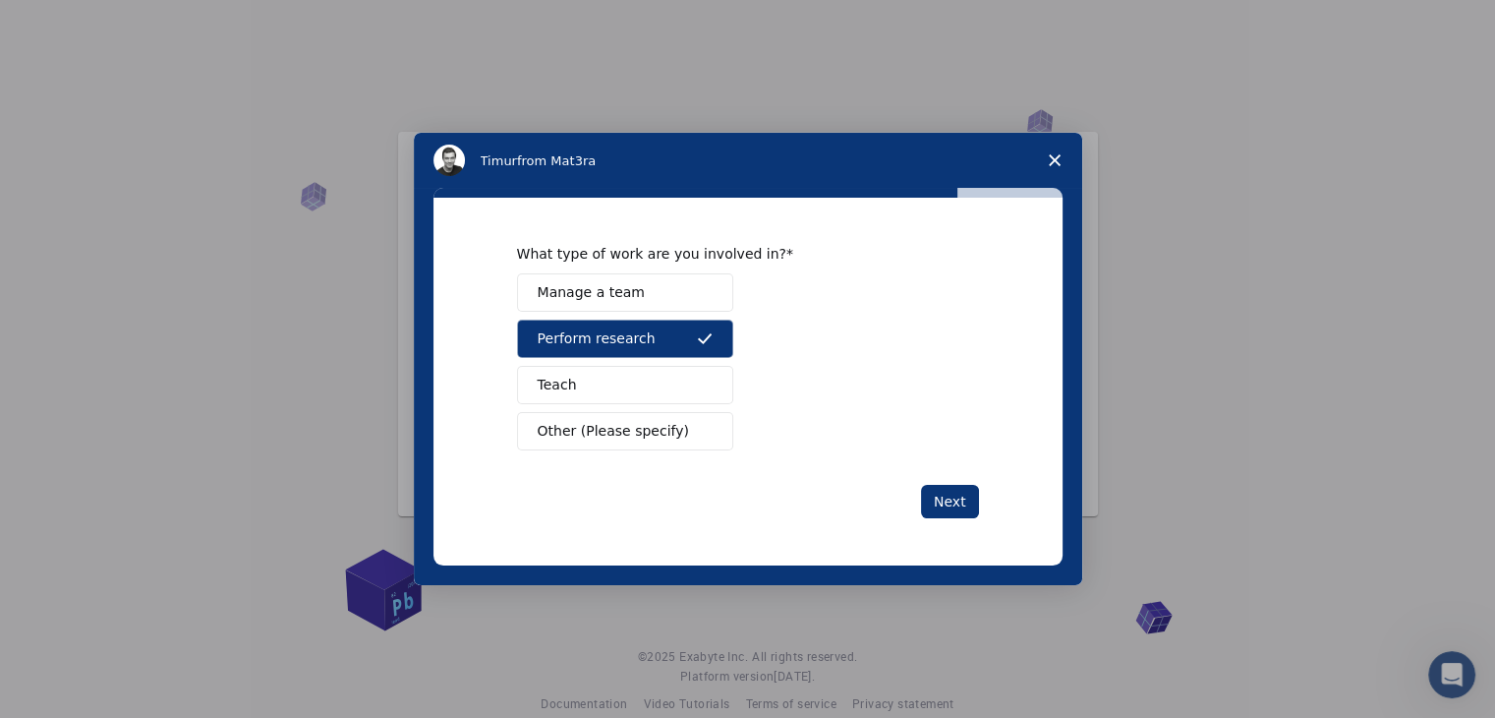
click at [672, 391] on button "Teach" at bounding box center [625, 385] width 216 height 38
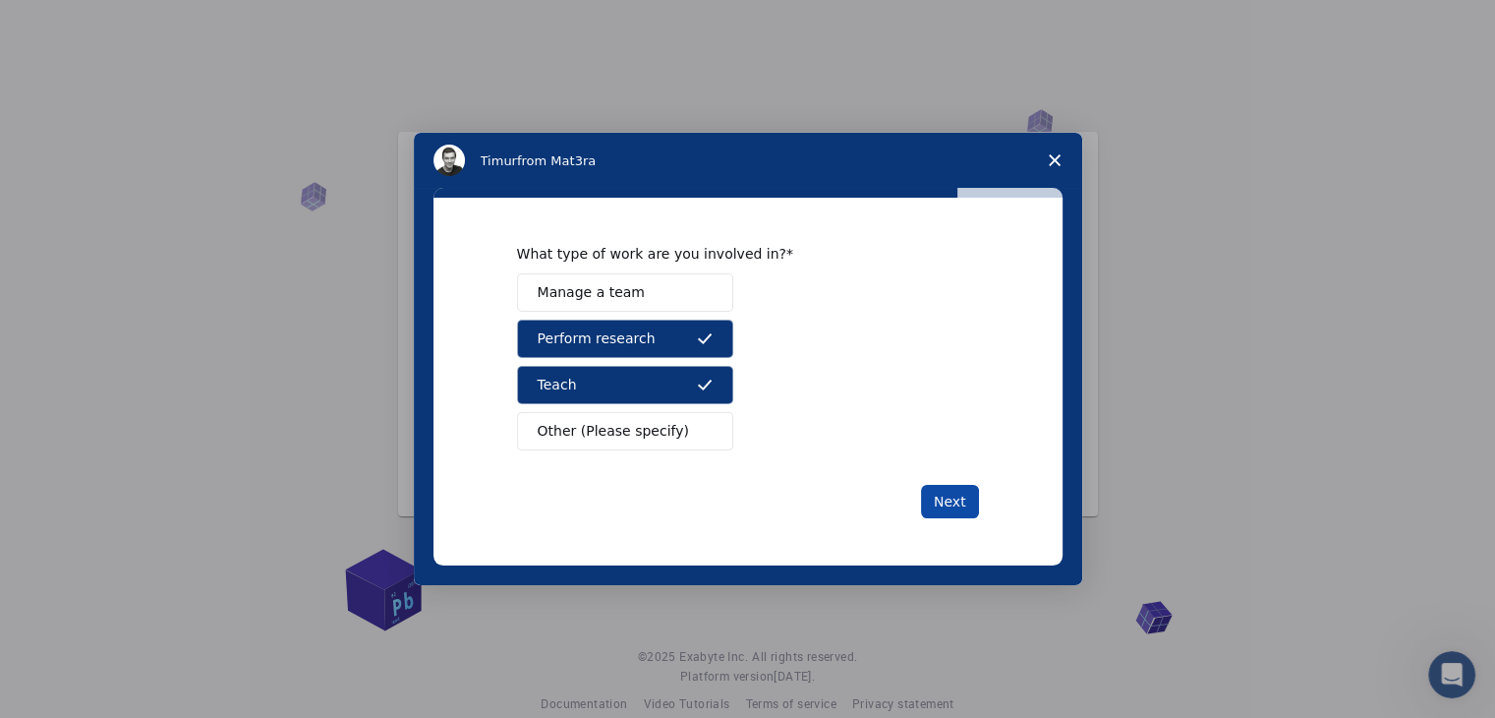
click at [944, 504] on button "Next" at bounding box center [950, 501] width 58 height 33
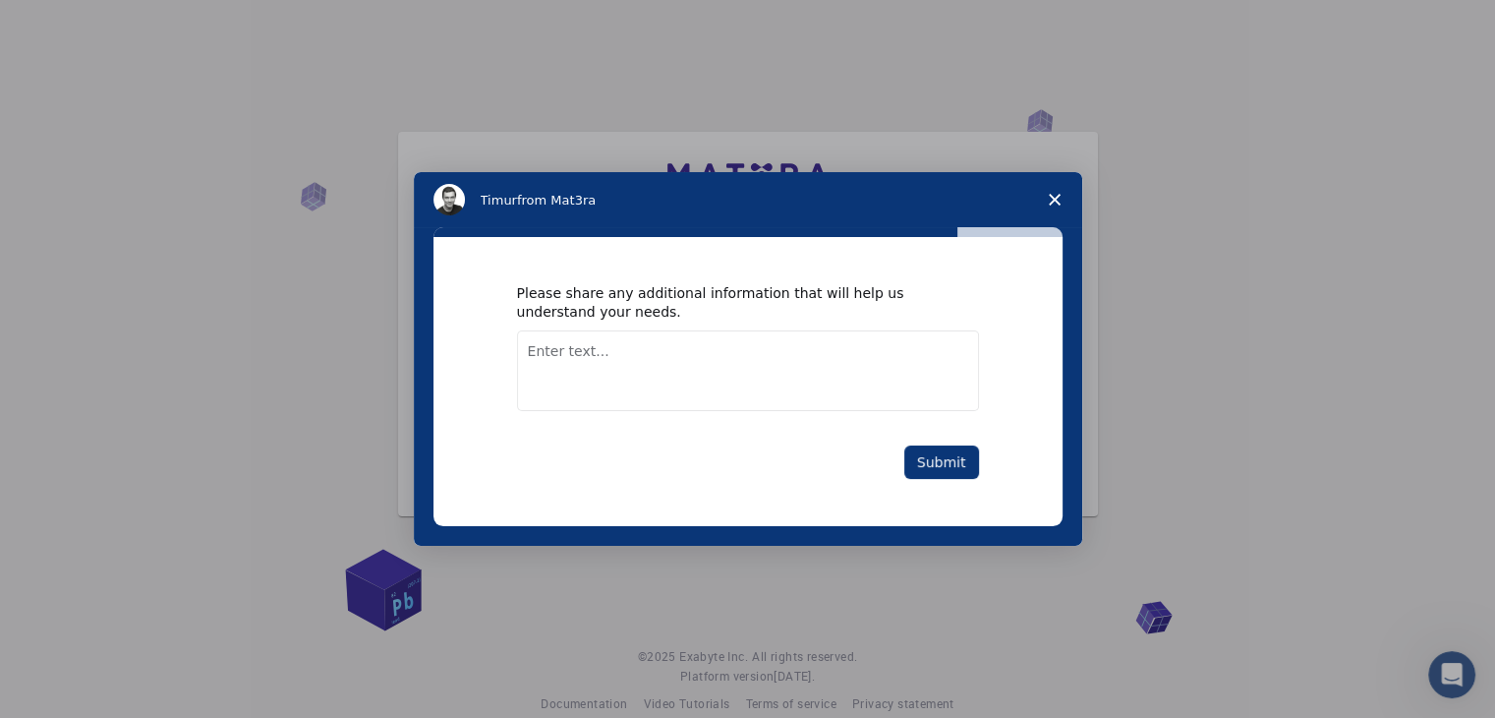
click at [649, 358] on textarea "Enter text..." at bounding box center [748, 370] width 462 height 81
type textarea "properties of alloys i have to identified"
click at [943, 455] on button "Submit" at bounding box center [941, 461] width 75 height 33
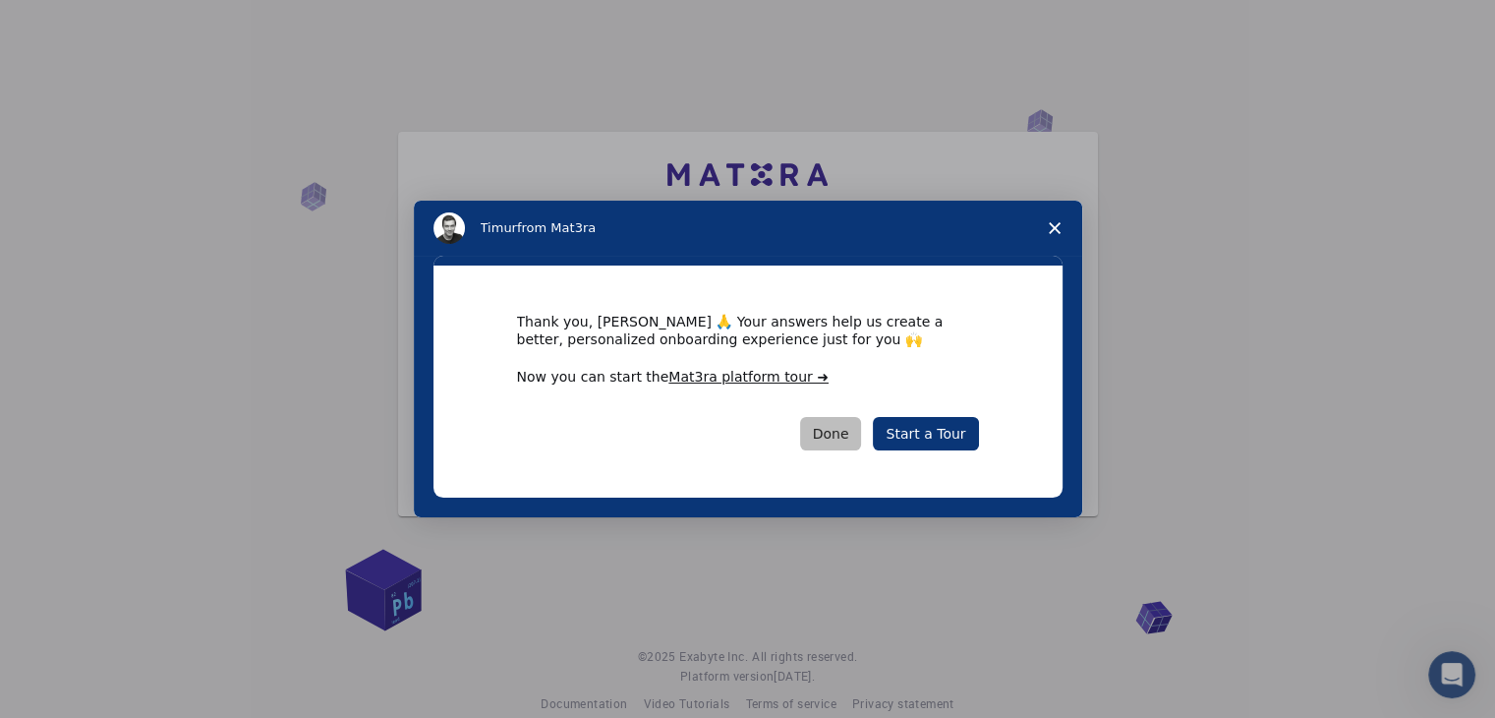
click at [856, 445] on button "Done" at bounding box center [831, 433] width 62 height 33
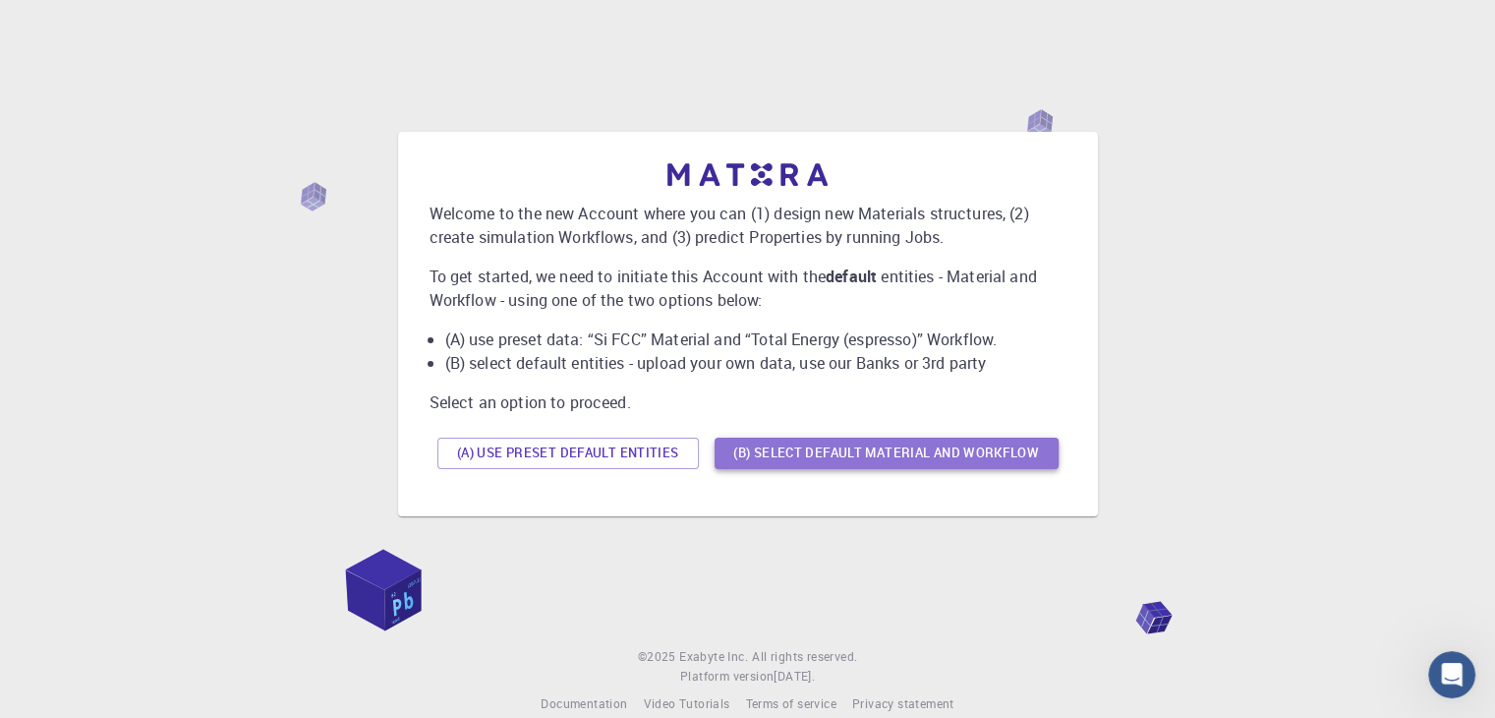
click at [801, 449] on button "(B) Select default material and workflow" at bounding box center [887, 452] width 344 height 31
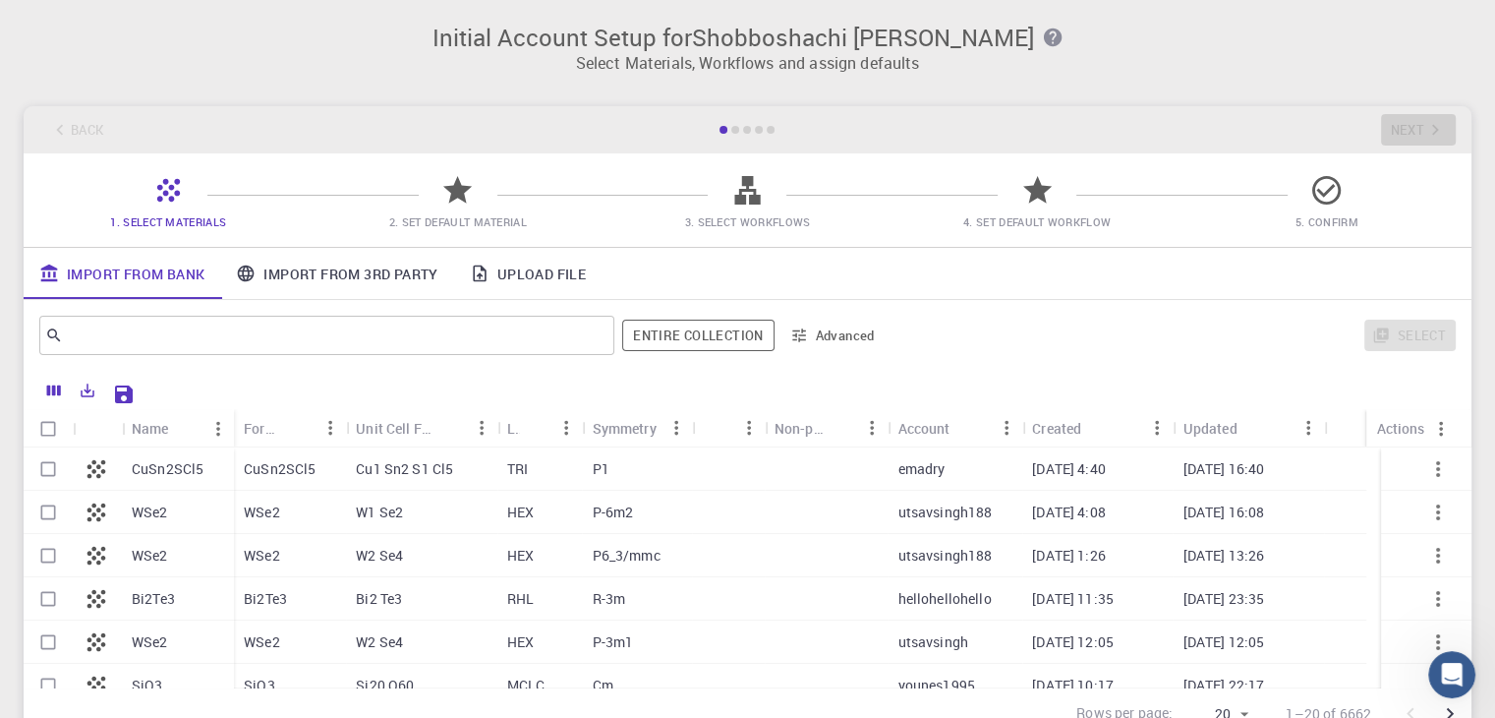
click at [160, 465] on p "CuSn2SCl5" at bounding box center [168, 469] width 72 height 20
checkbox input "true"
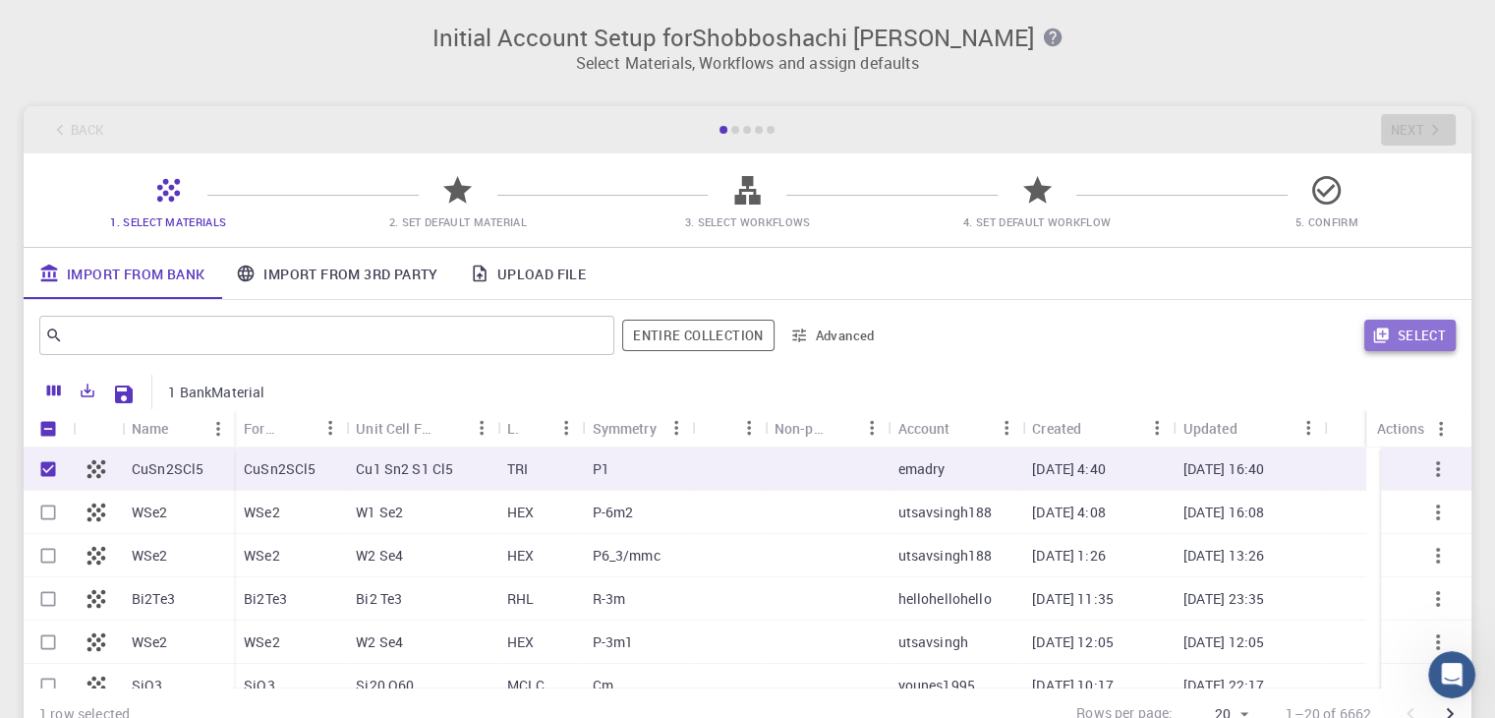
click at [1386, 340] on icon "button" at bounding box center [1381, 335] width 18 height 18
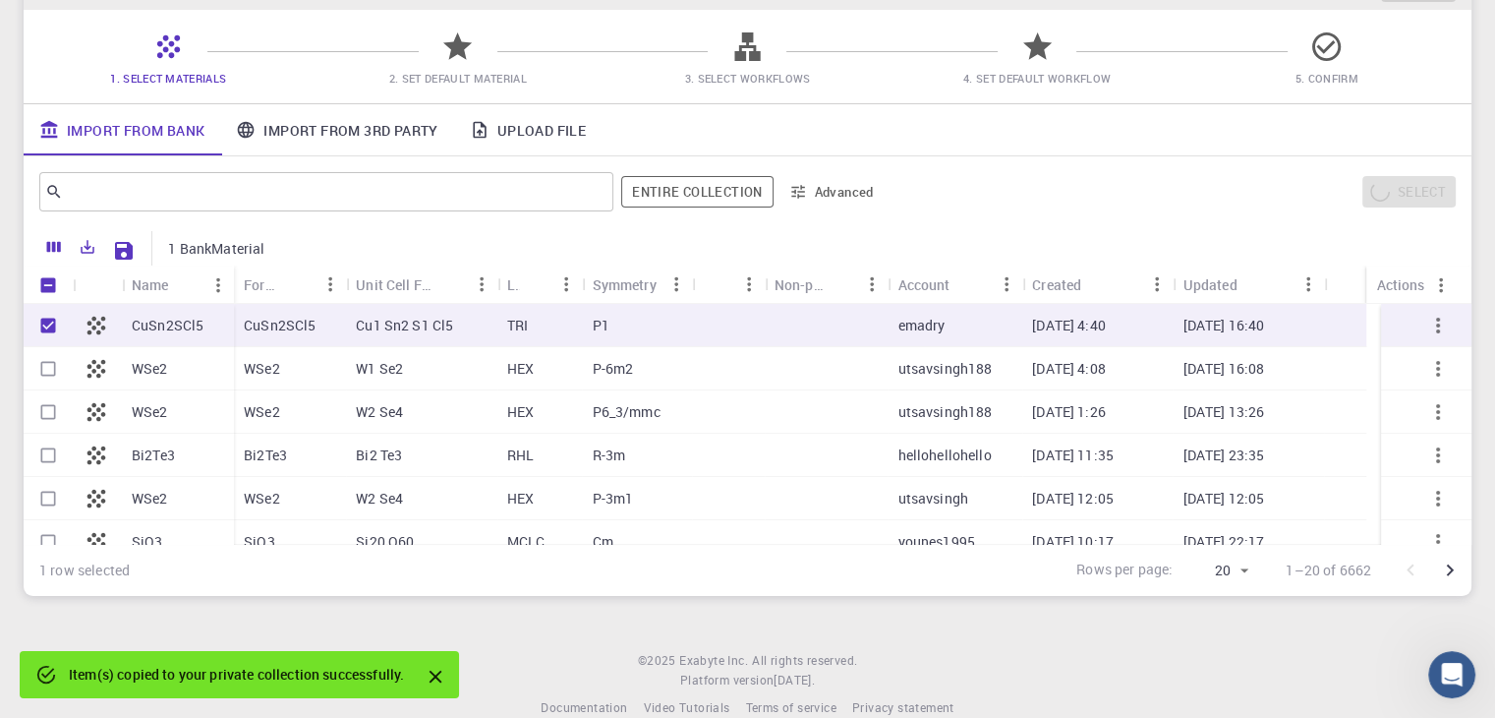
scroll to position [175, 0]
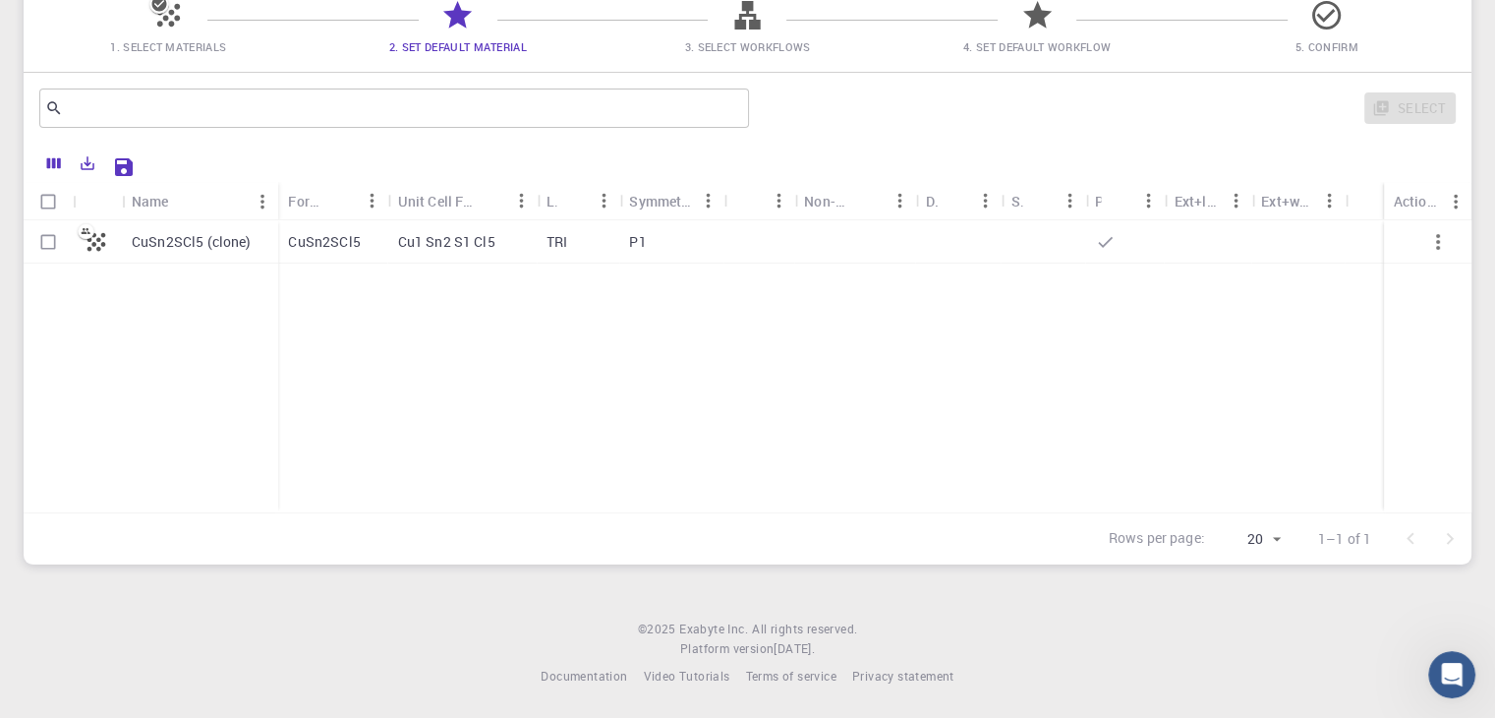
click at [392, 331] on div "CuSn2SCl5 (clone) CuSn2SCl5 Cu1 Sn2 S1 Cl5 TRI P1" at bounding box center [748, 366] width 1448 height 292
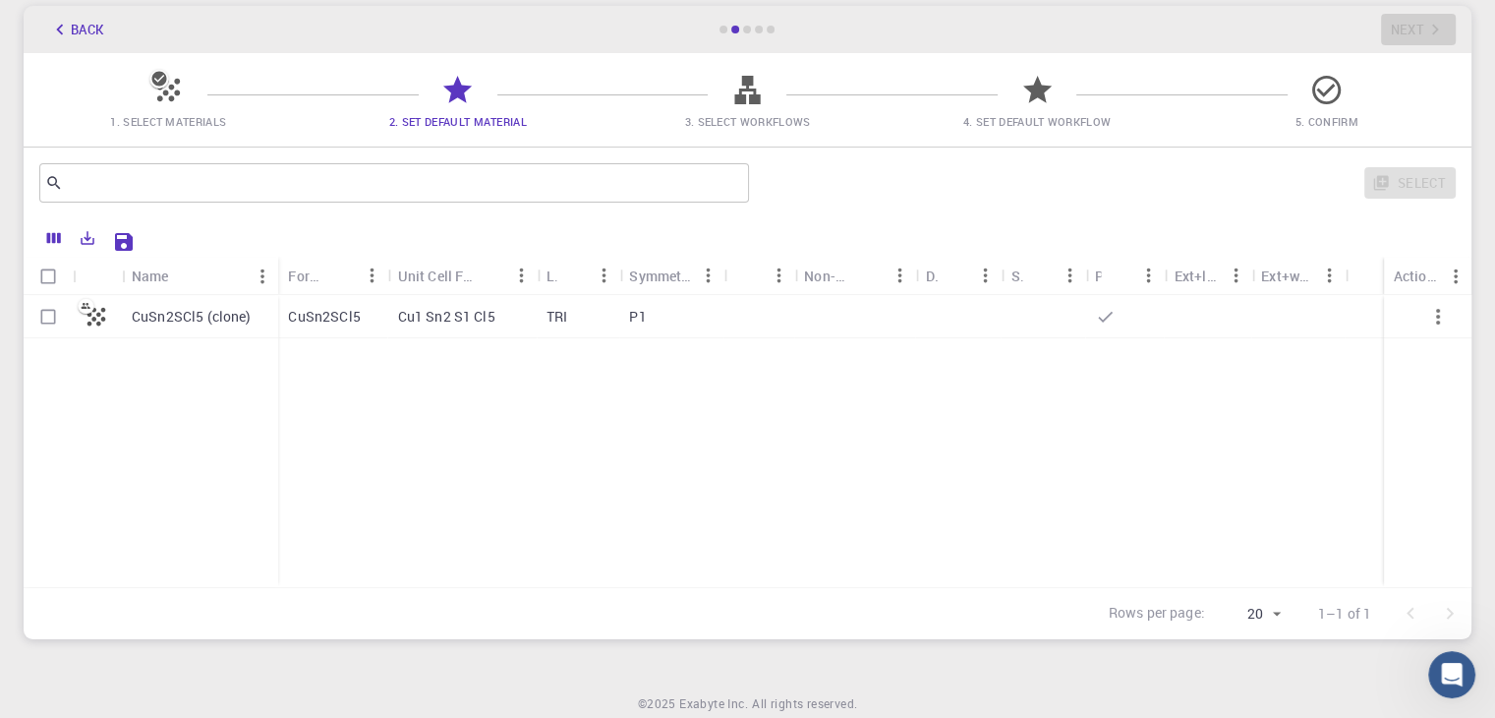
scroll to position [97, 0]
click at [469, 333] on div "Cu1 Sn2 S1 Cl5" at bounding box center [462, 319] width 148 height 43
checkbox input "true"
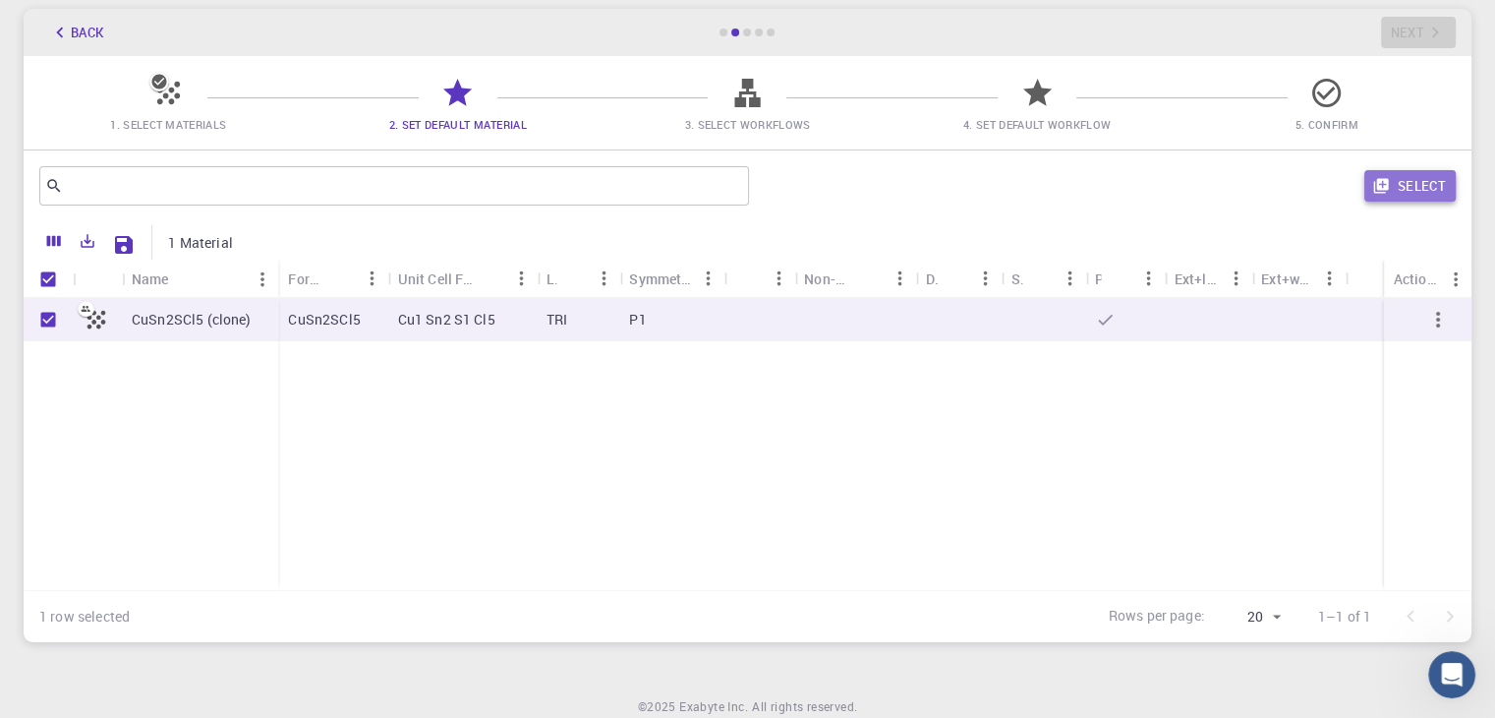
click at [1388, 186] on icon "button" at bounding box center [1380, 186] width 15 height 15
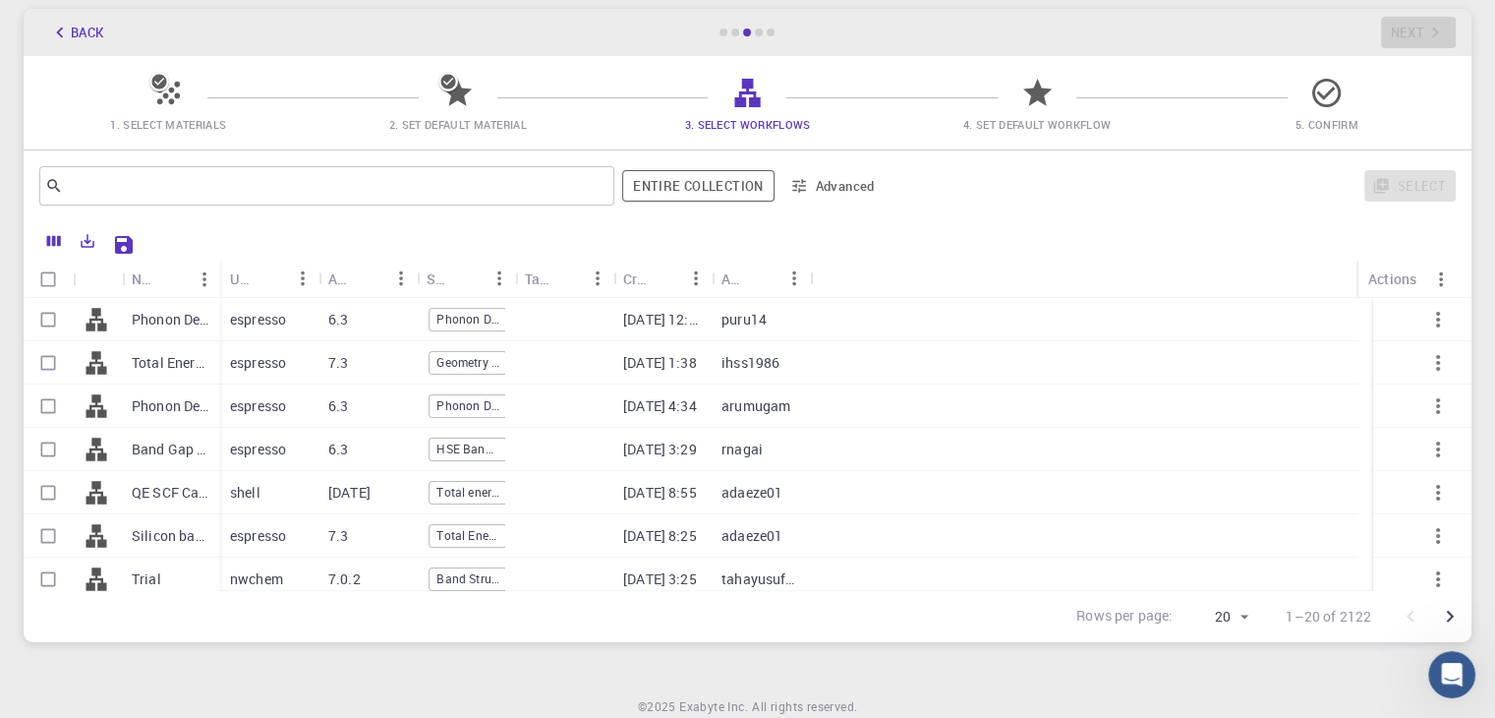
click at [171, 542] on p "Silicon band structure" at bounding box center [171, 536] width 79 height 20
checkbox input "true"
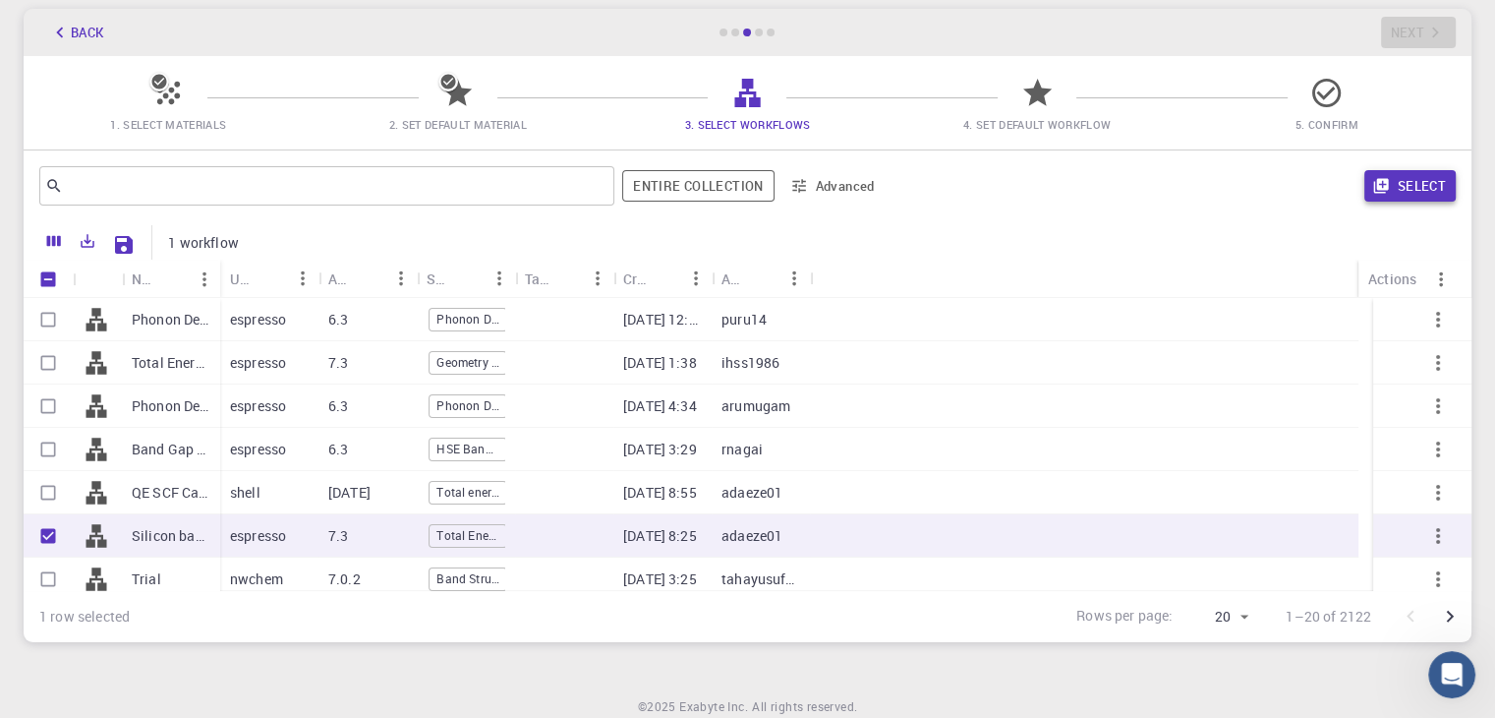
click at [1400, 190] on button "Select" at bounding box center [1410, 185] width 91 height 31
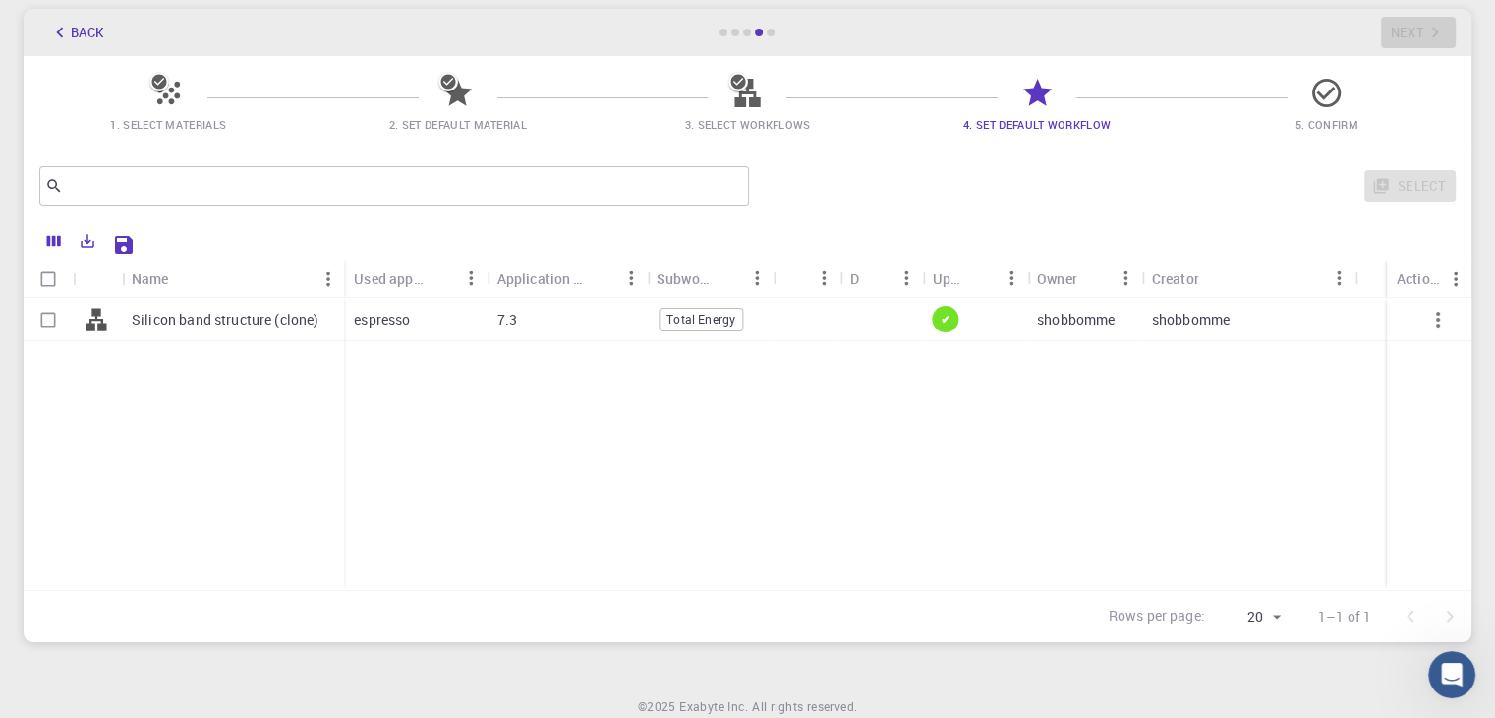
click at [278, 319] on p "Silicon band structure (clone)" at bounding box center [226, 320] width 188 height 20
checkbox input "true"
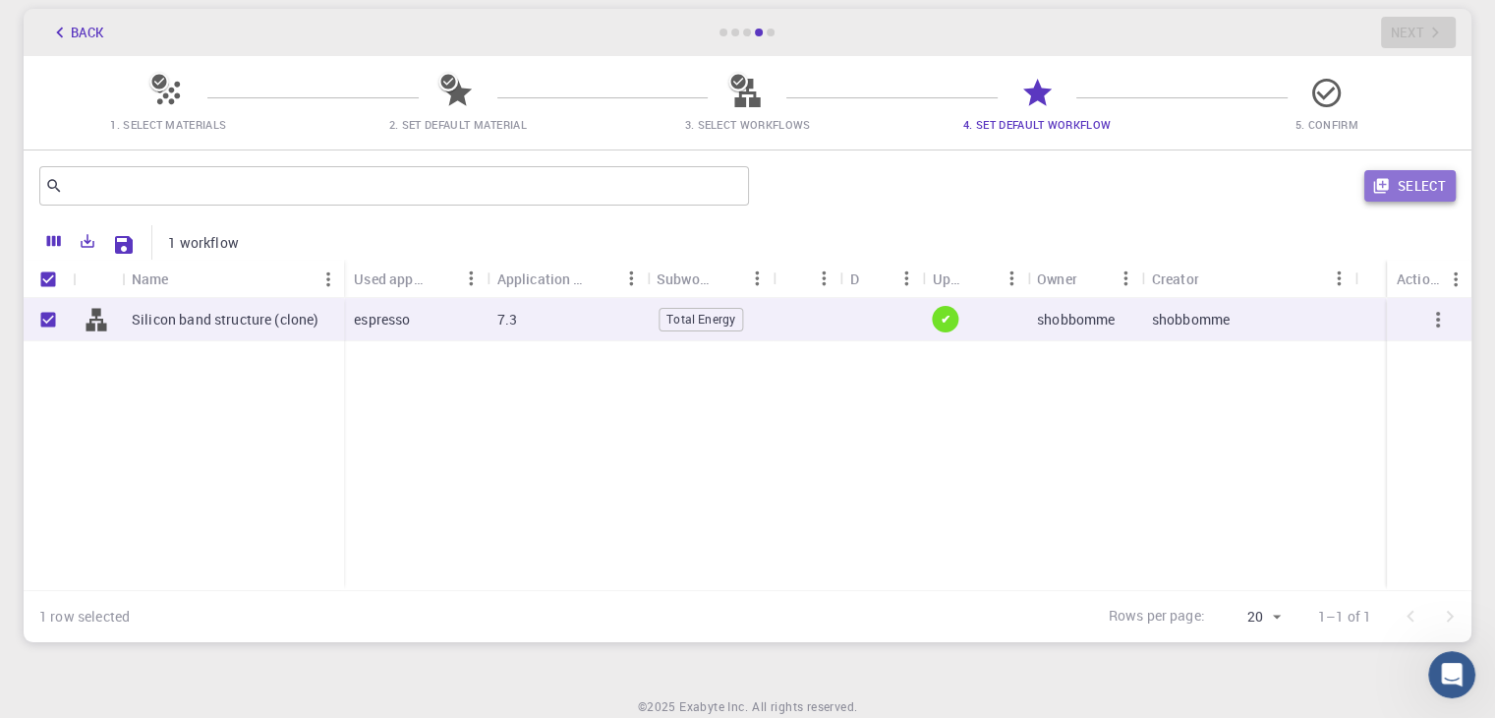
click at [1437, 190] on button "Select" at bounding box center [1410, 185] width 91 height 31
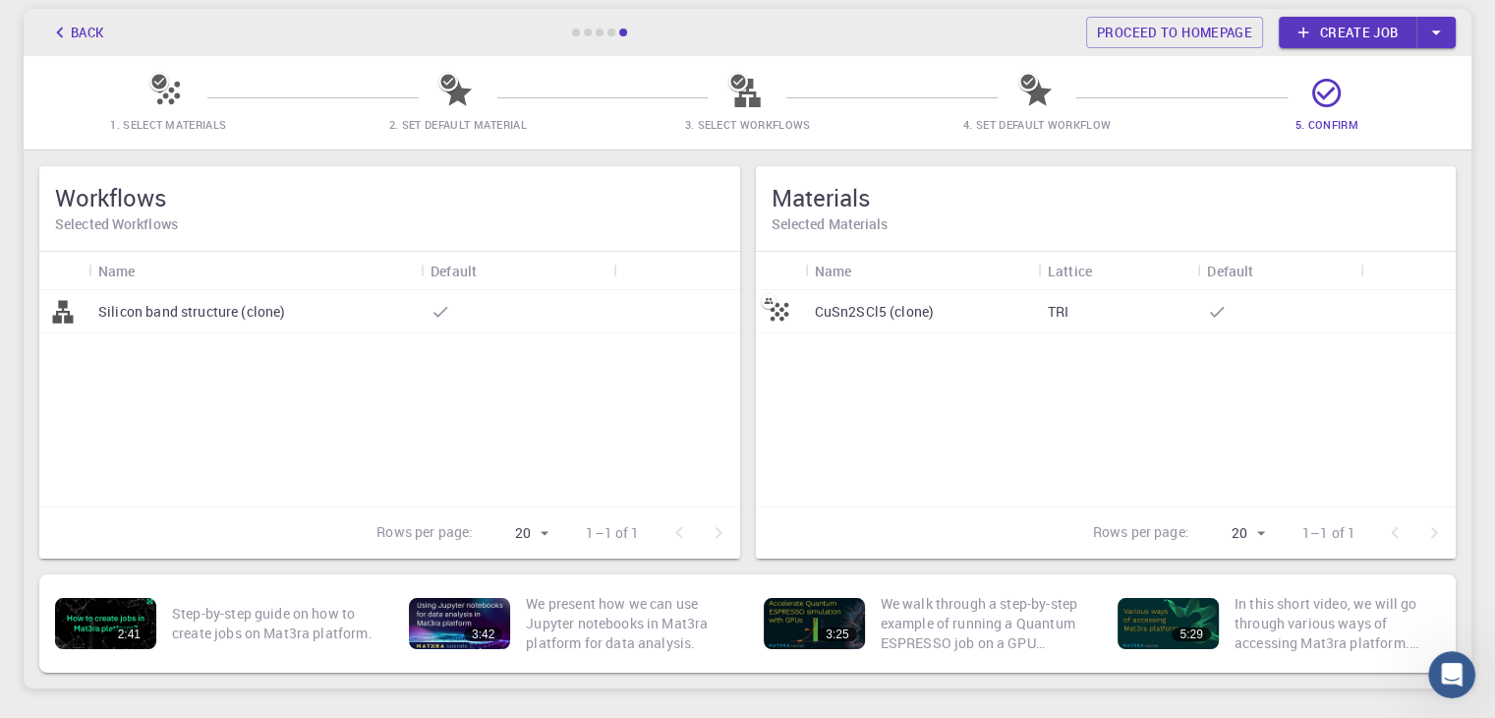
click at [623, 363] on div "Silicon band structure (clone)" at bounding box center [389, 398] width 701 height 216
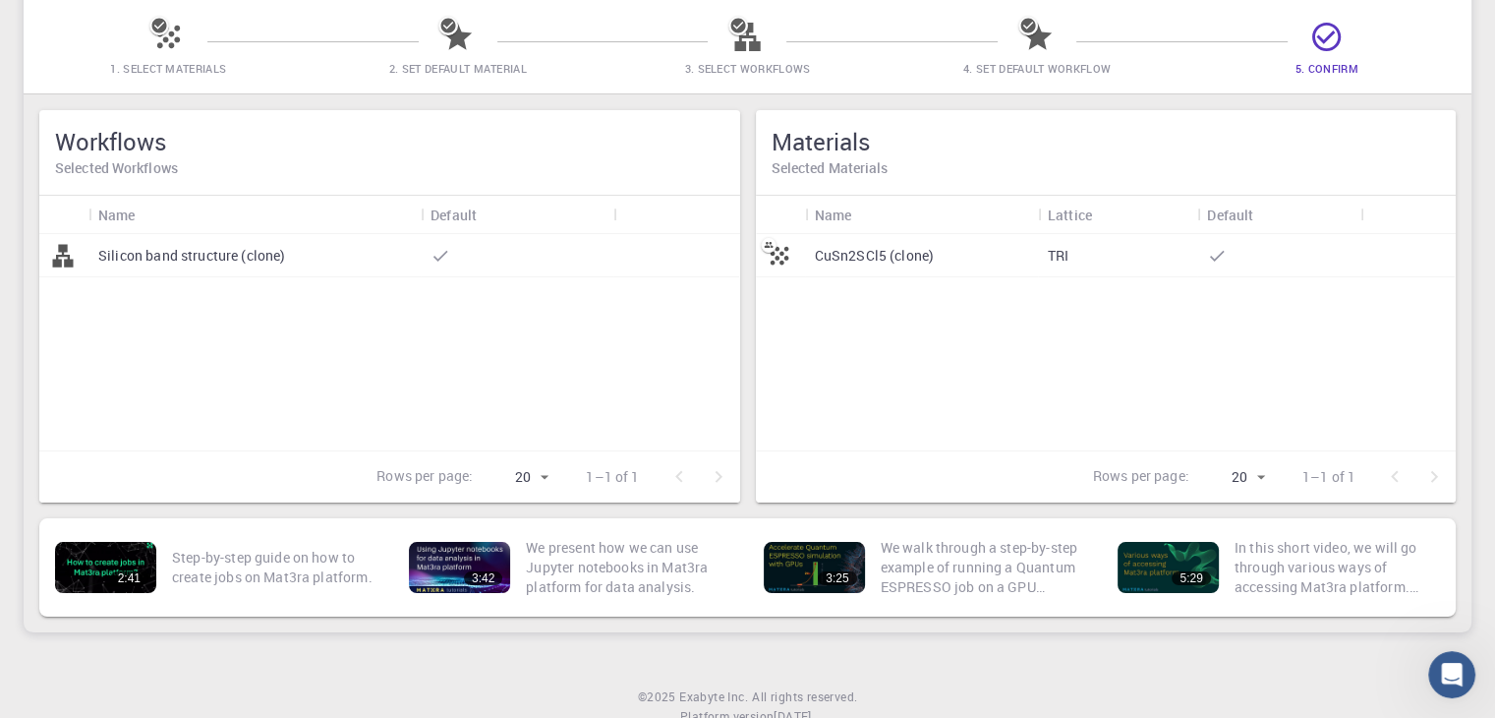
scroll to position [62, 0]
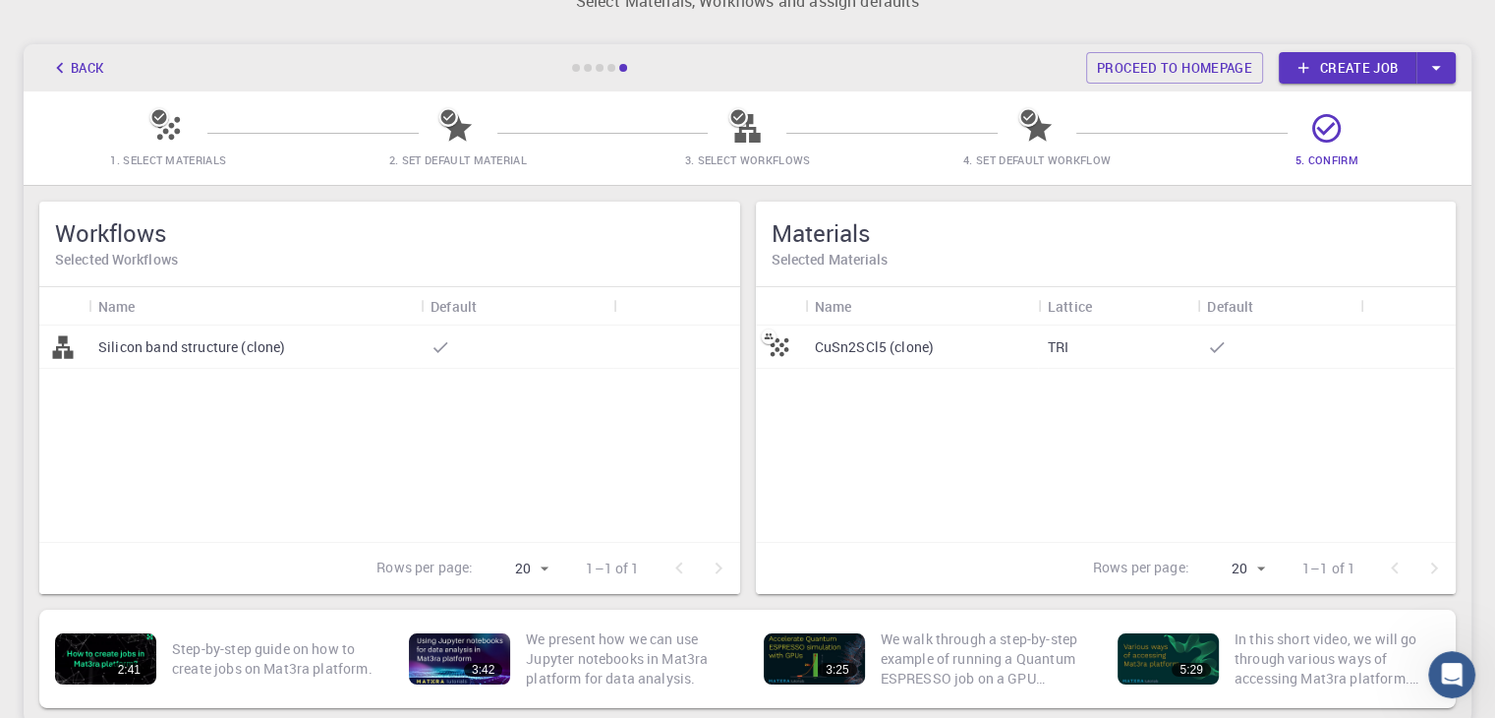
click at [308, 346] on div "Silicon band structure (clone)" at bounding box center [254, 346] width 332 height 43
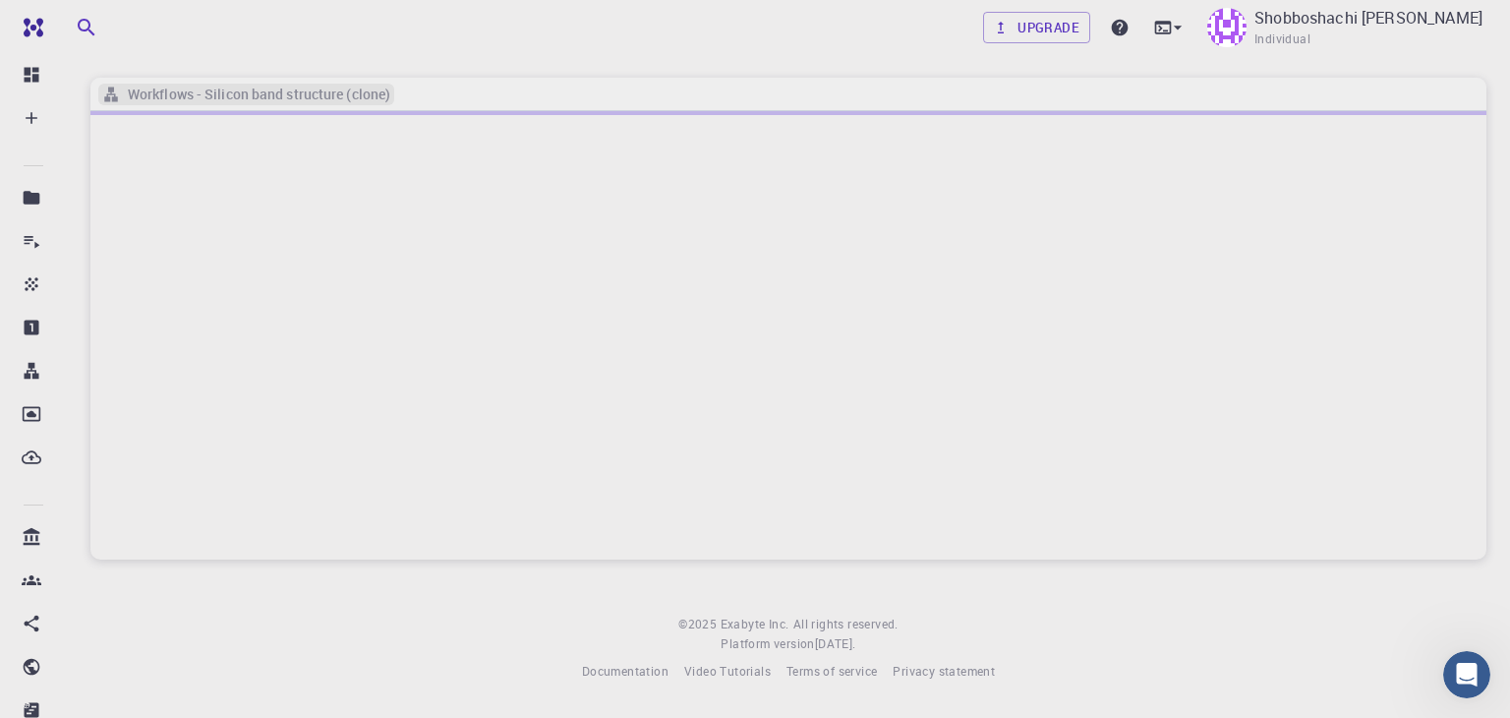
click at [201, 87] on h6 "Workflows - Silicon band structure (clone)" at bounding box center [255, 95] width 270 height 22
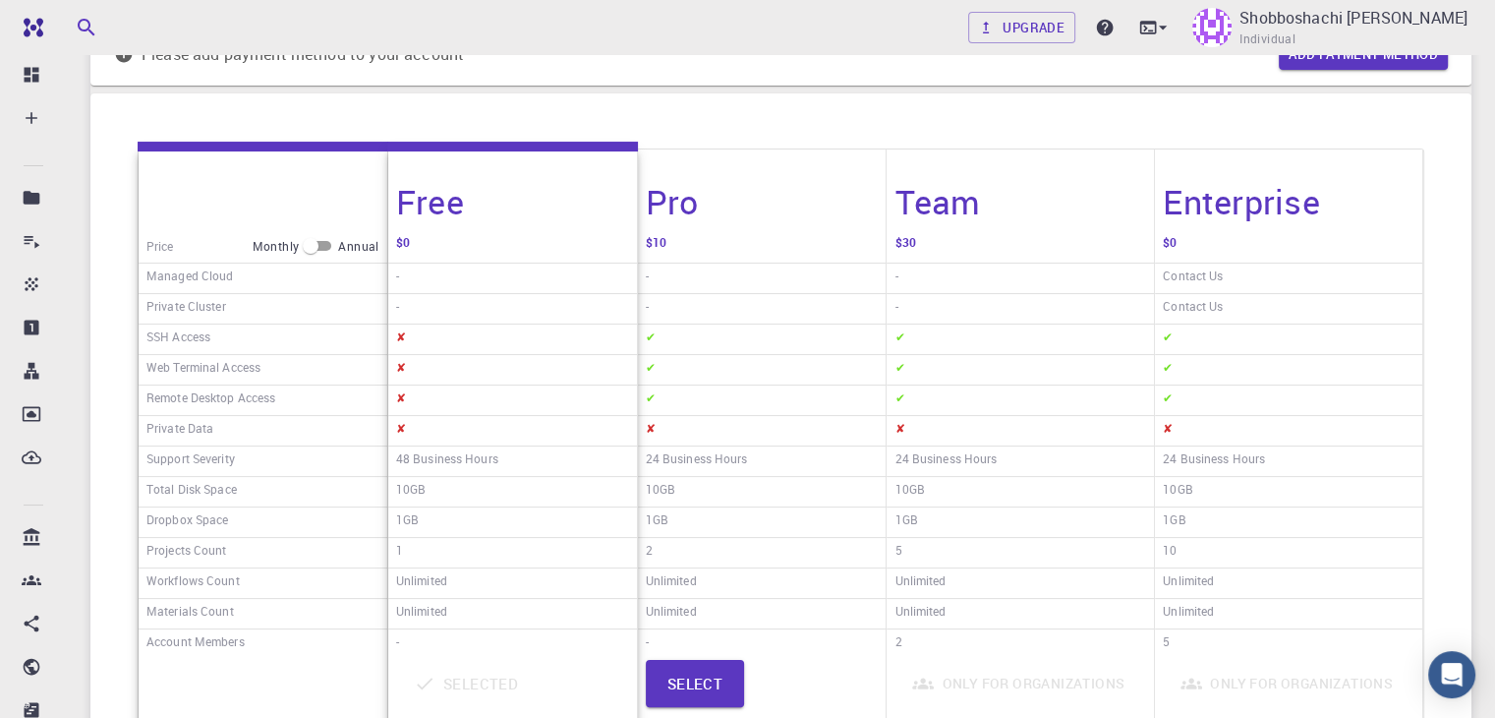
scroll to position [295, 0]
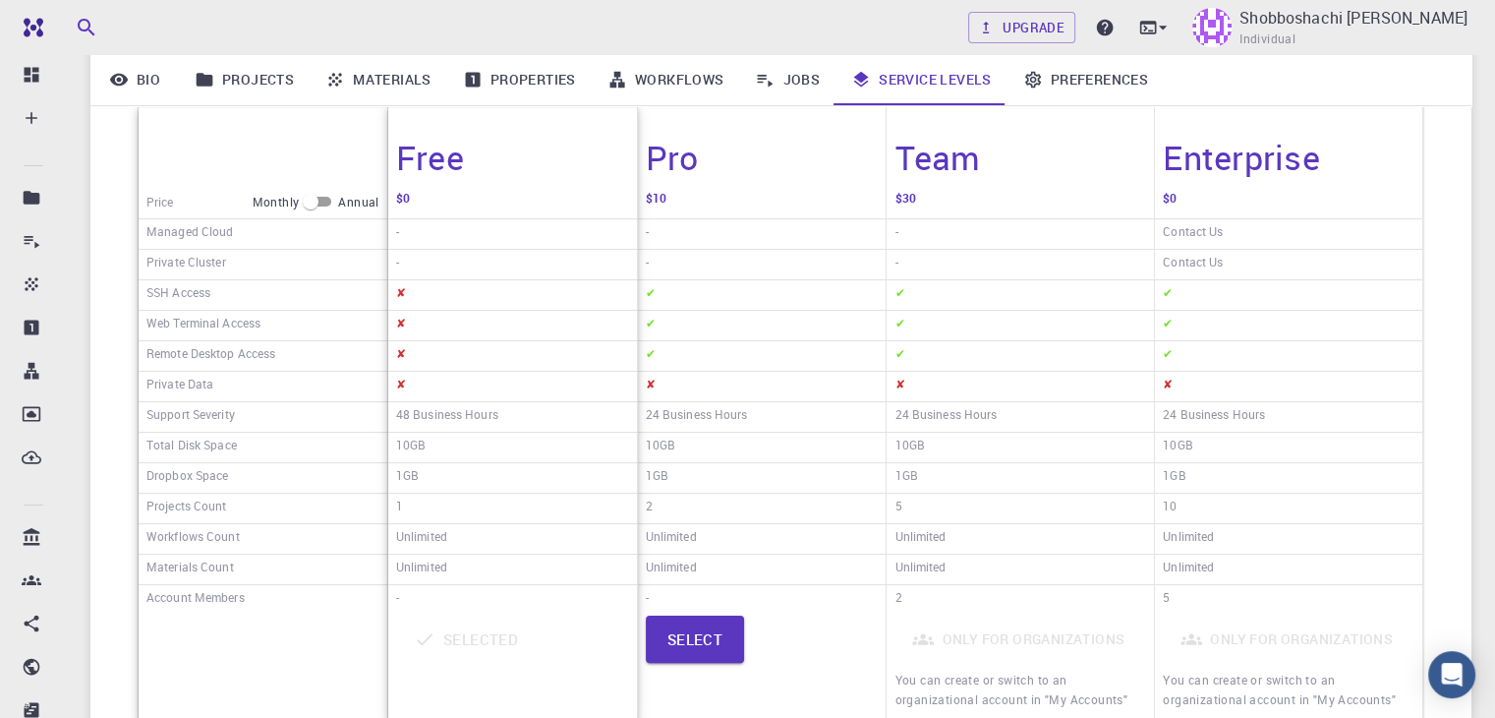
click at [1319, 138] on div "Enterprise" at bounding box center [1288, 145] width 267 height 81
click at [1294, 165] on h4 "Enterprise" at bounding box center [1241, 157] width 157 height 41
click at [1286, 165] on h4 "Enterprise" at bounding box center [1241, 157] width 157 height 41
click at [1293, 174] on h4 "Enterprise" at bounding box center [1241, 157] width 157 height 41
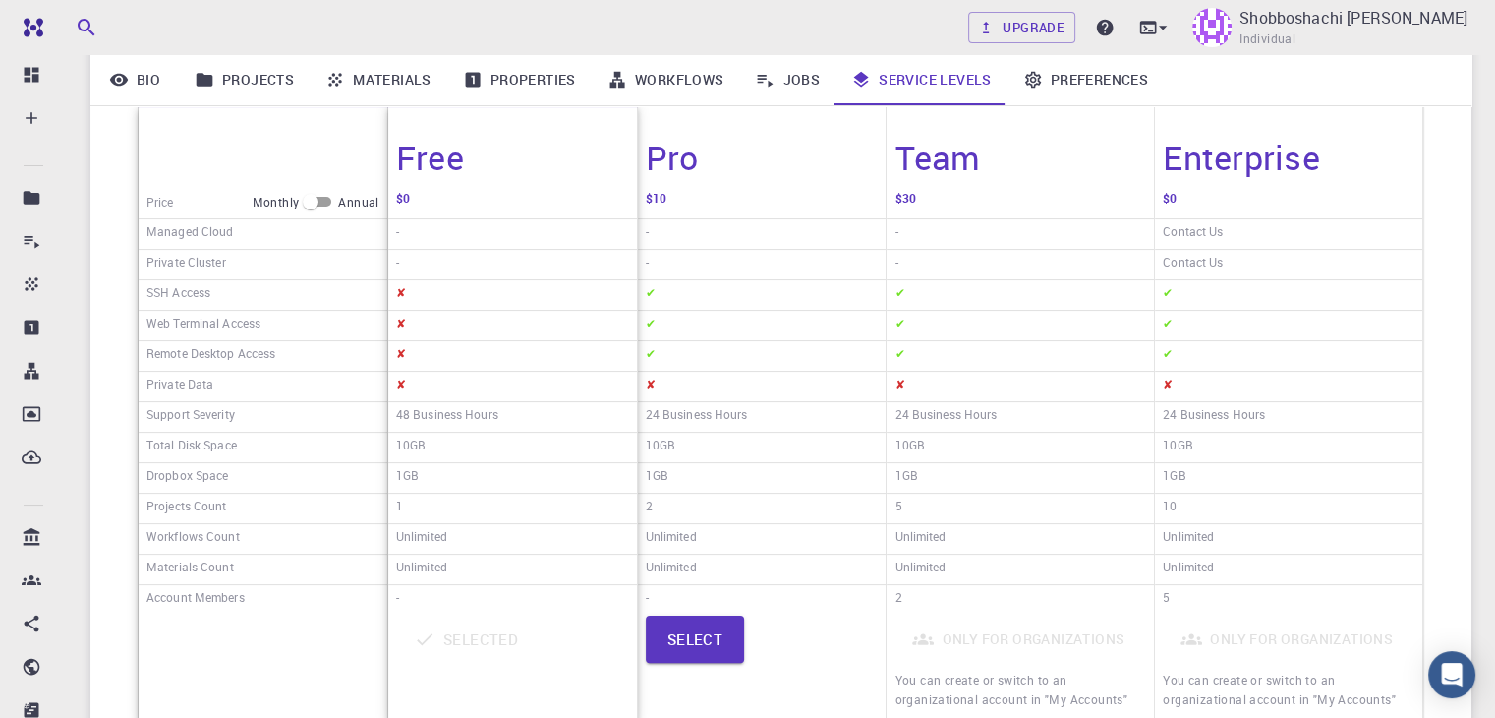
click at [1298, 210] on div "$0" at bounding box center [1288, 202] width 267 height 33
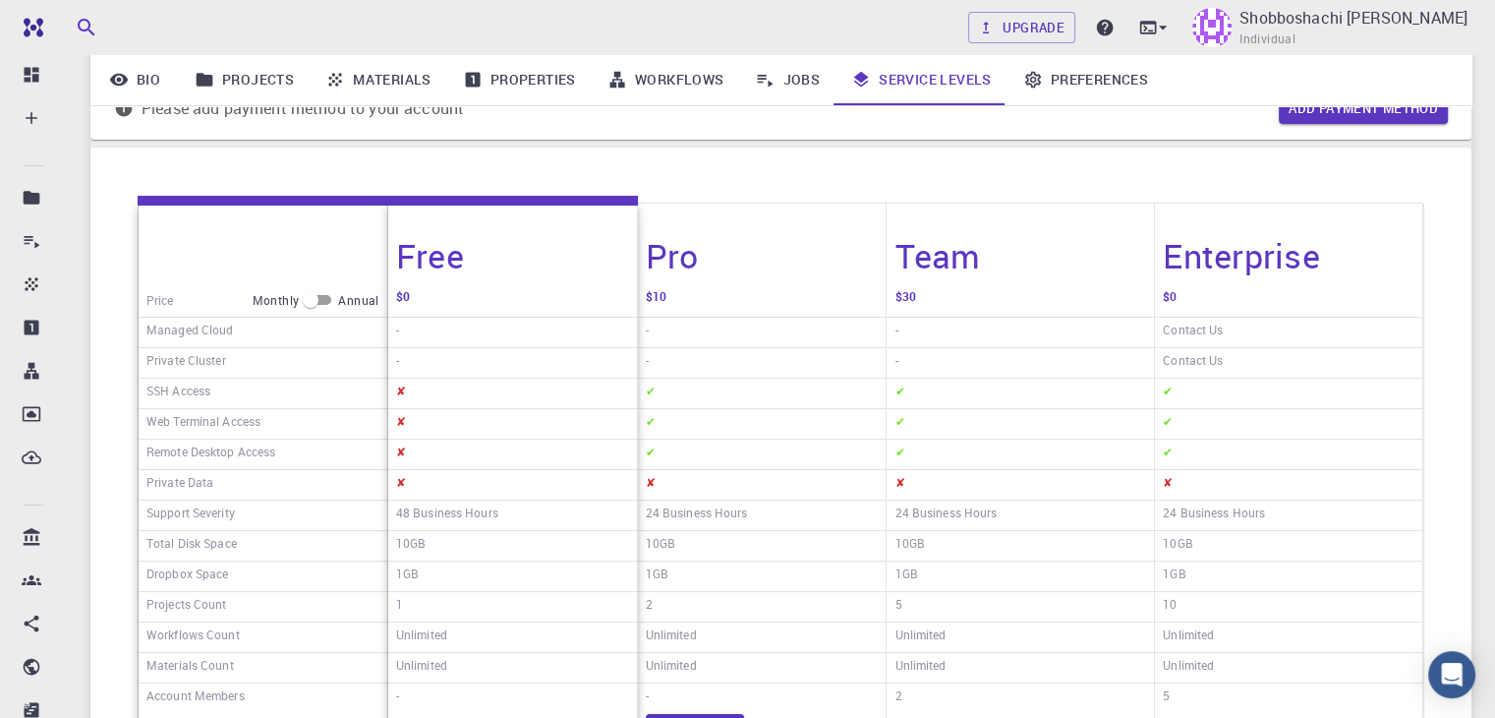
click at [1258, 222] on div "Enterprise" at bounding box center [1241, 241] width 157 height 73
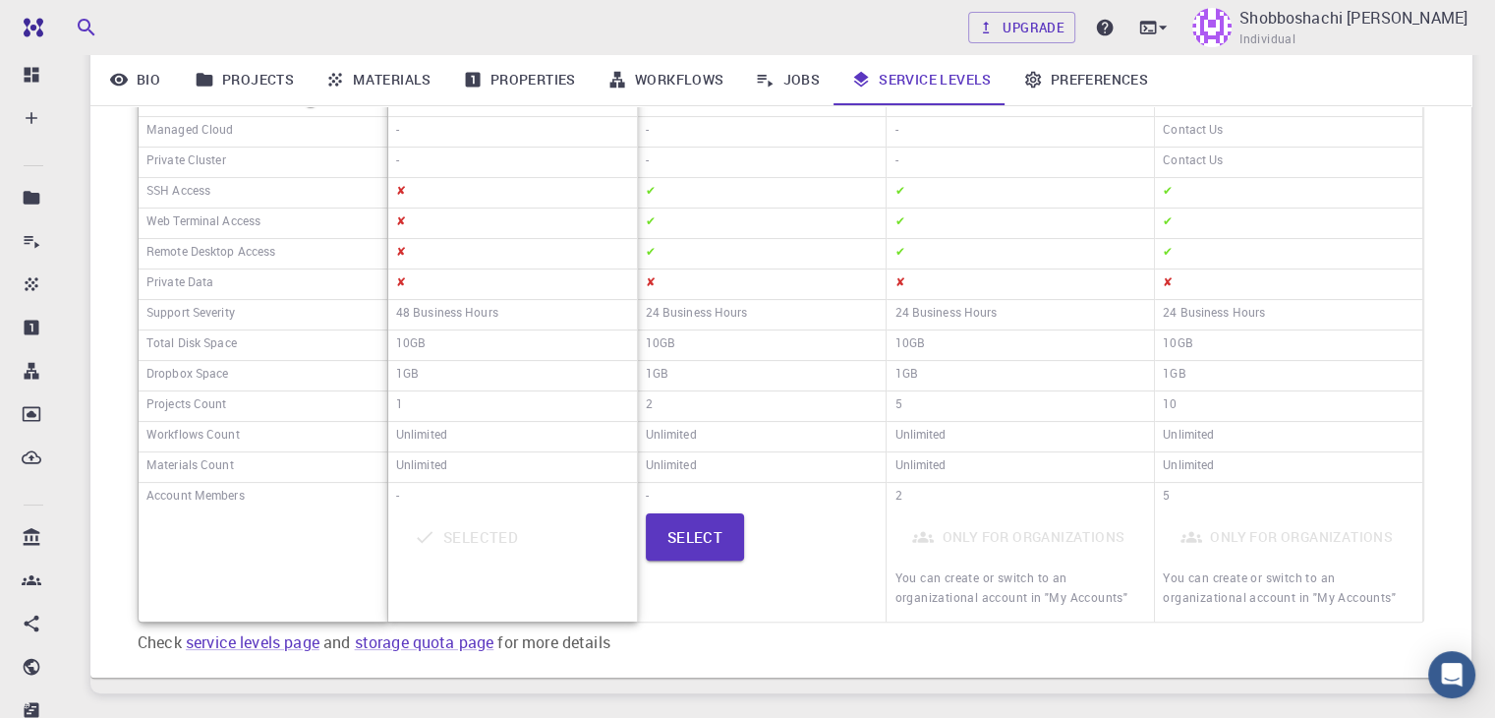
scroll to position [393, 0]
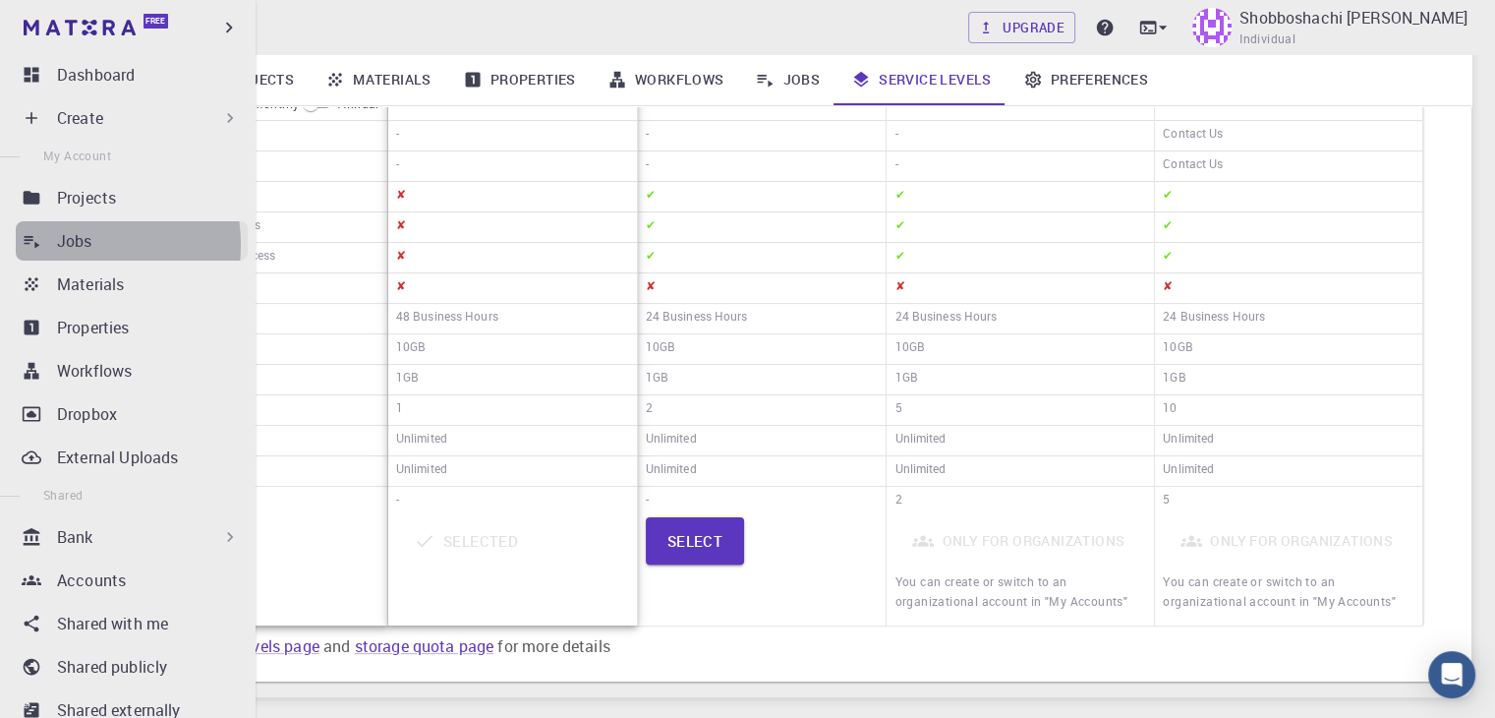
click at [63, 245] on p "Jobs" at bounding box center [74, 241] width 35 height 24
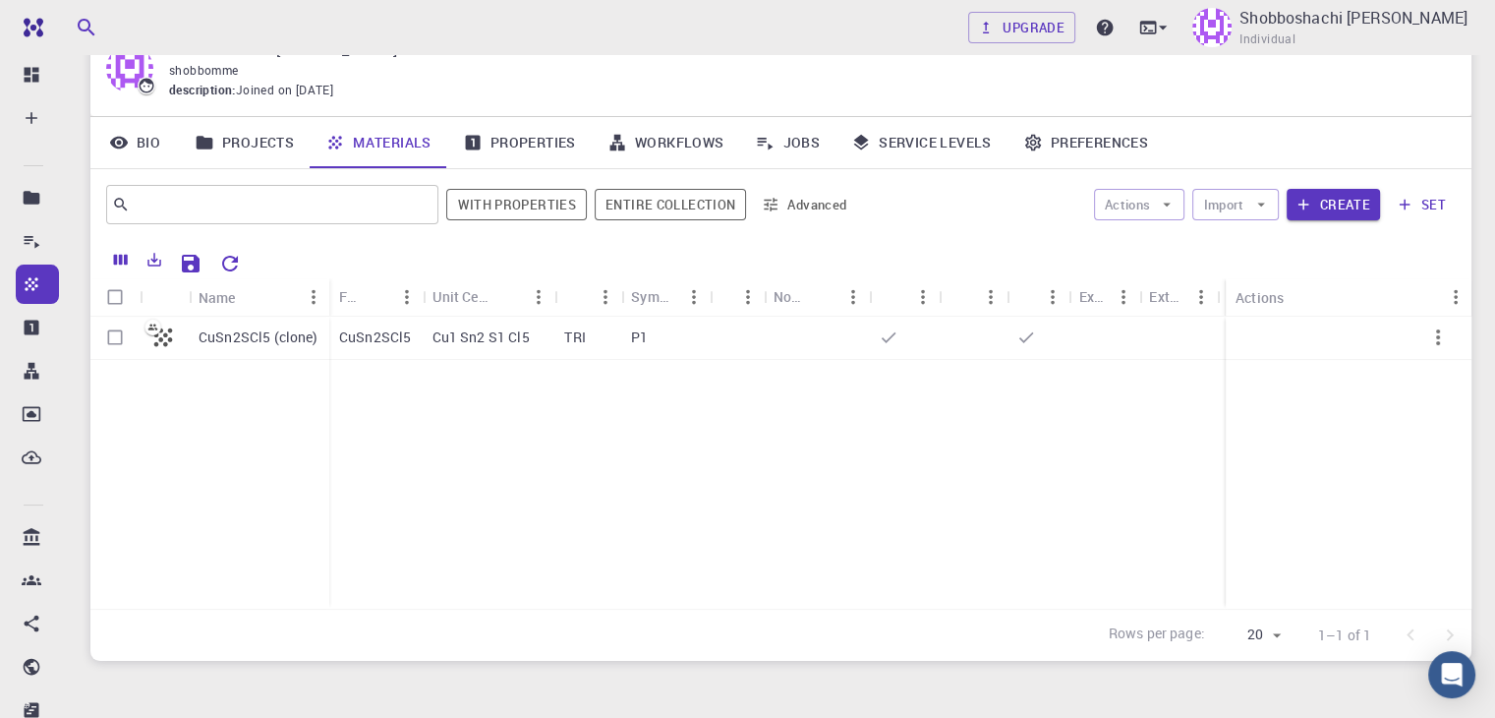
scroll to position [85, 0]
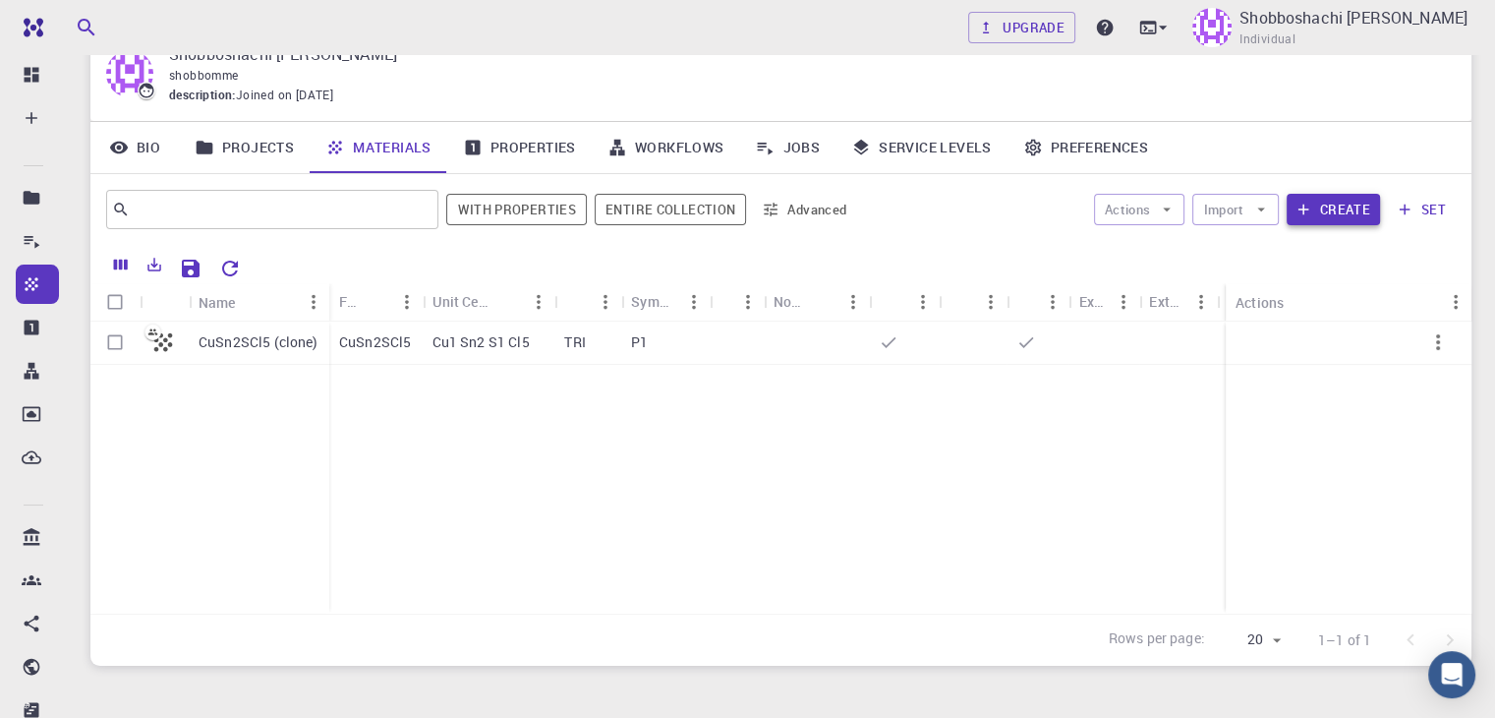
click at [1313, 217] on button "Create" at bounding box center [1333, 209] width 93 height 31
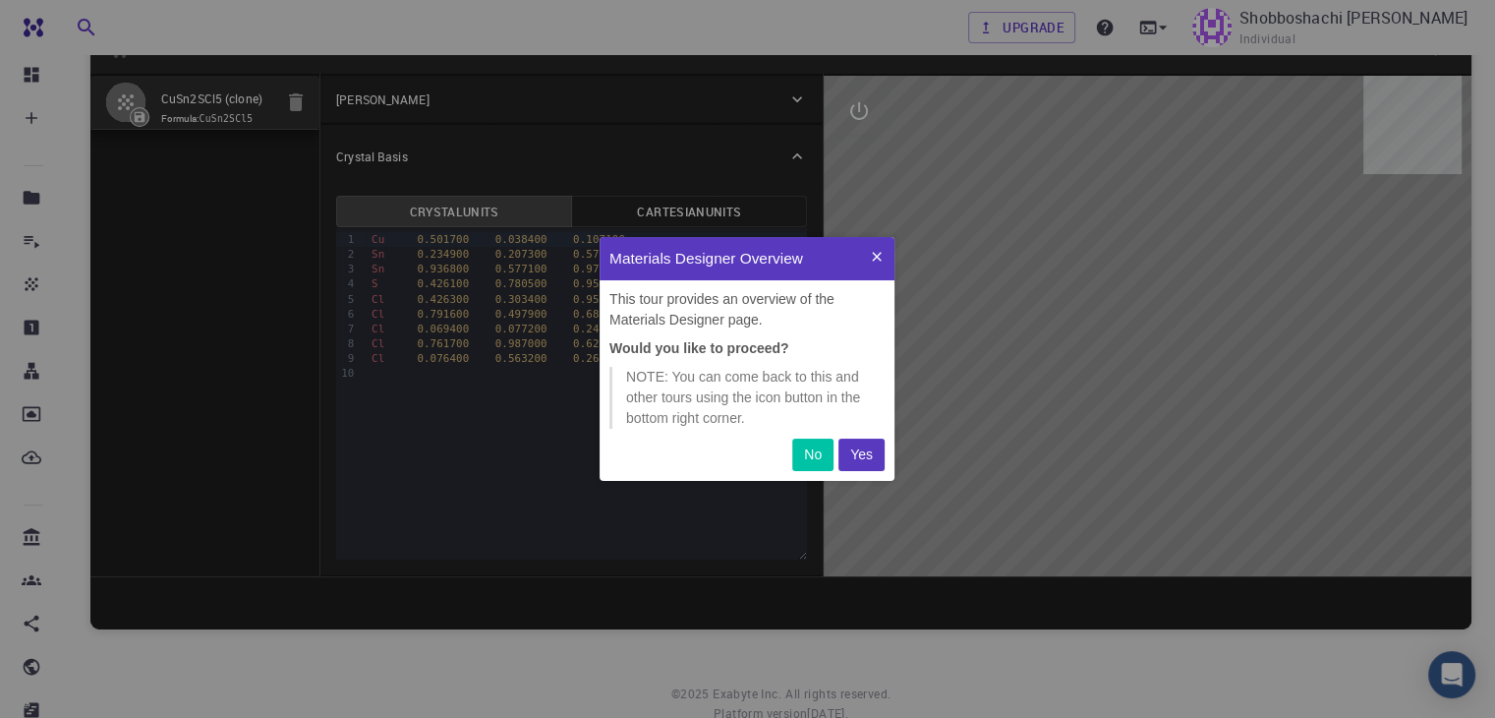
scroll to position [228, 279]
click at [870, 449] on p "Yes" at bounding box center [861, 454] width 23 height 21
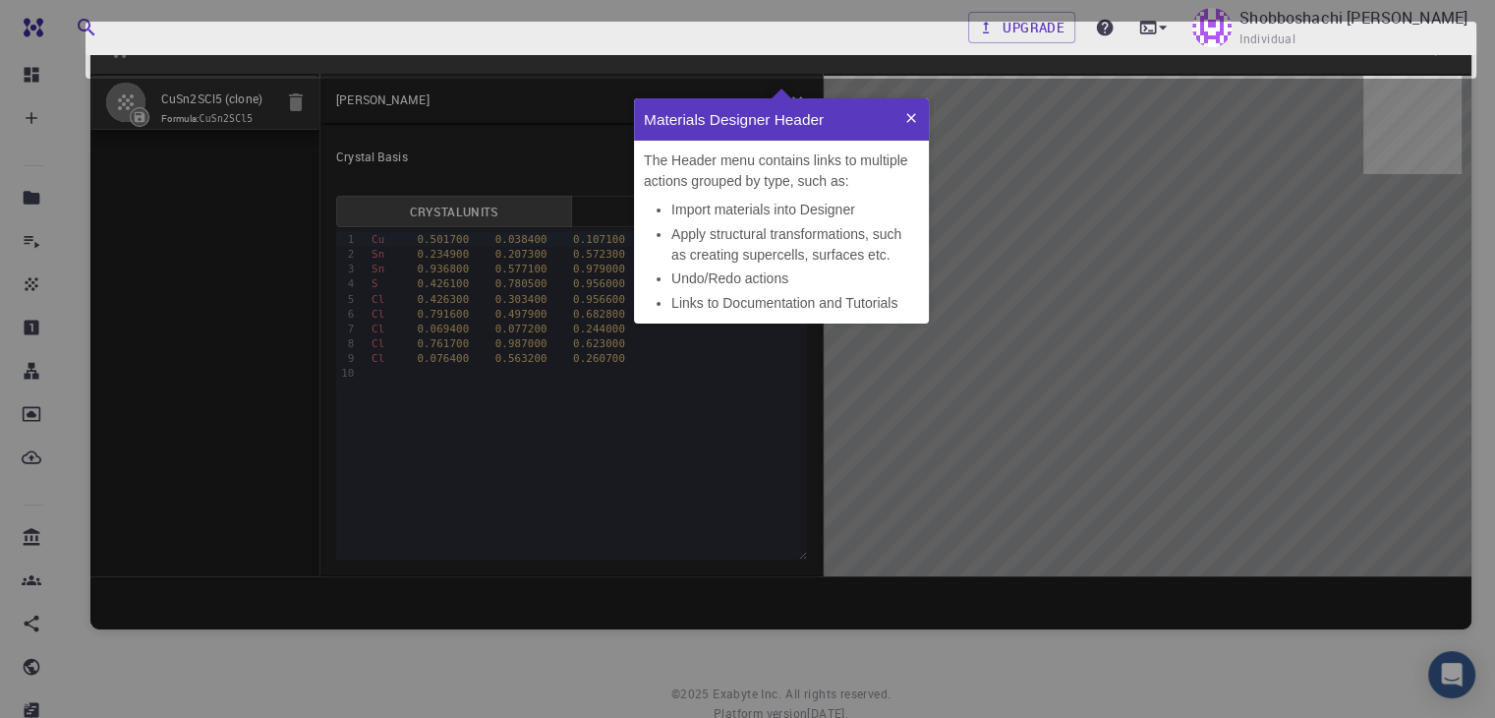
scroll to position [209, 279]
click at [866, 183] on p "The Header menu contains links to multiple actions grouped by type, such as:" at bounding box center [781, 170] width 275 height 41
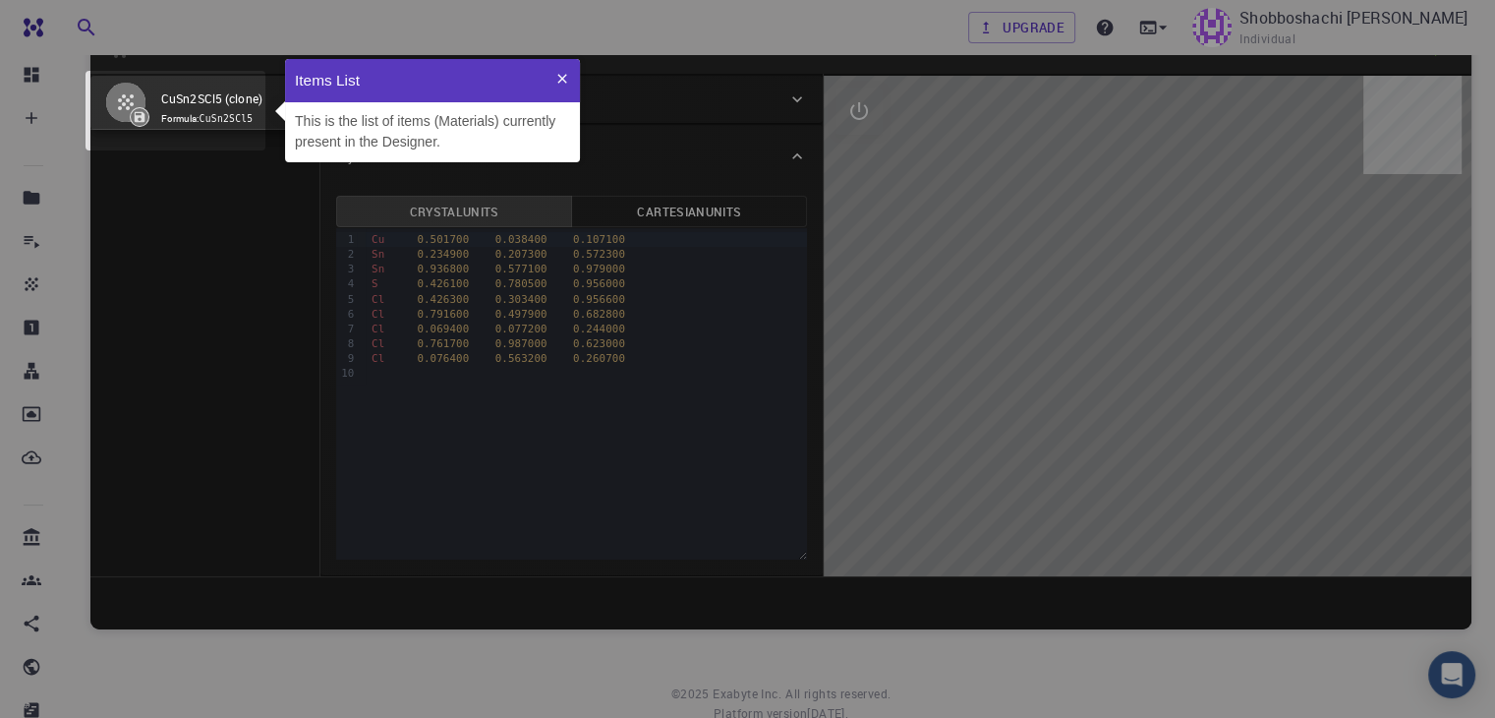
scroll to position [88, 279]
click at [577, 155] on div "This is the list of items (Materials) currently present in the Designer." at bounding box center [432, 131] width 295 height 61
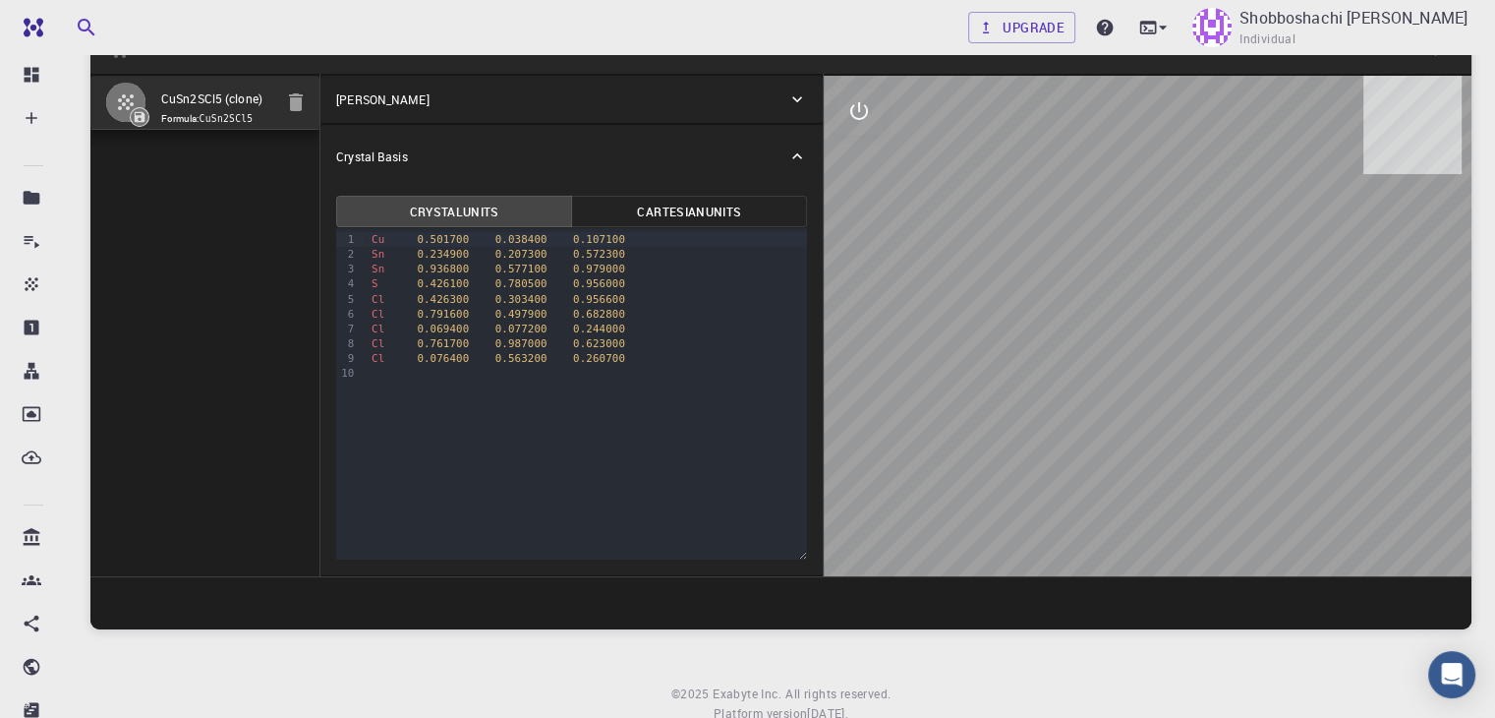
click at [830, 284] on div at bounding box center [1148, 326] width 648 height 500
click at [468, 162] on div "Crystal Basis" at bounding box center [561, 156] width 451 height 18
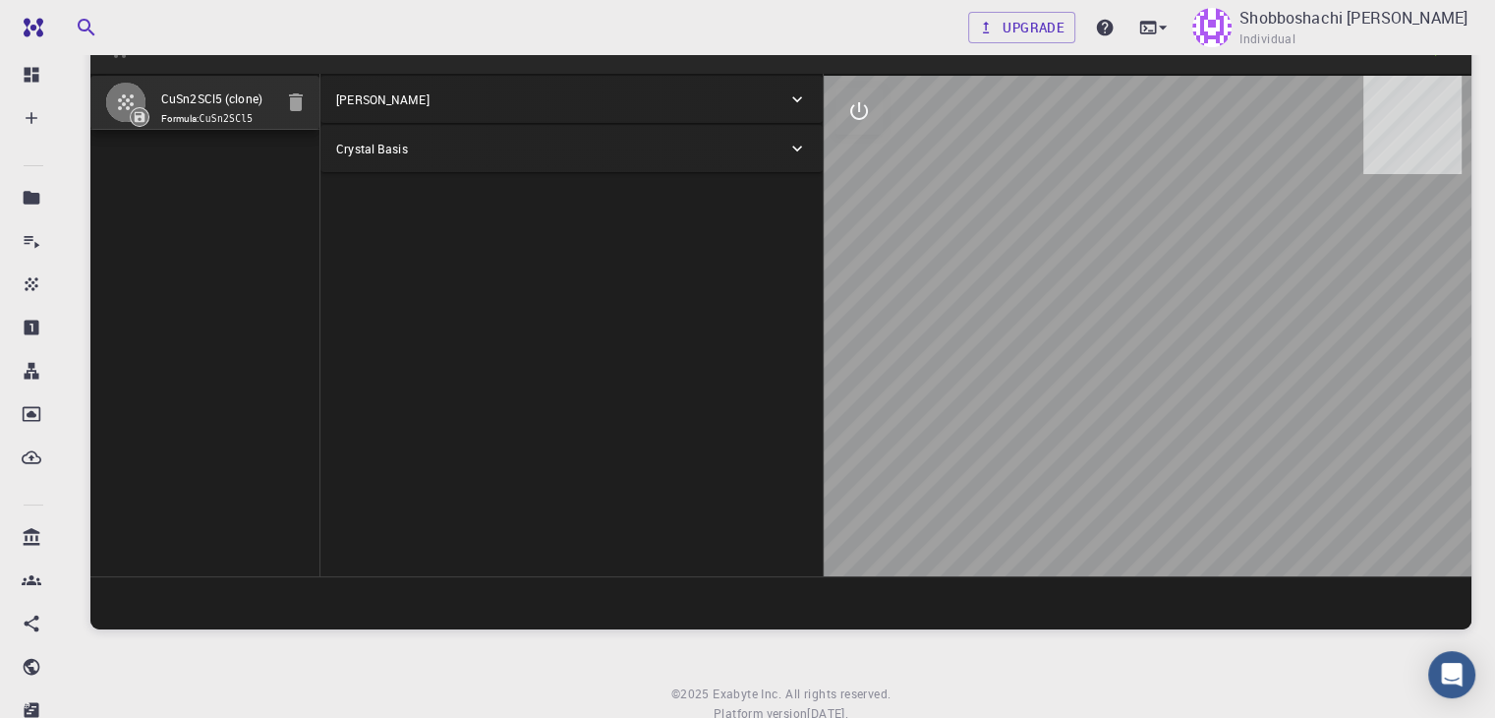
click at [468, 162] on div "Crystal Basis" at bounding box center [572, 148] width 502 height 47
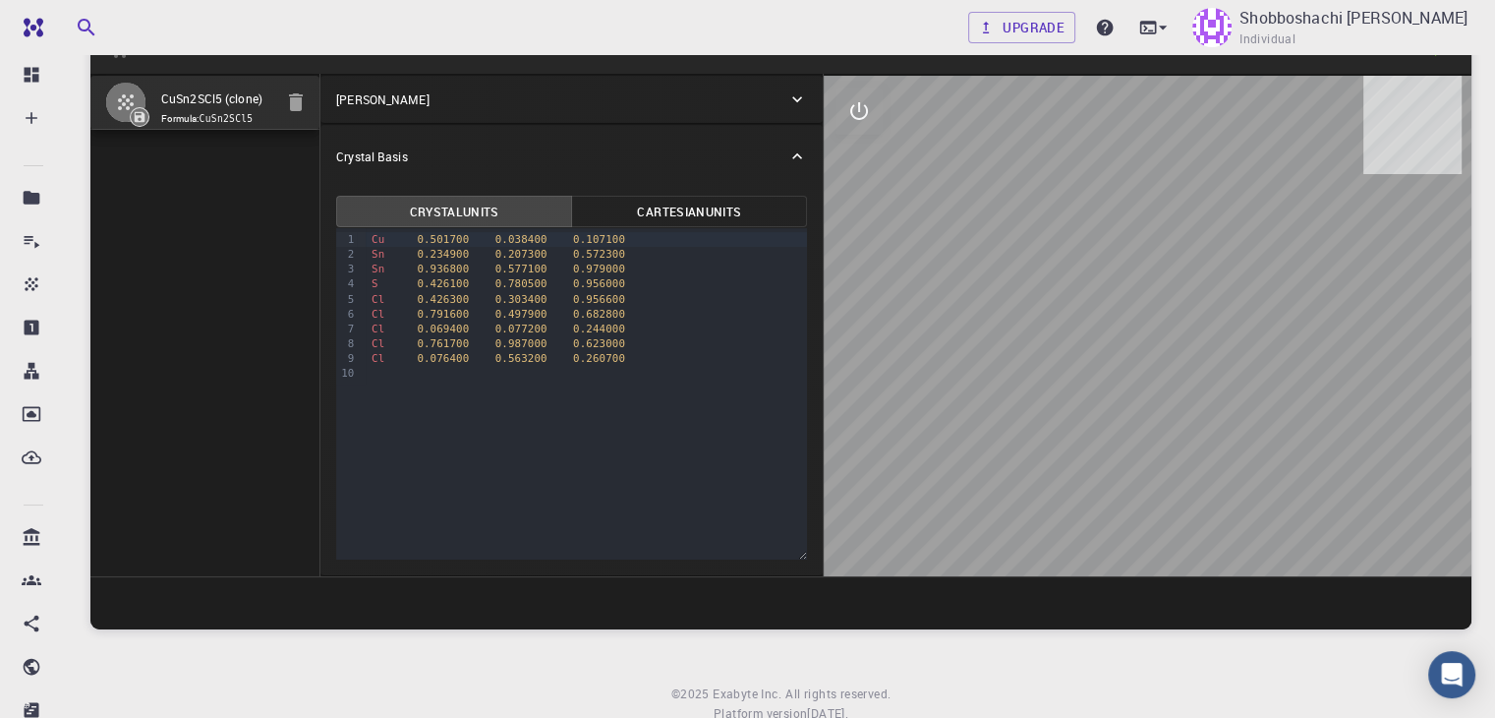
click at [532, 94] on div "[PERSON_NAME]" at bounding box center [561, 99] width 451 height 18
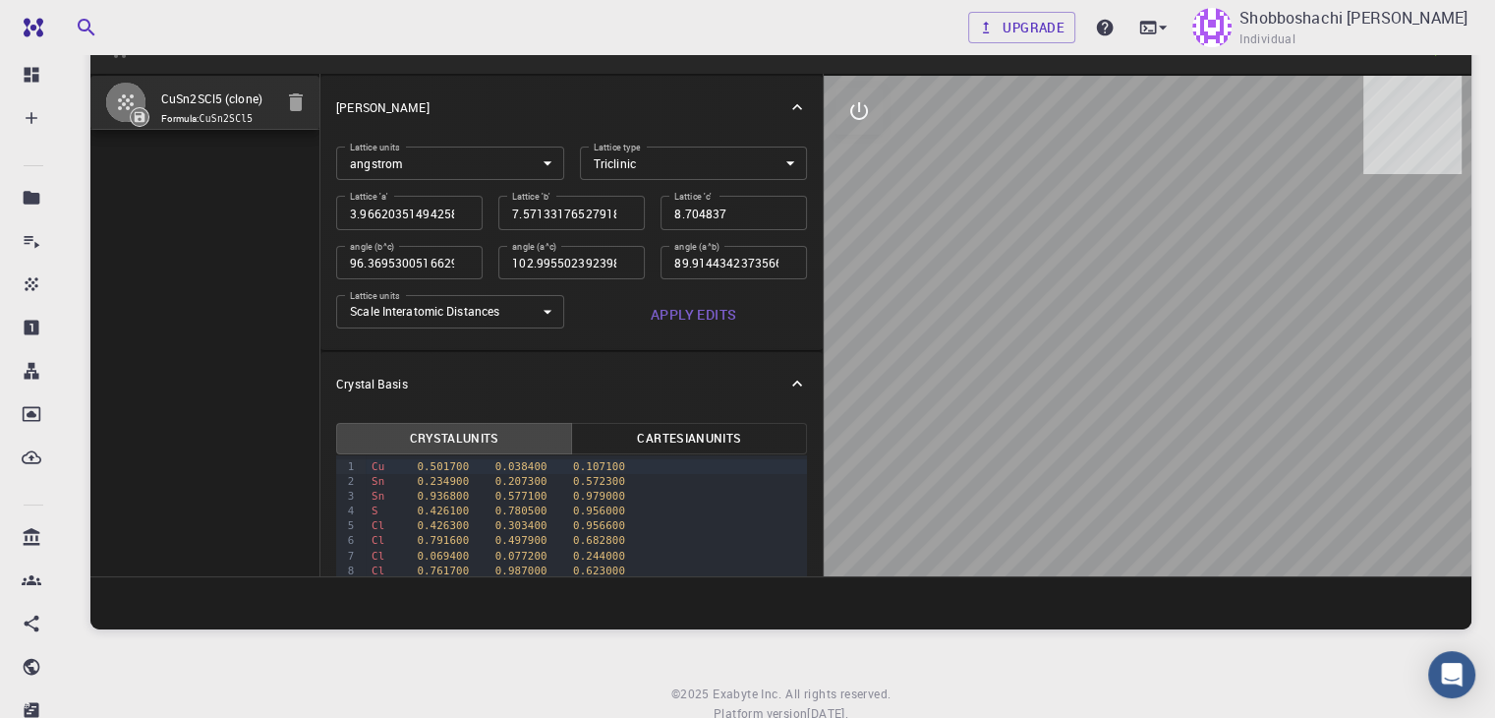
drag, startPoint x: 1084, startPoint y: 329, endPoint x: 1236, endPoint y: 312, distance: 152.4
click at [1263, 332] on div at bounding box center [1148, 326] width 648 height 500
click at [836, 124] on button "interactive" at bounding box center [859, 110] width 47 height 47
click at [836, 125] on button "interactive" at bounding box center [859, 110] width 47 height 47
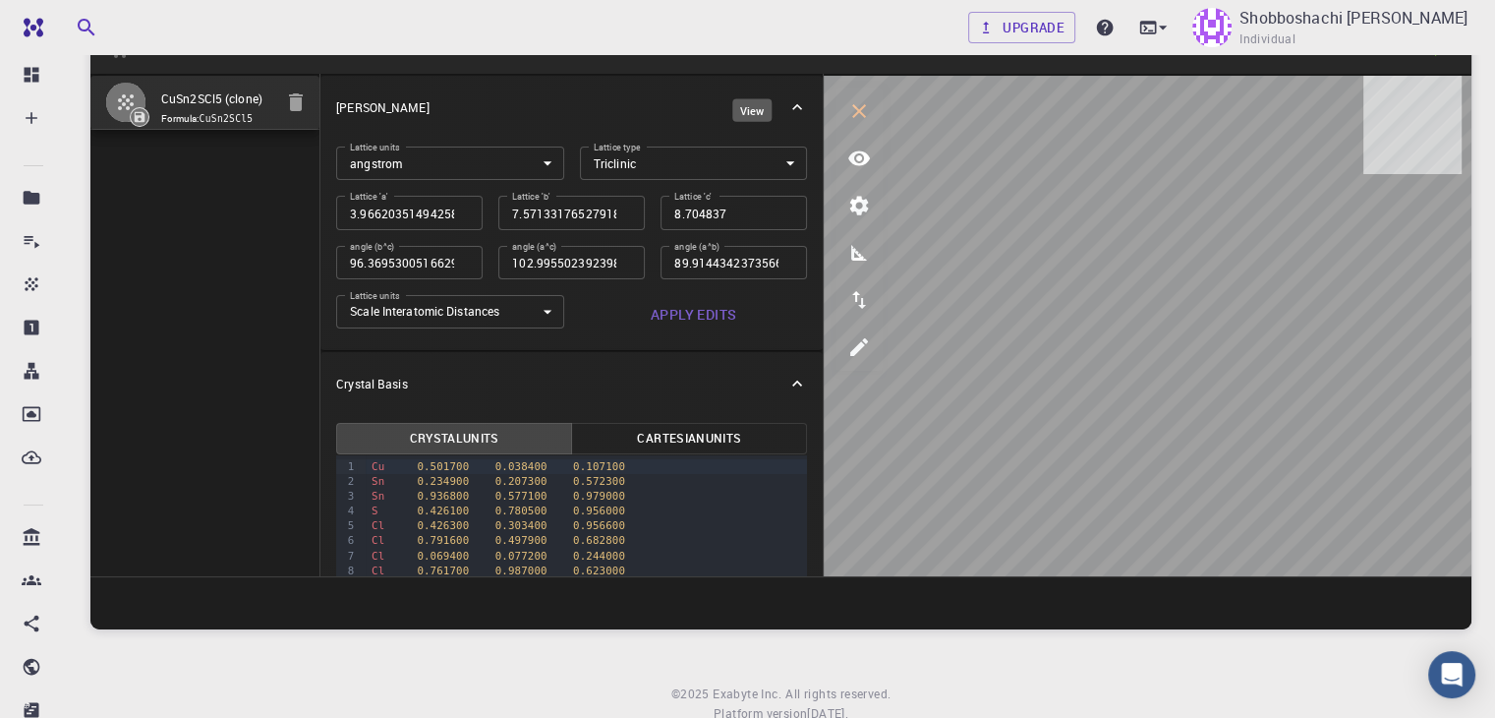
click at [847, 162] on icon "view" at bounding box center [859, 158] width 24 height 24
click at [659, 113] on div "Crystal Lattice" at bounding box center [561, 107] width 451 height 18
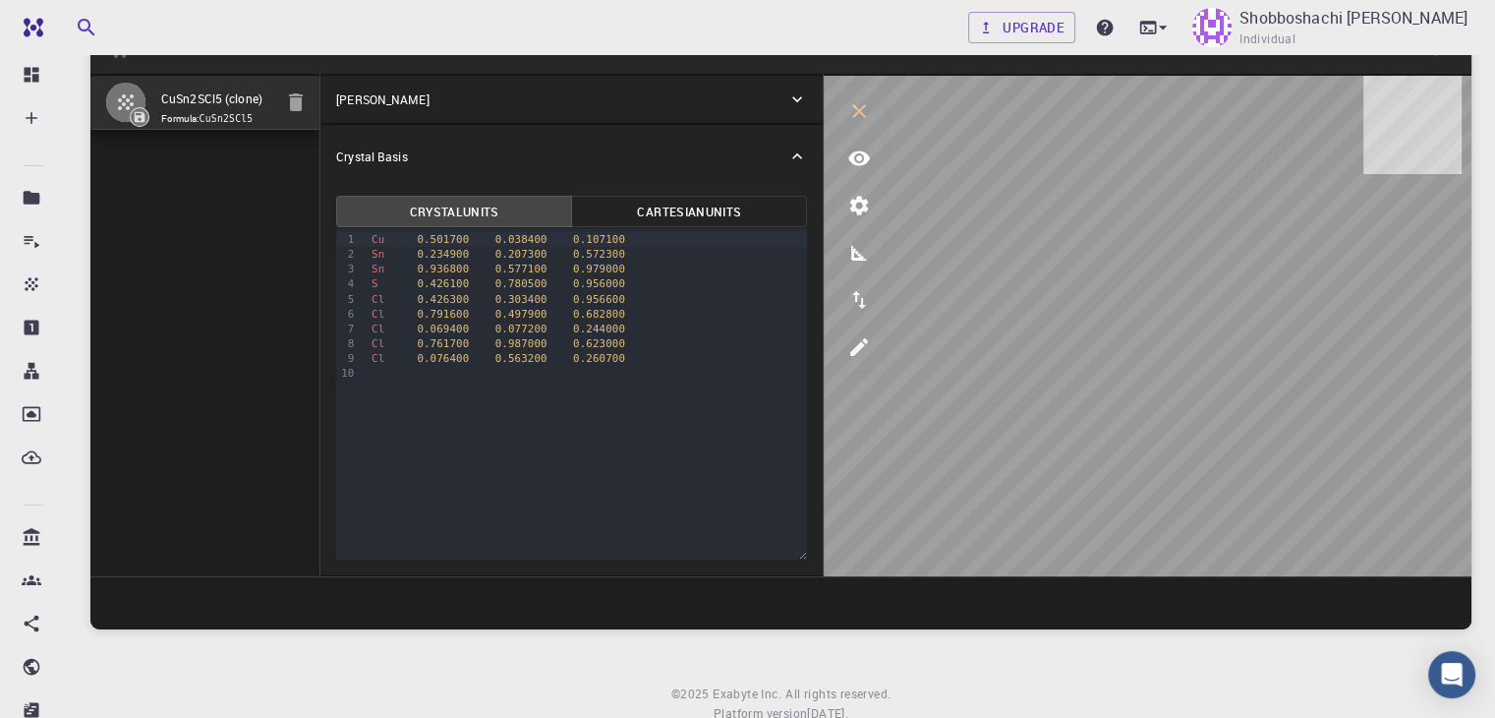
click at [678, 149] on div "Crystal Basis" at bounding box center [561, 156] width 451 height 18
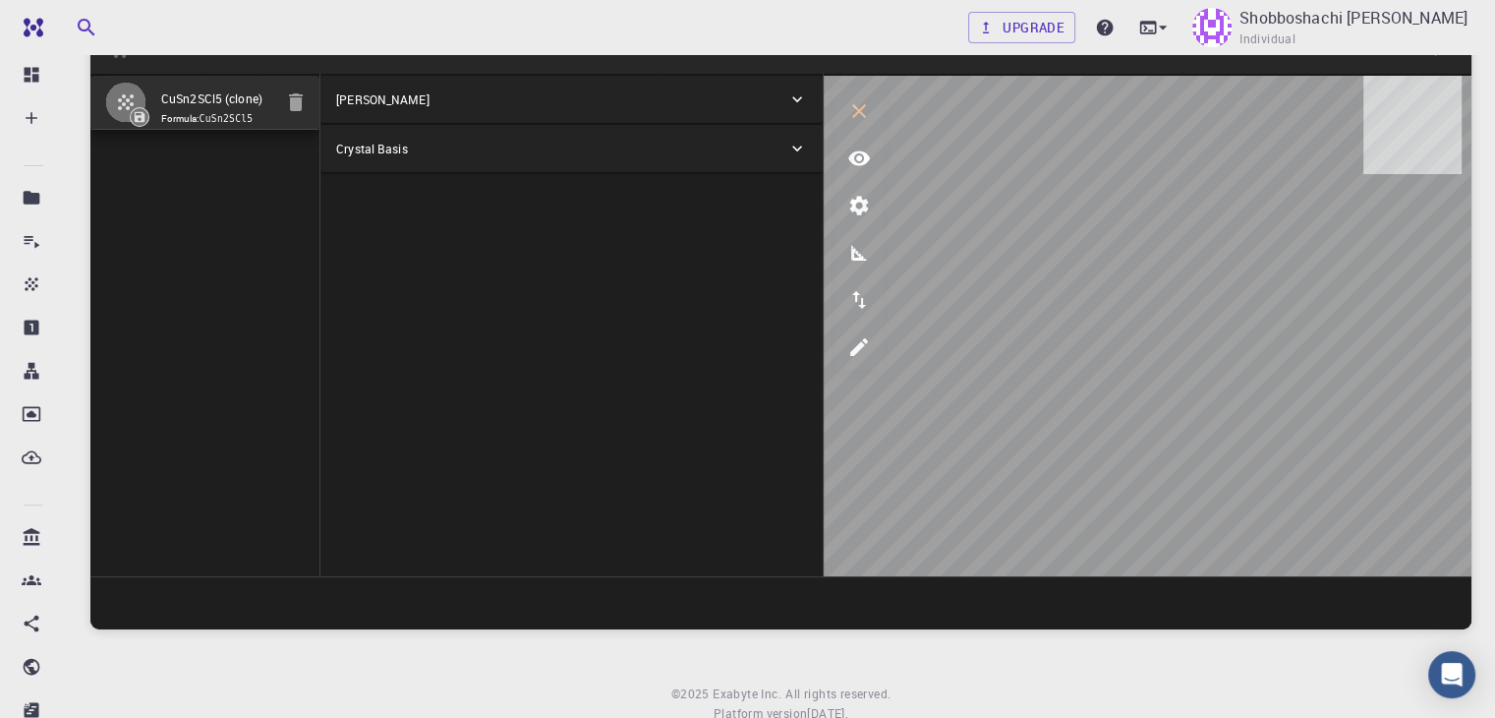
click at [583, 331] on div "Crystal Lattice Lattice units angstrom angstrom Lattice units Lattice type Tric…" at bounding box center [572, 325] width 503 height 502
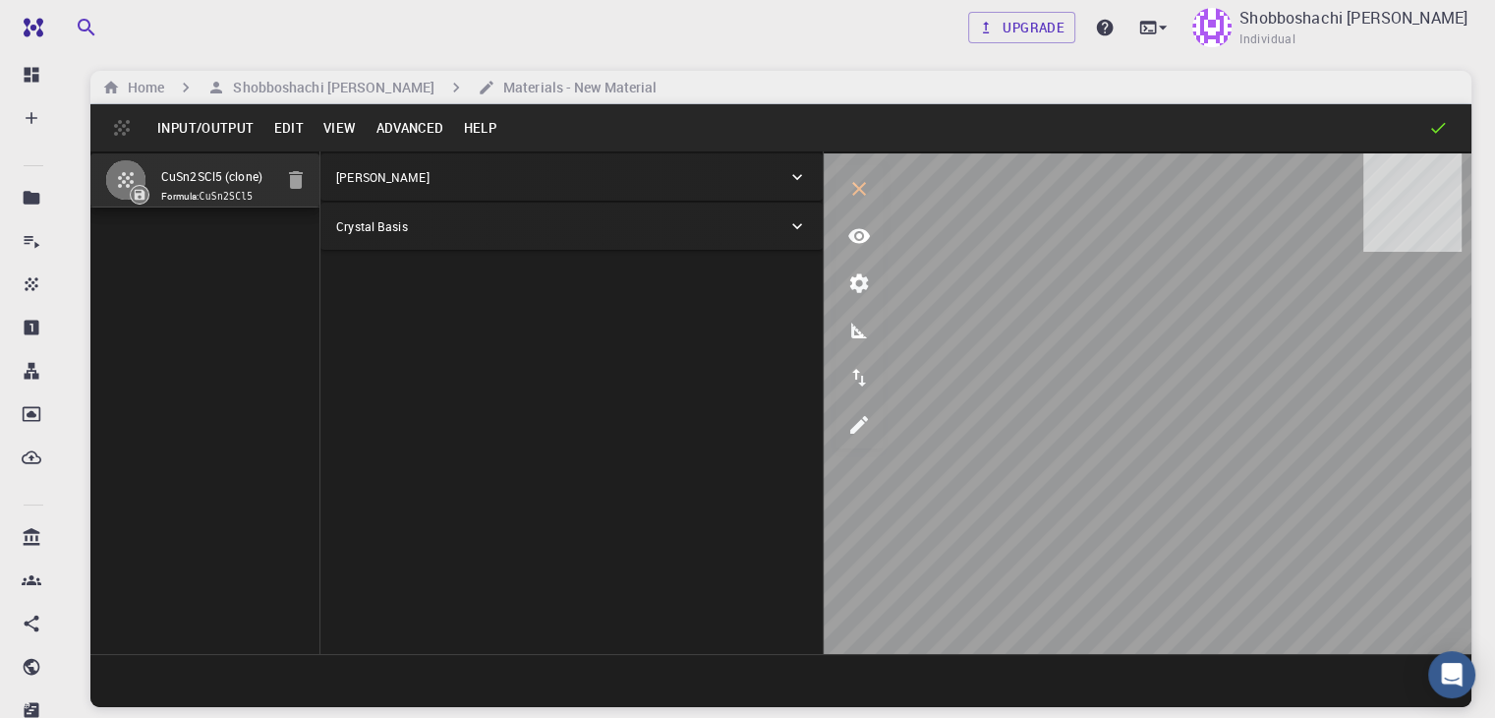
scroll to position [0, 0]
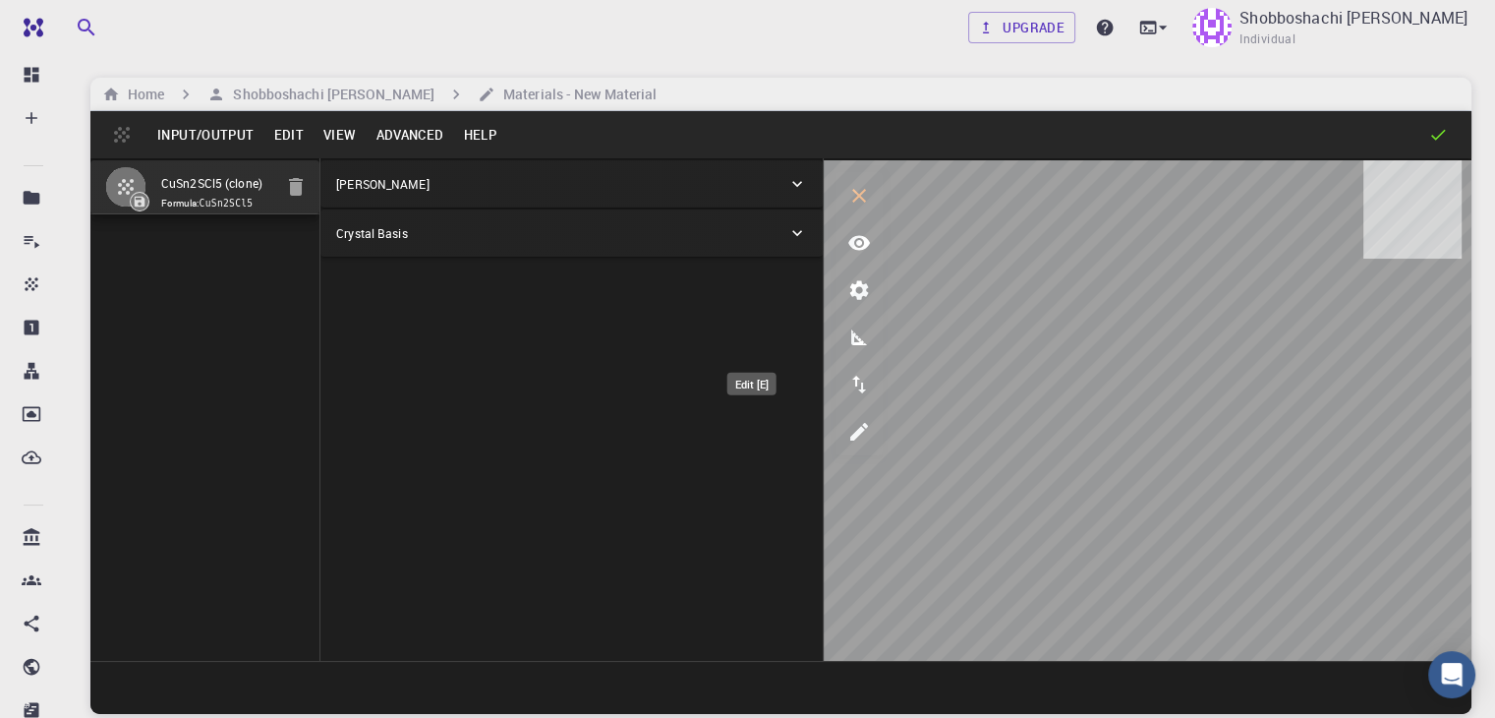
click at [847, 438] on icon "edit [e]" at bounding box center [859, 432] width 24 height 24
select select "Color"
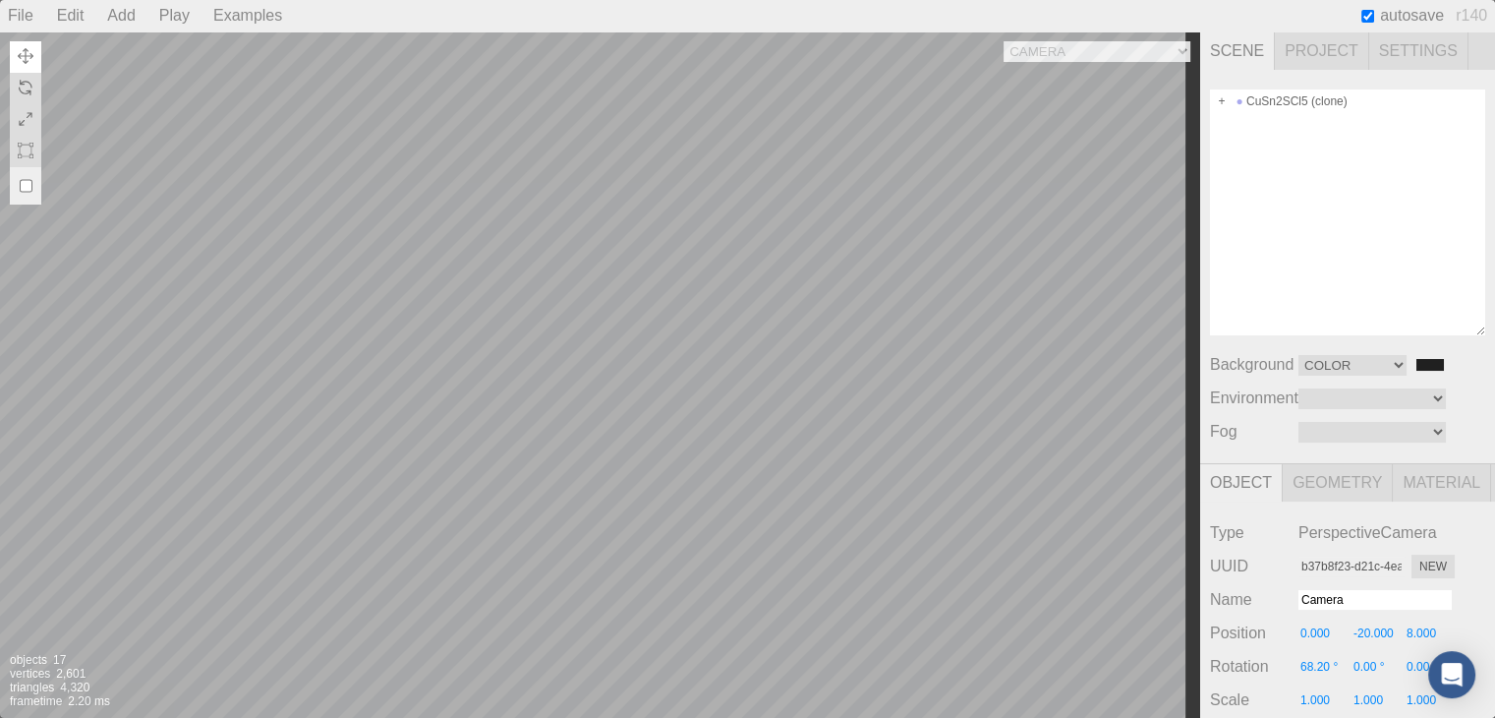
click at [974, 426] on div "Camera OrthographicCamera PerspectiveCamera Objects 17 Vertices 2,601 Triangles…" at bounding box center [600, 374] width 1200 height 686
click at [983, 410] on div "Camera OrthographicCamera PerspectiveCamera Objects 17 Vertices 2,601 Triangles…" at bounding box center [600, 374] width 1200 height 686
click at [780, 376] on div "Camera OrthographicCamera PerspectiveCamera Objects 17 Vertices 2,601 Triangles…" at bounding box center [600, 374] width 1200 height 686
click at [1438, 698] on body "Free Dashboard Create New Job New Material Create Material Upload File Import f…" at bounding box center [747, 433] width 1495 height 867
click at [1447, 674] on icon "Open Intercom Messenger" at bounding box center [1451, 675] width 23 height 26
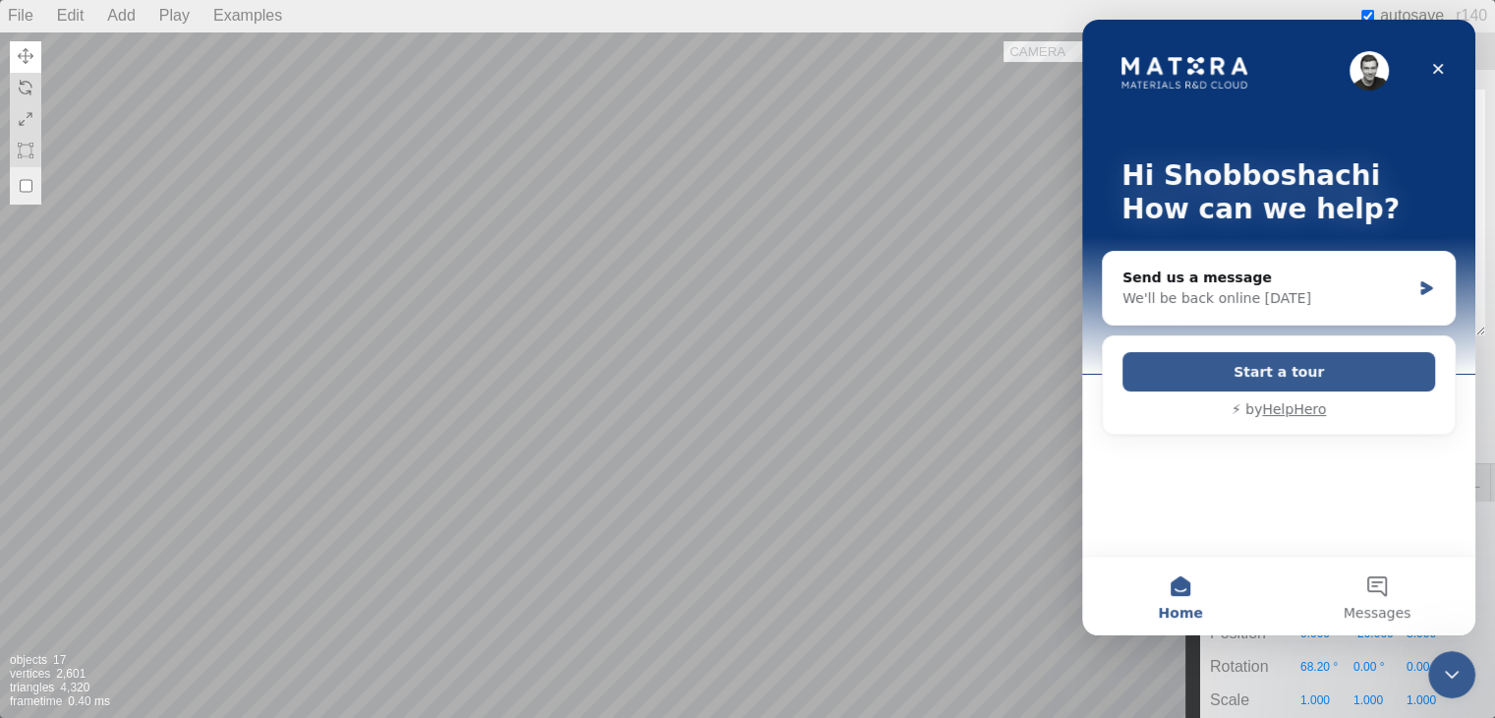
click at [822, 331] on div "Camera OrthographicCamera PerspectiveCamera Objects 17 Vertices 2,601 Triangles…" at bounding box center [600, 374] width 1200 height 686
click at [1446, 72] on div "Close" at bounding box center [1438, 68] width 35 height 35
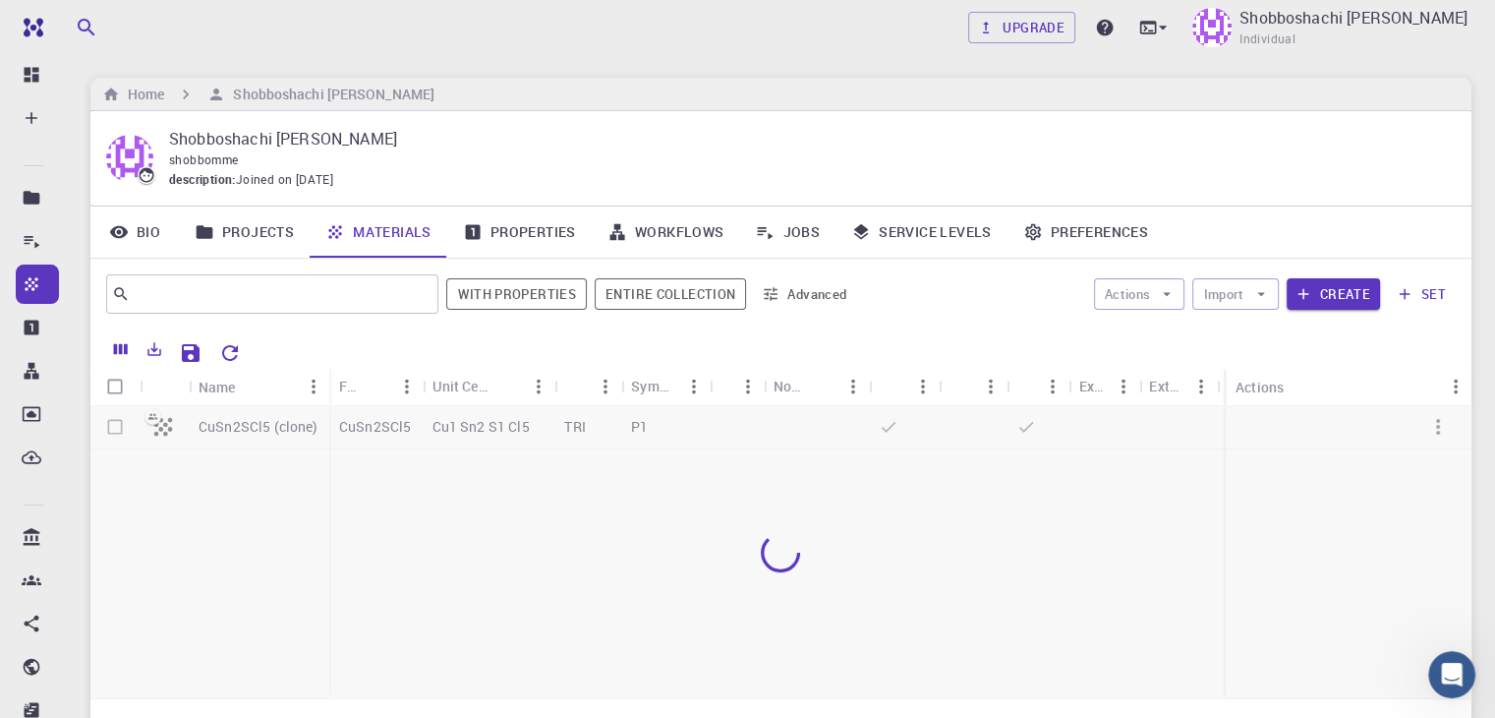
scroll to position [85, 0]
